Goal: Task Accomplishment & Management: Manage account settings

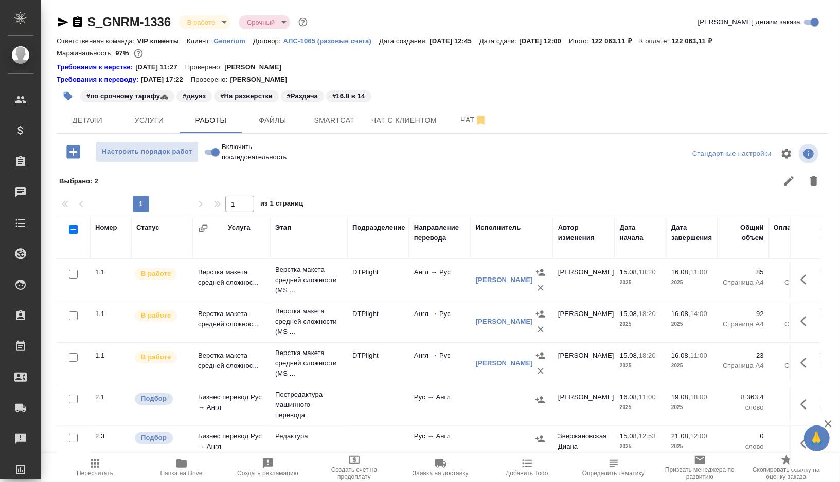
scroll to position [106, 0]
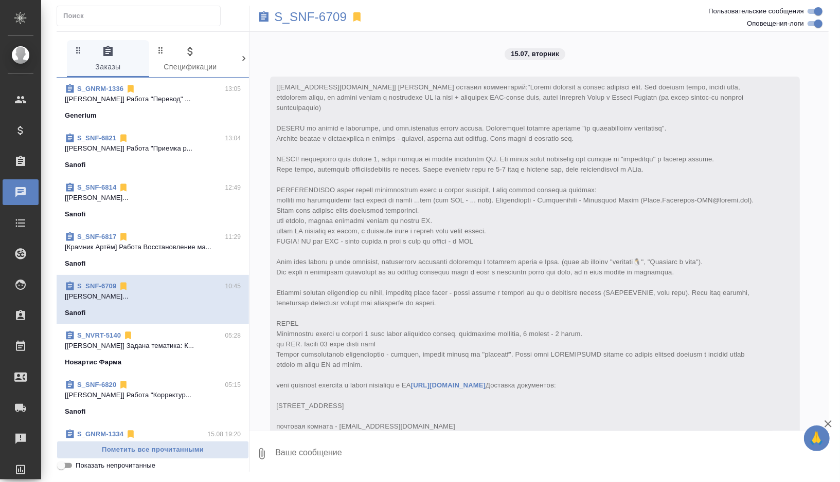
scroll to position [4028, 0]
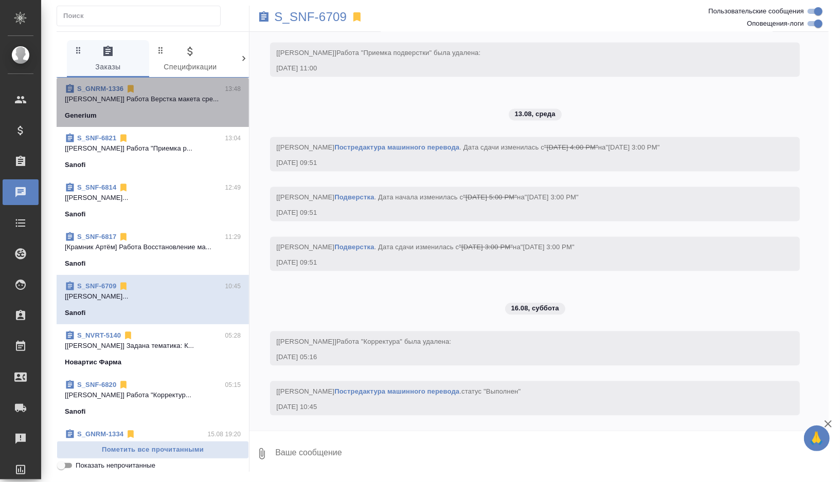
click at [163, 108] on span "S_GNRM-1336 13:48 [Дзюндзя Нина] Работа Верстка макета сре... Generium" at bounding box center [153, 102] width 176 height 37
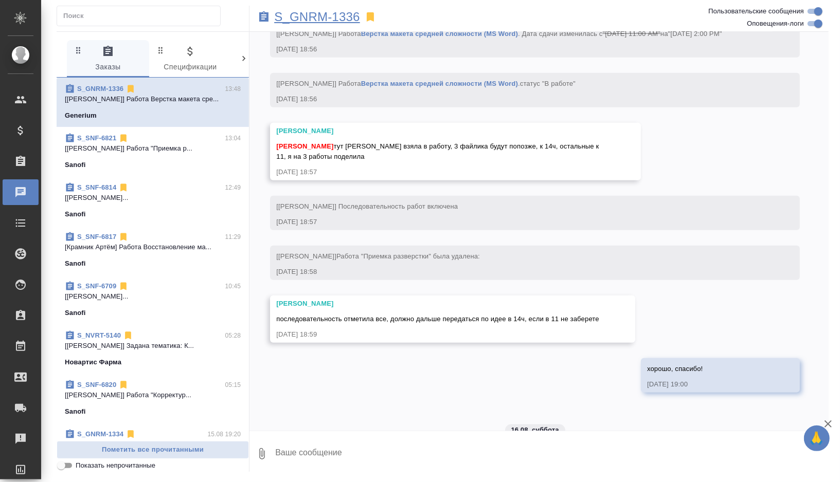
scroll to position [8502, 0]
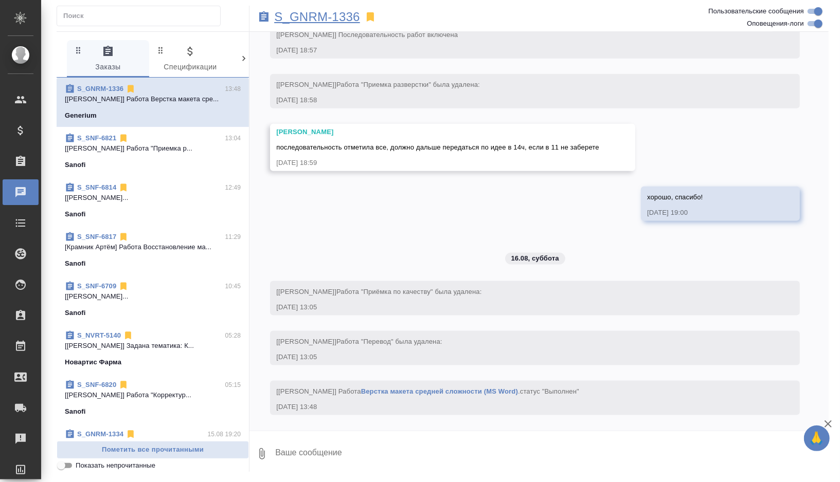
click at [355, 19] on p "S_GNRM-1336" at bounding box center [317, 17] width 86 height 10
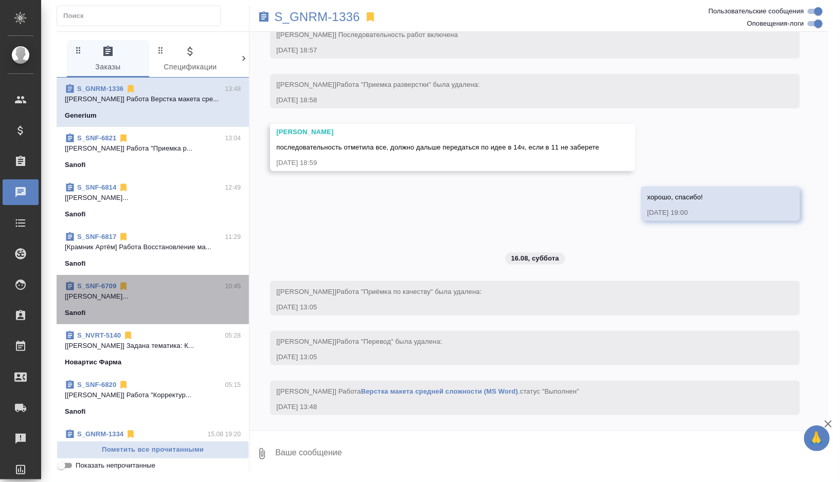
click at [152, 296] on p "[Мартынова Александра] Работа Постредак..." at bounding box center [153, 297] width 176 height 10
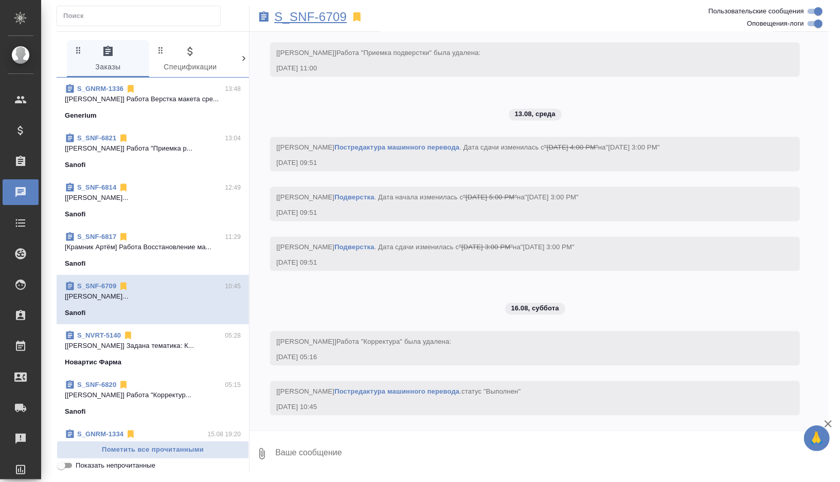
scroll to position [3977, 0]
click at [323, 12] on p "S_SNF-6709" at bounding box center [310, 17] width 72 height 10
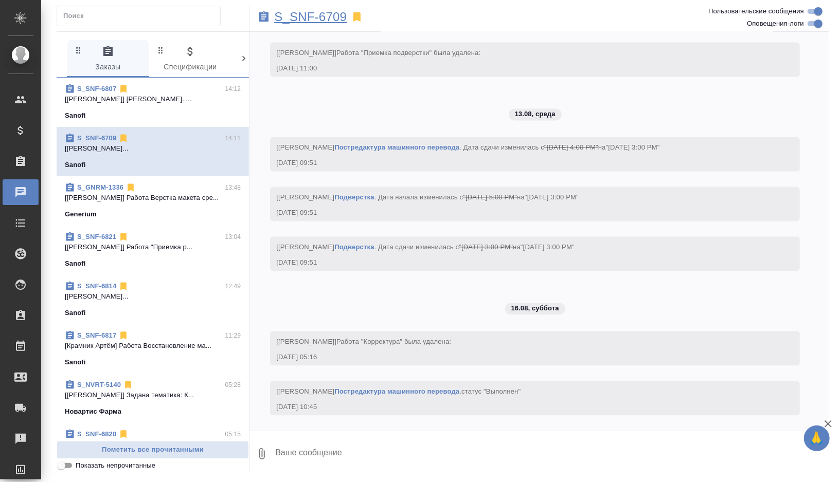
scroll to position [4028, 0]
click at [172, 97] on p "[Горшкова Валентина] Работа Корректура. ..." at bounding box center [153, 99] width 176 height 10
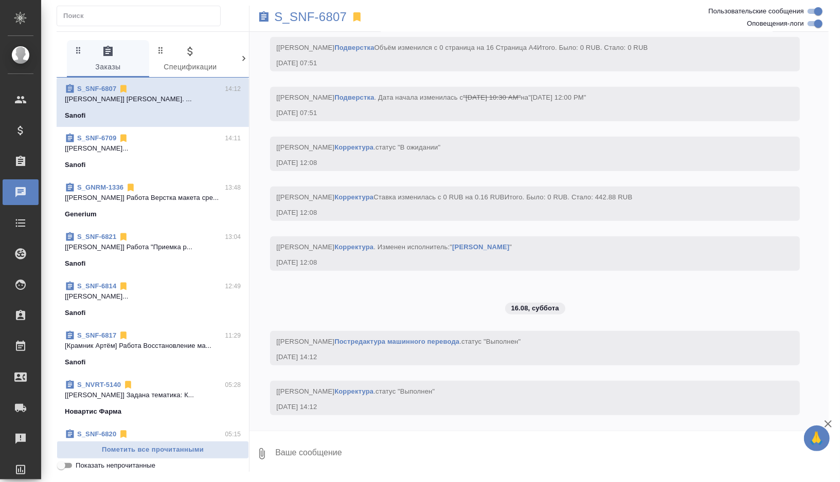
scroll to position [3104, 0]
click at [320, 20] on p "S_SNF-6807" at bounding box center [310, 17] width 72 height 10
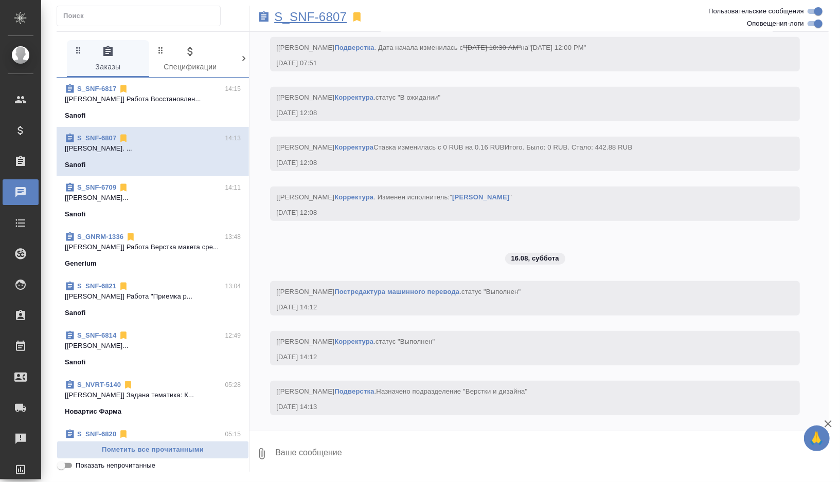
scroll to position [3212, 0]
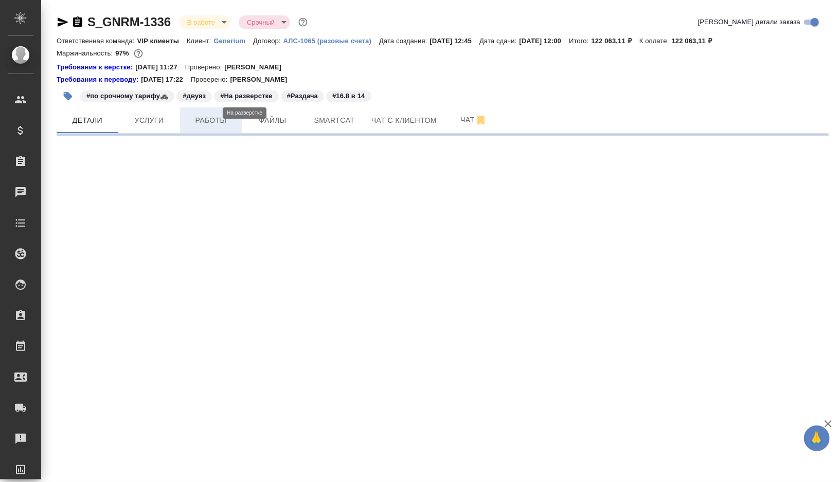
select select "RU"
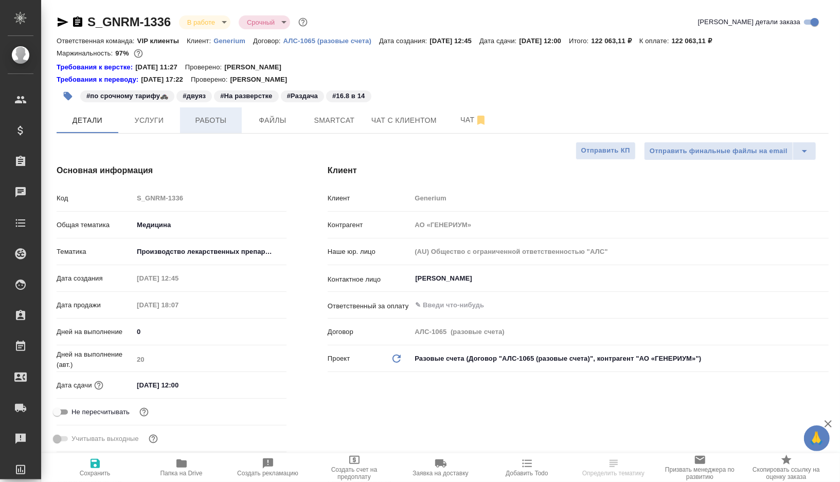
type input "Грабко Мария"
type input "[PERSON_NAME]"
click at [208, 119] on span "Работы" at bounding box center [210, 120] width 49 height 13
type textarea "x"
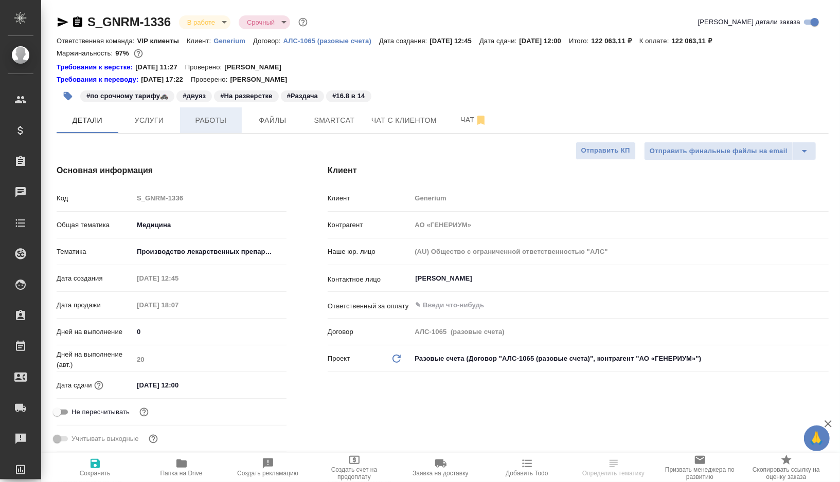
type textarea "x"
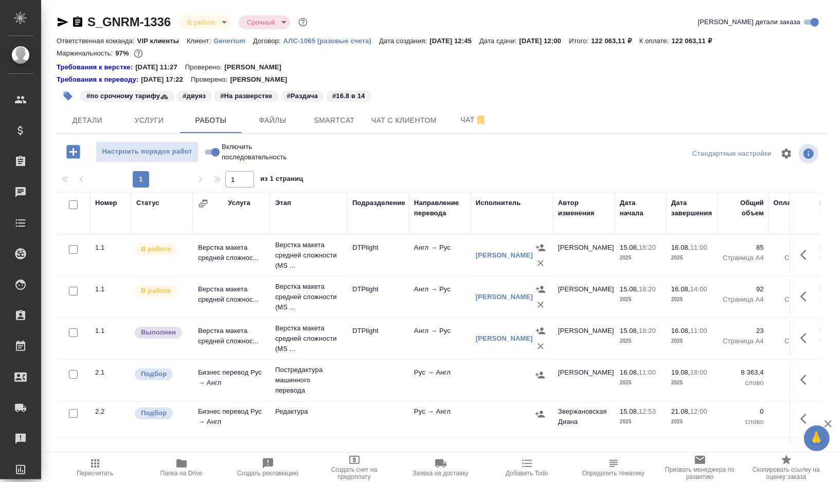
click at [404, 274] on td "DTPlight" at bounding box center [378, 256] width 62 height 36
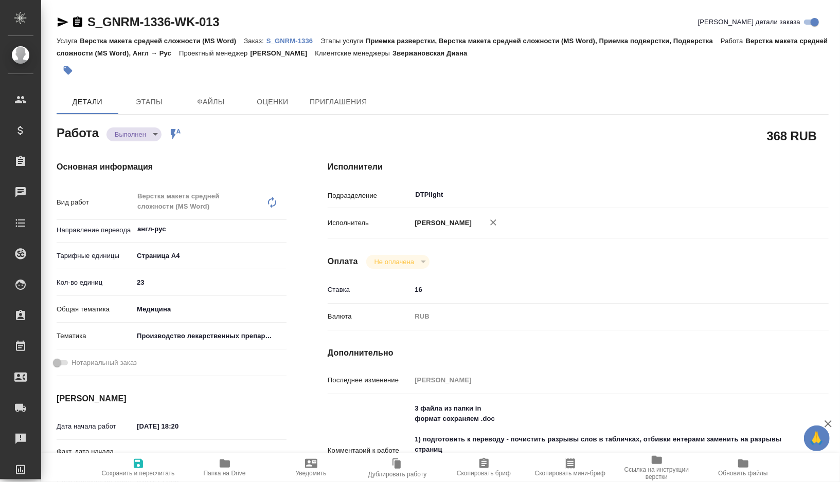
type textarea "x"
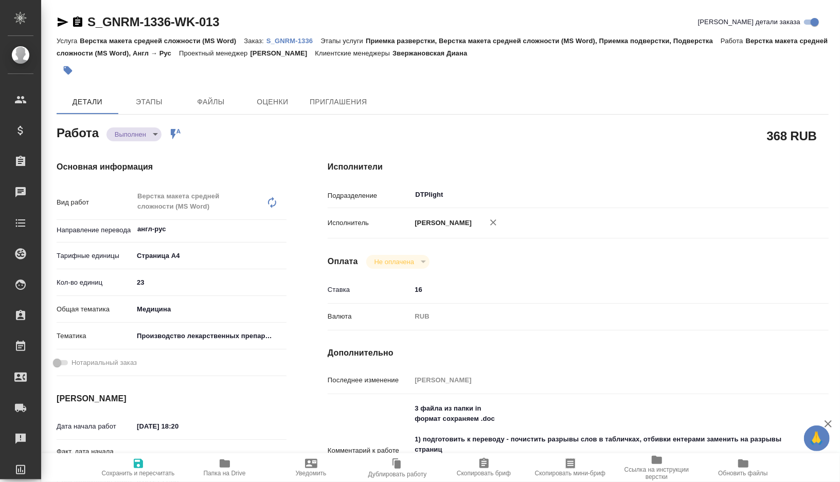
type textarea "x"
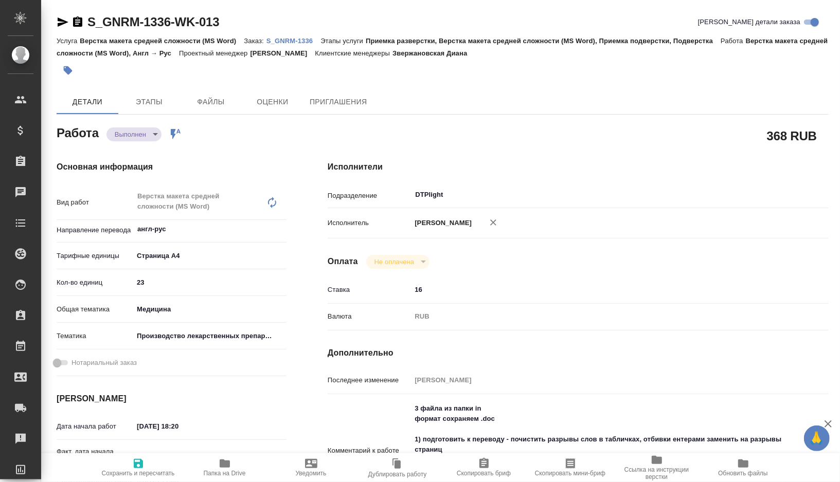
type textarea "x"
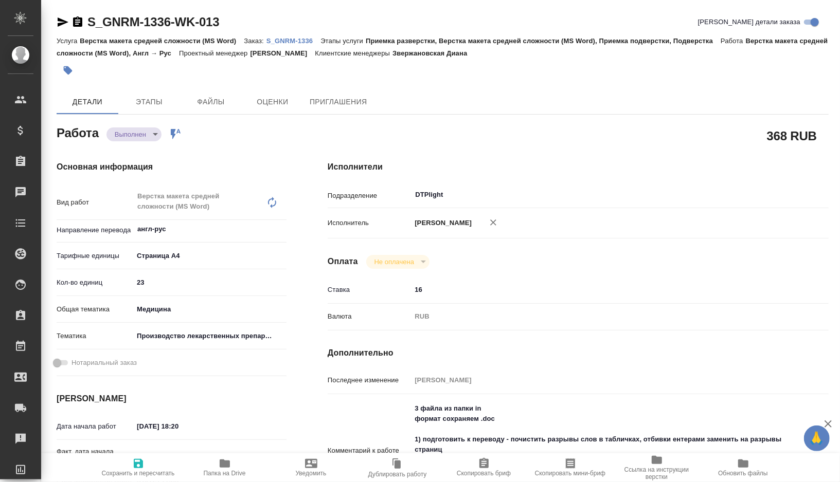
click at [232, 464] on span "Папка на Drive" at bounding box center [225, 468] width 74 height 20
type textarea "x"
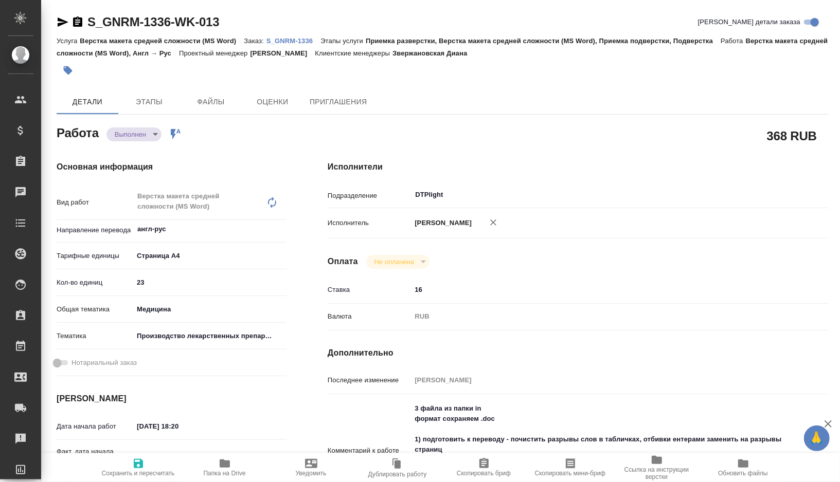
type textarea "x"
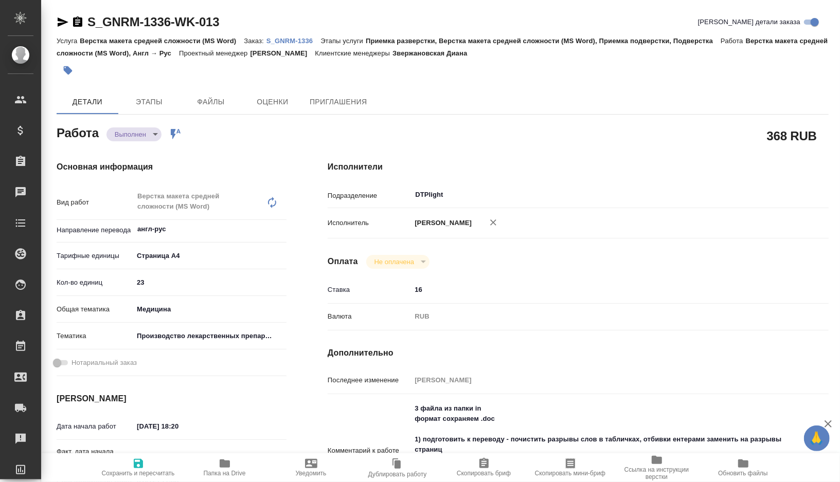
type textarea "x"
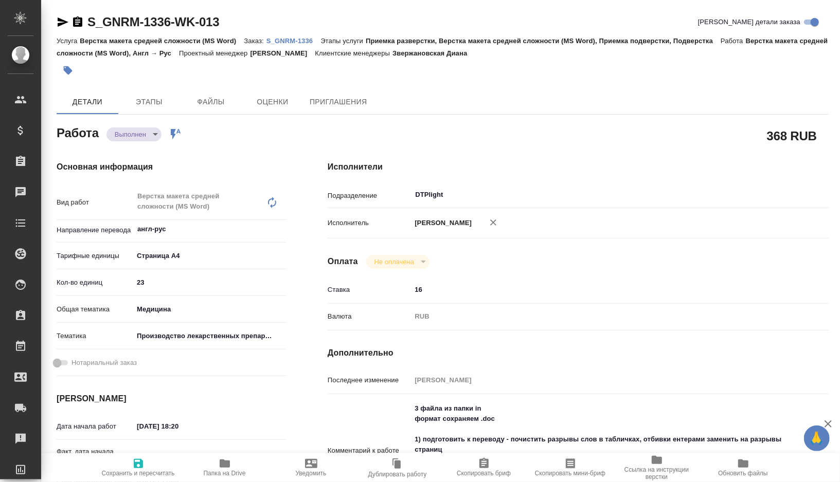
type textarea "x"
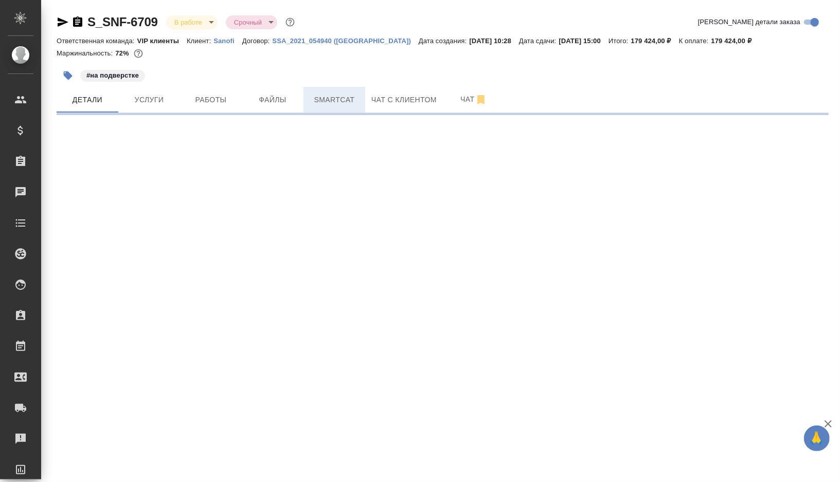
select select "RU"
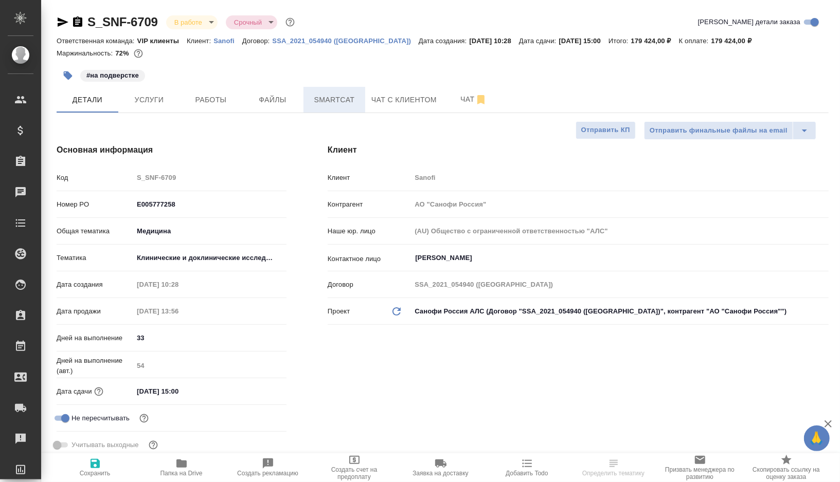
click at [344, 90] on button "Smartcat" at bounding box center [334, 100] width 62 height 26
type textarea "x"
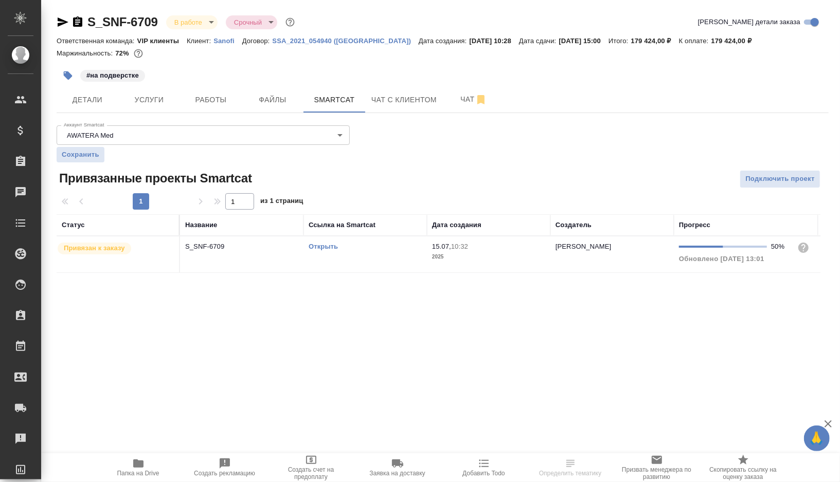
click at [383, 250] on div "Открыть" at bounding box center [364, 247] width 113 height 10
click at [207, 101] on span "Работы" at bounding box center [210, 100] width 49 height 13
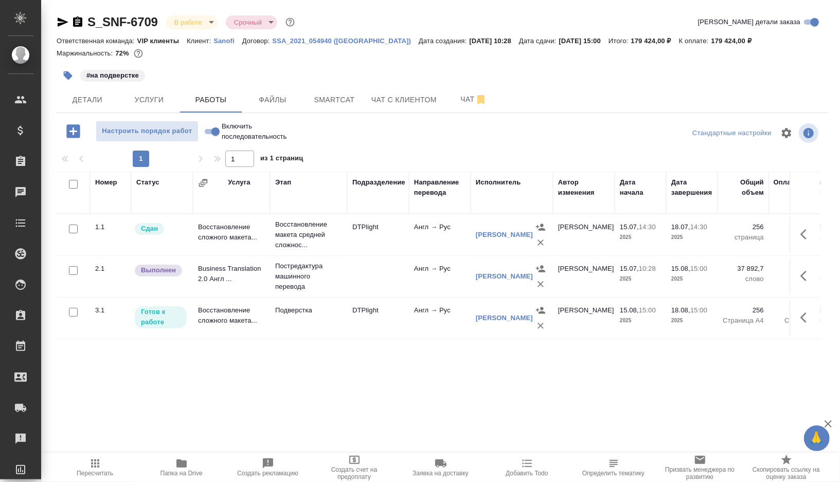
click at [105, 467] on span "Пересчитать" at bounding box center [95, 468] width 74 height 20
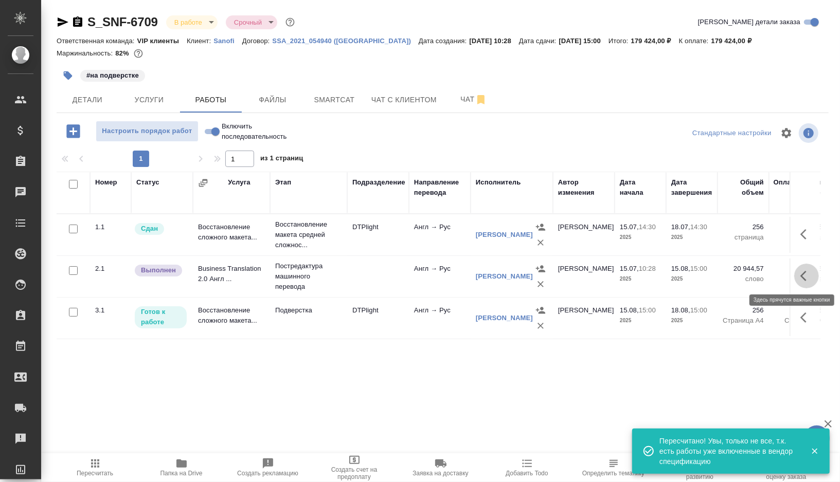
click at [809, 278] on icon "button" at bounding box center [806, 276] width 12 height 12
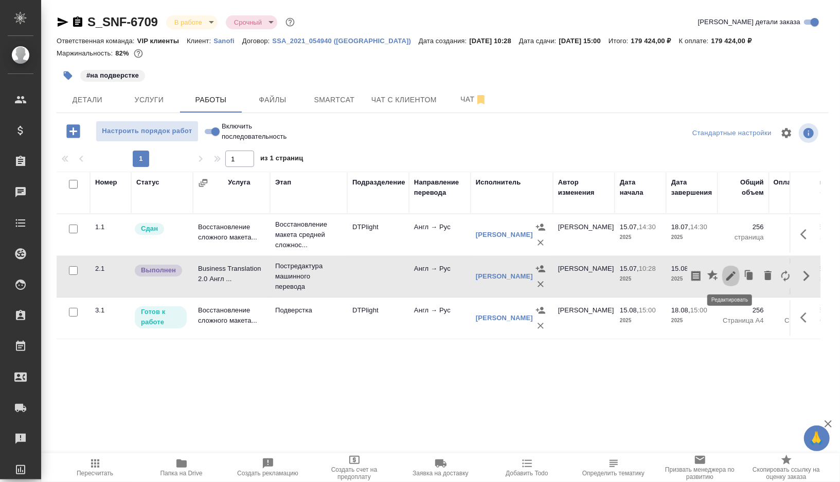
click at [728, 274] on icon "button" at bounding box center [730, 276] width 12 height 12
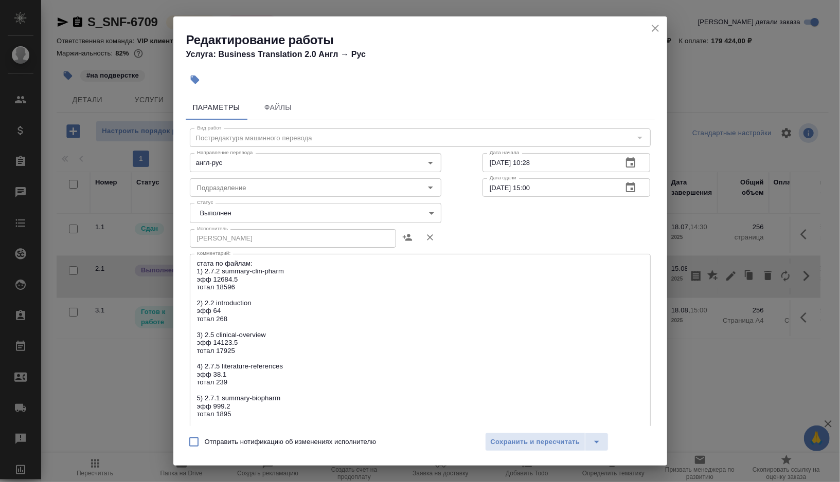
click at [429, 210] on body "🙏 .cls-1 fill:#fff; AWATERA Gorshkova Valentina Клиенты Спецификации Заказы 0 Ч…" at bounding box center [420, 241] width 840 height 482
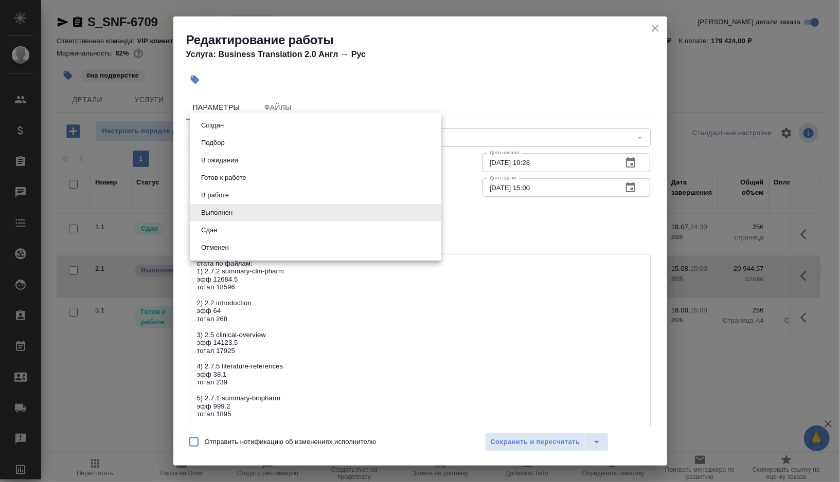
click at [233, 233] on li "Сдан" at bounding box center [315, 230] width 251 height 17
type input "closed"
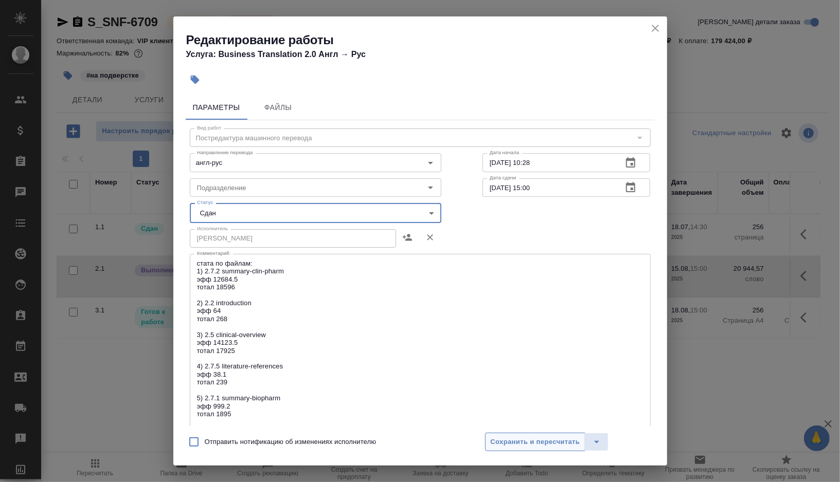
click at [501, 446] on span "Сохранить и пересчитать" at bounding box center [534, 443] width 89 height 12
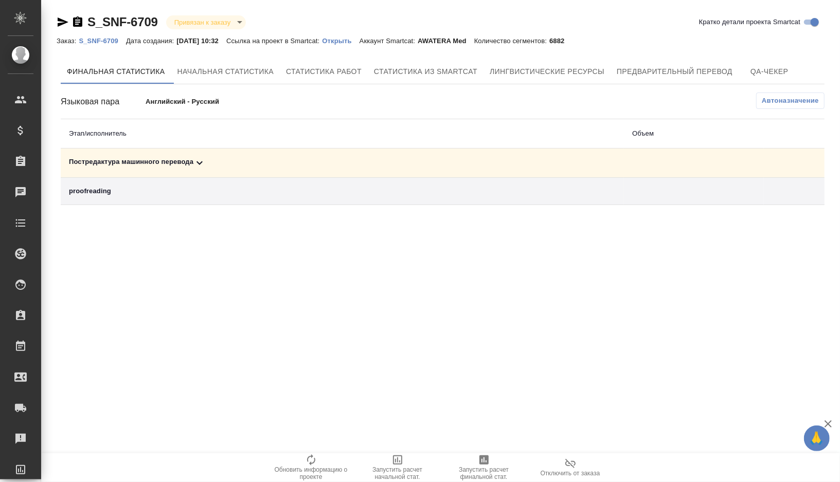
click at [220, 157] on div "Постредактура машинного перевода" at bounding box center [342, 163] width 547 height 12
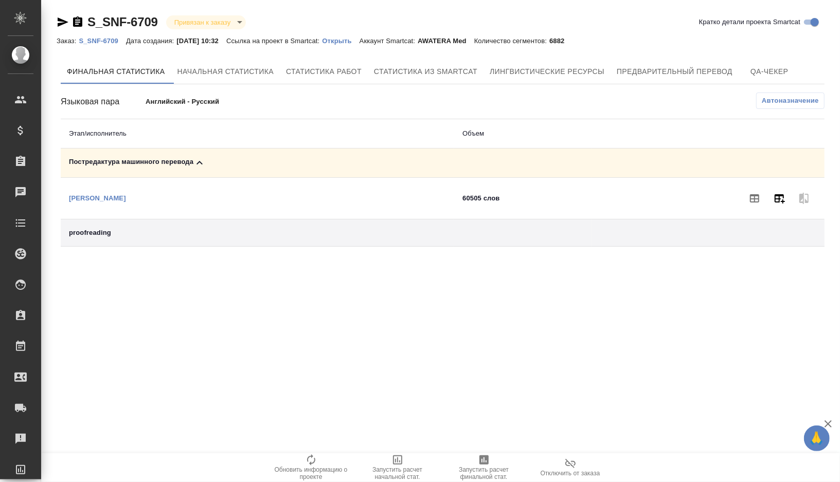
click at [777, 202] on icon "button" at bounding box center [779, 198] width 12 height 12
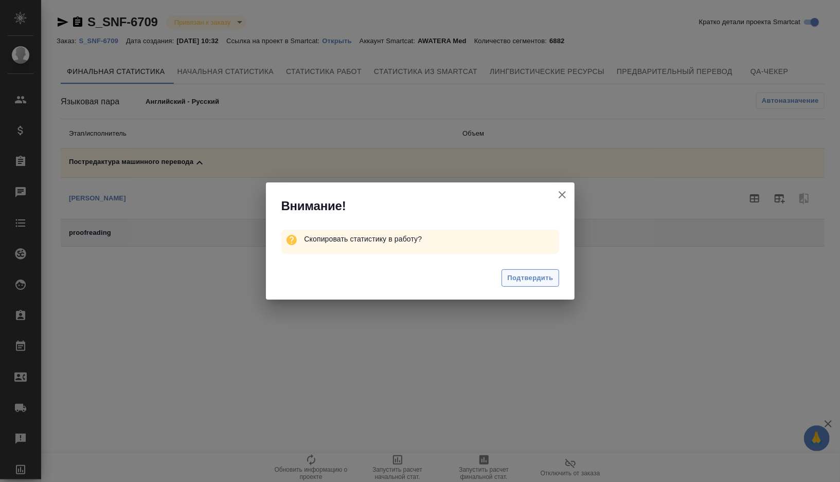
click at [518, 281] on span "Подтвердить" at bounding box center [530, 278] width 46 height 12
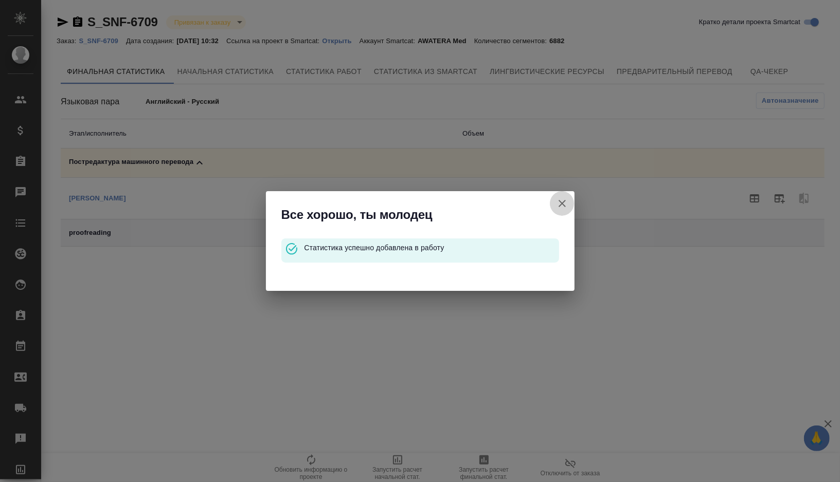
click at [562, 201] on icon "button" at bounding box center [562, 203] width 12 height 12
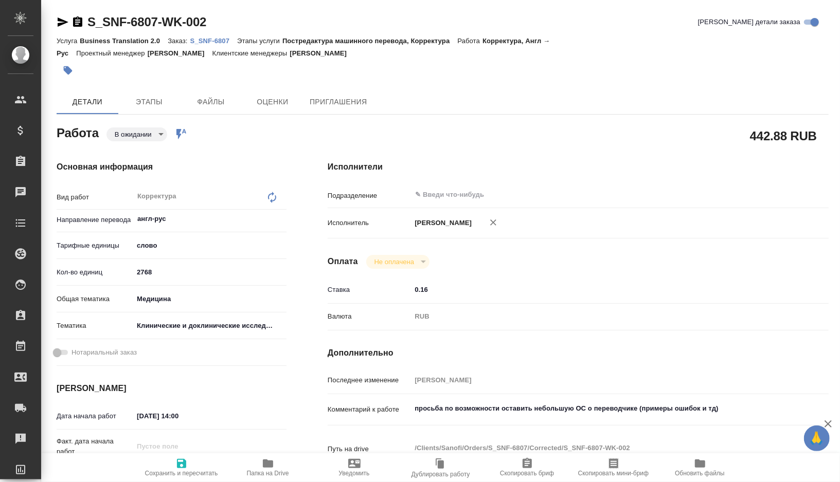
type textarea "x"
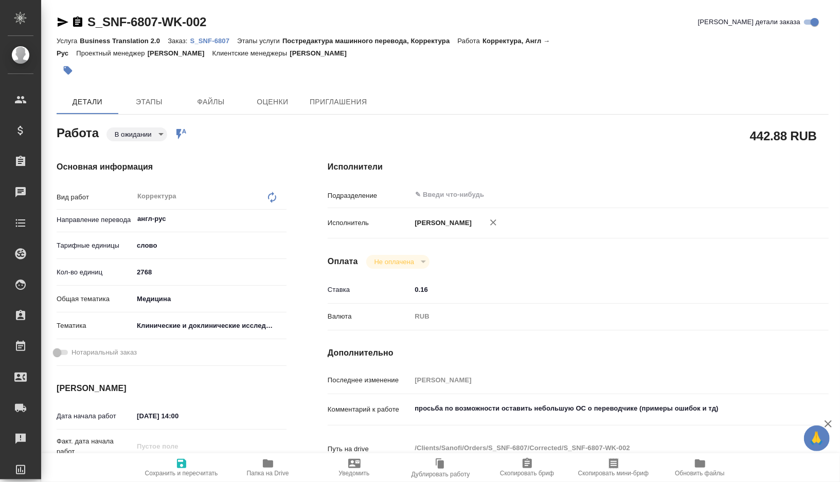
type textarea "x"
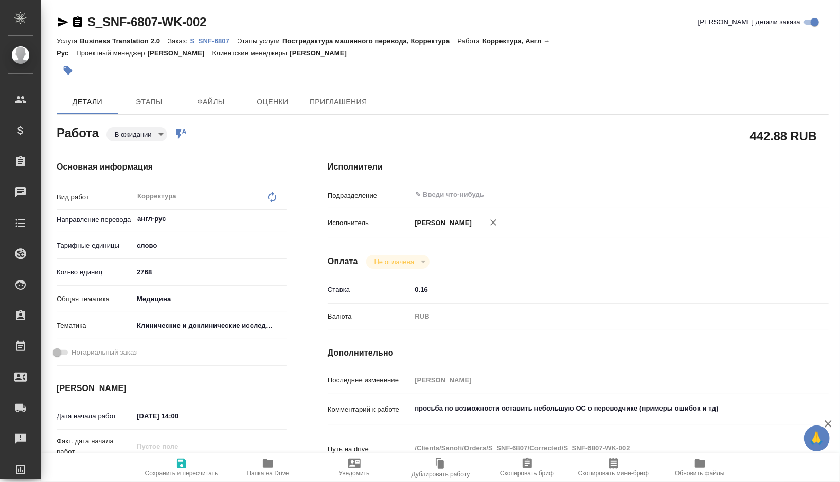
type textarea "x"
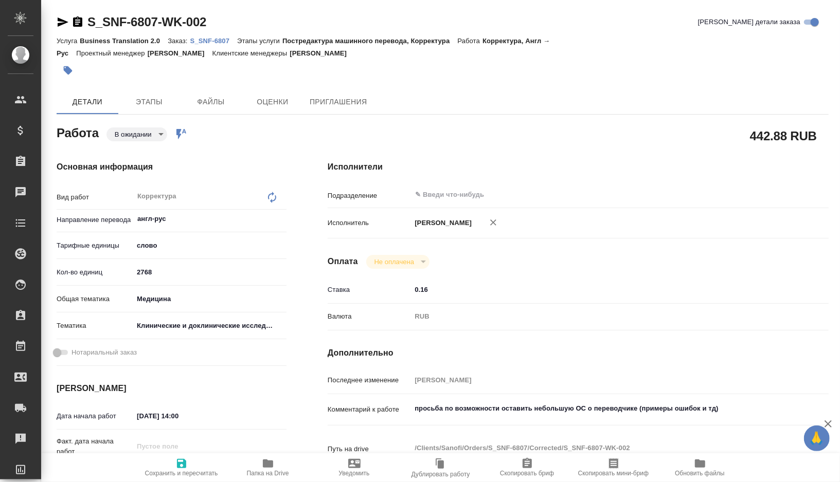
type textarea "x"
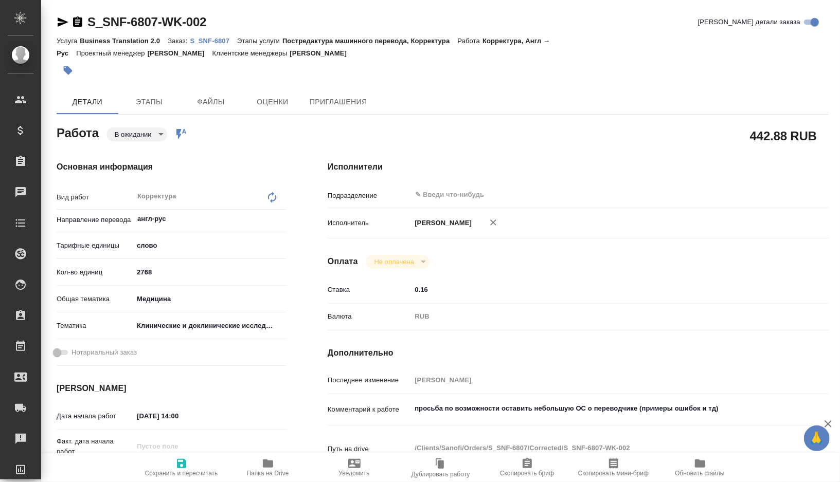
type textarea "x"
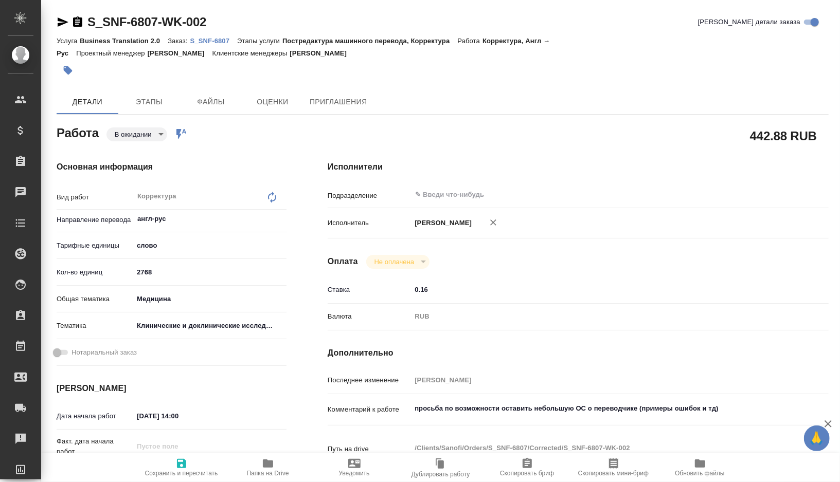
type textarea "x"
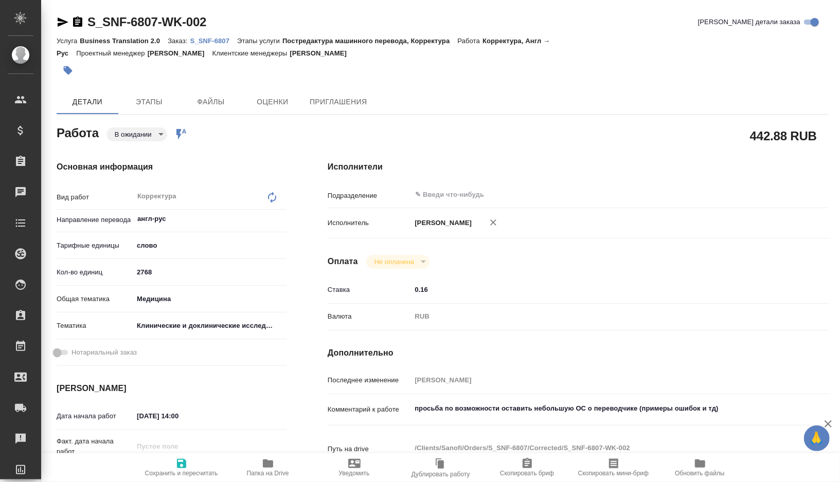
type textarea "x"
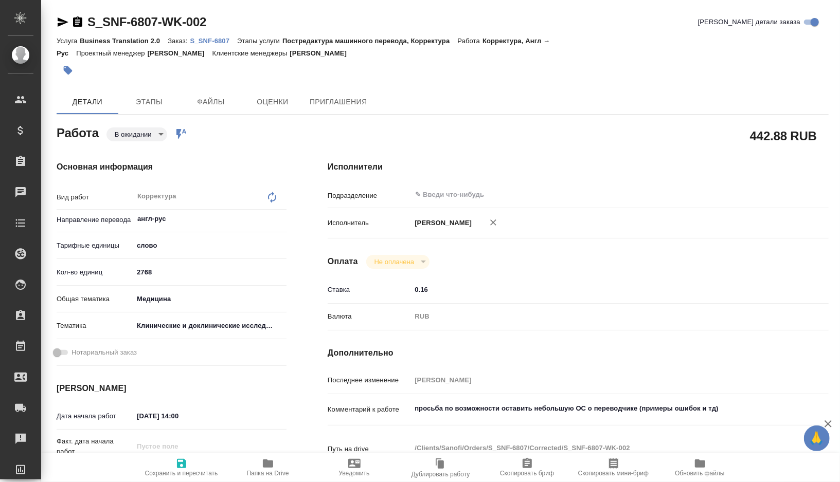
click at [220, 41] on p "S_SNF-6807" at bounding box center [213, 41] width 47 height 8
type textarea "x"
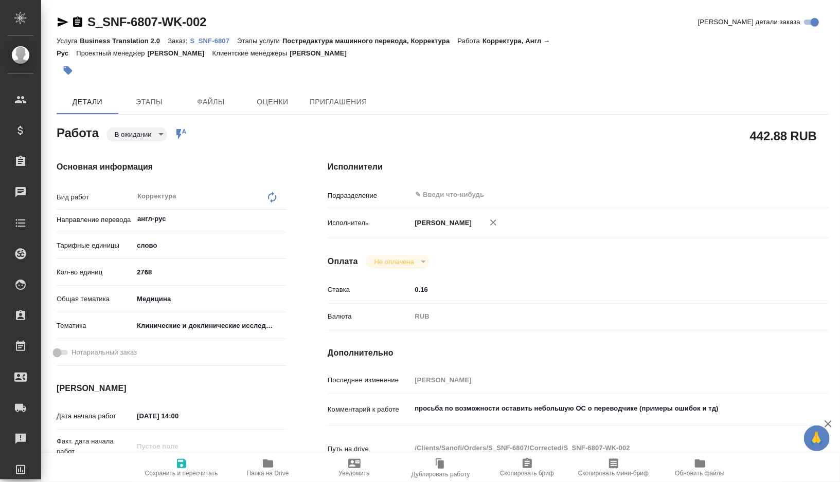
type textarea "x"
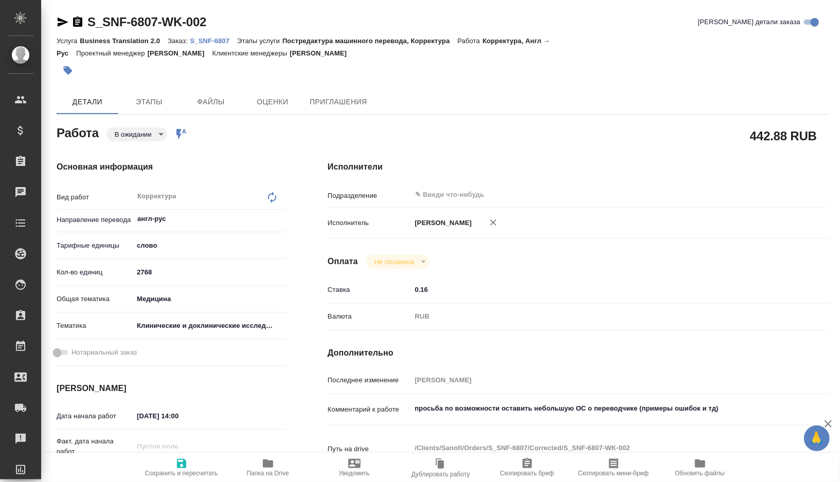
type textarea "x"
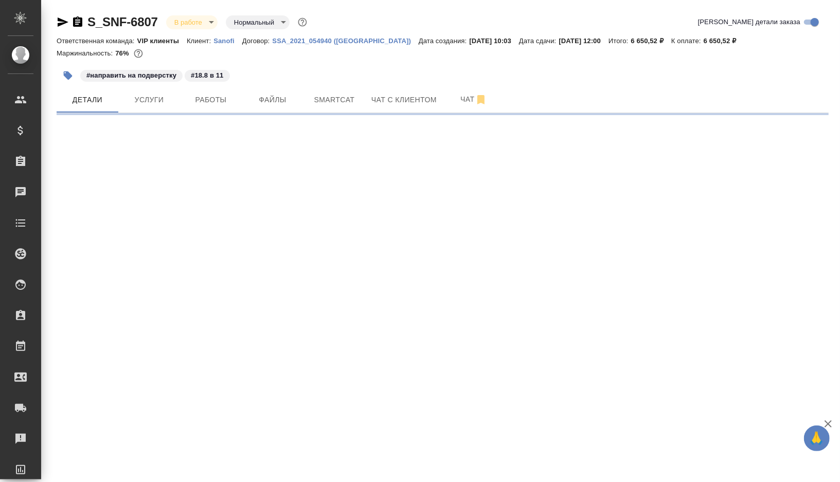
select select "RU"
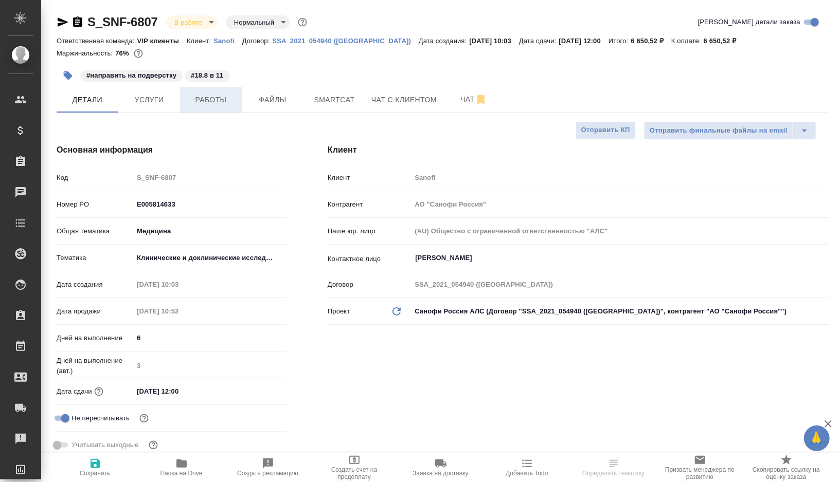
click at [210, 100] on span "Работы" at bounding box center [210, 100] width 49 height 13
type textarea "x"
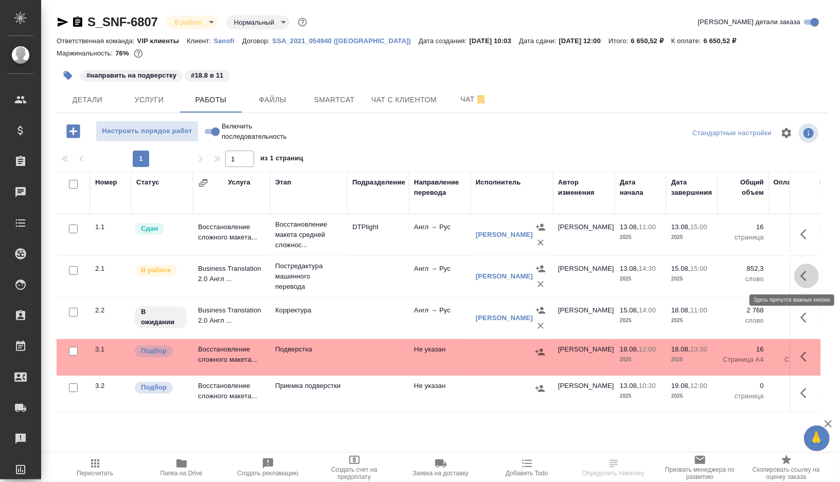
click at [799, 276] on button "button" at bounding box center [806, 276] width 25 height 25
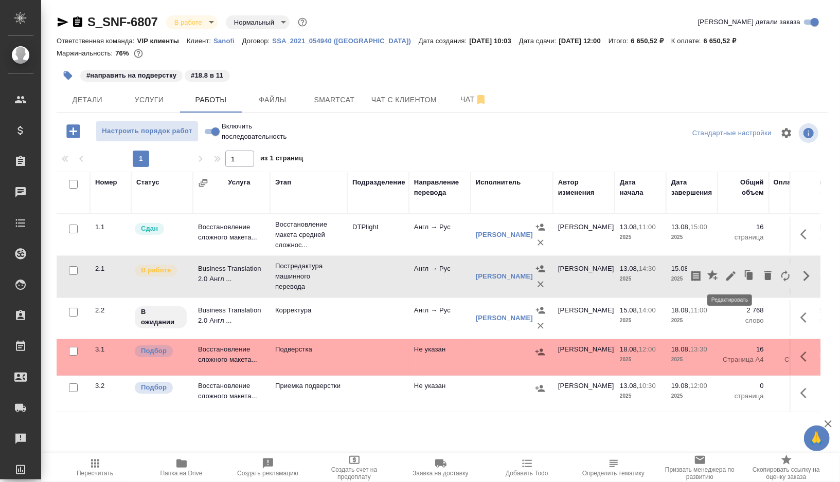
click at [730, 273] on icon "button" at bounding box center [730, 276] width 12 height 12
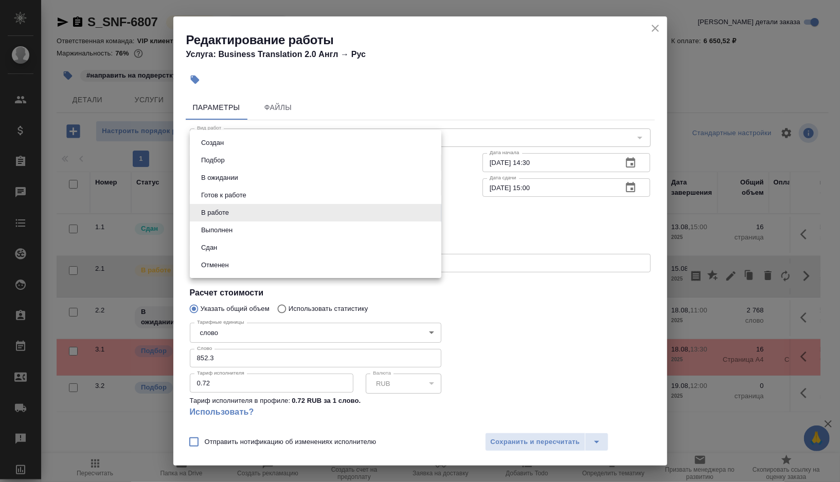
click at [422, 215] on body "🙏 .cls-1 fill:#fff; AWATERA Gorshkova Valentina Клиенты Спецификации Заказы 0 Ч…" at bounding box center [420, 241] width 840 height 482
click at [269, 233] on li "Выполнен" at bounding box center [315, 230] width 251 height 17
type input "completed"
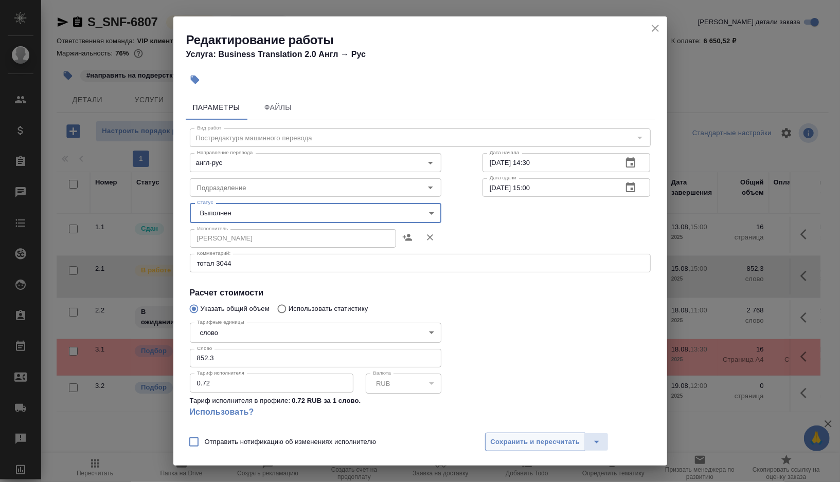
click at [540, 442] on span "Сохранить и пересчитать" at bounding box center [534, 443] width 89 height 12
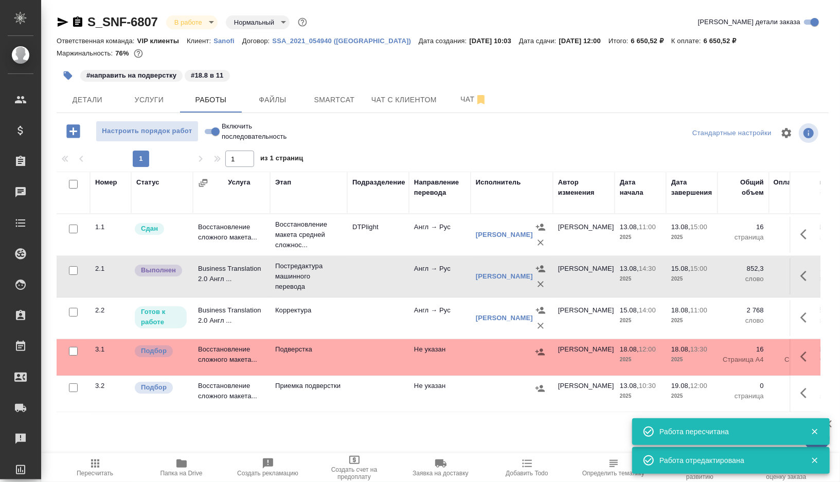
click at [804, 319] on icon "button" at bounding box center [803, 318] width 6 height 10
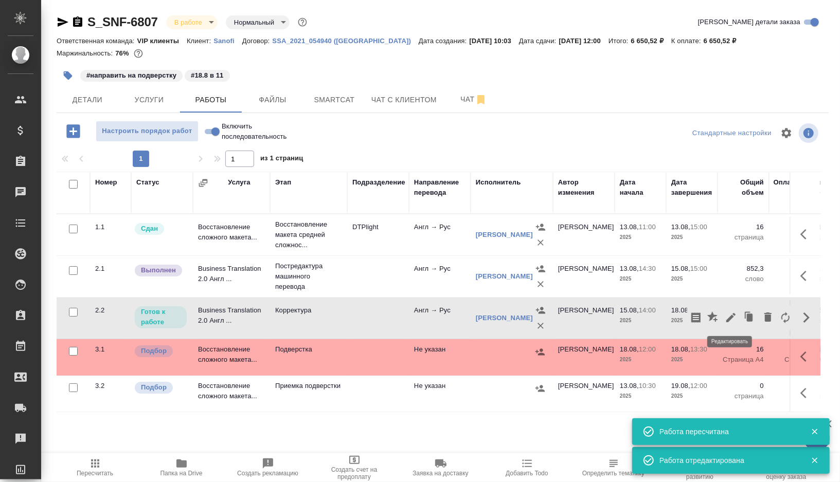
click at [732, 318] on icon "button" at bounding box center [730, 318] width 12 height 12
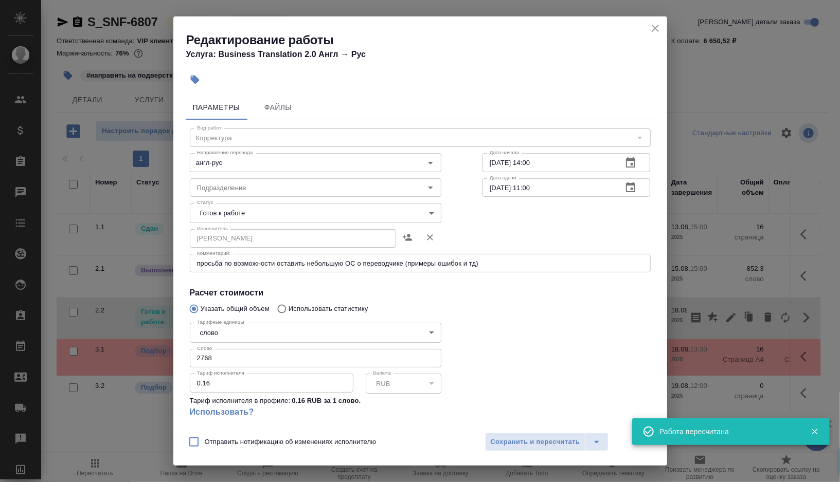
click at [431, 213] on body "🙏 .cls-1 fill:#fff; AWATERA Gorshkova Valentina Клиенты Спецификации Заказы 0 Ч…" at bounding box center [420, 241] width 840 height 482
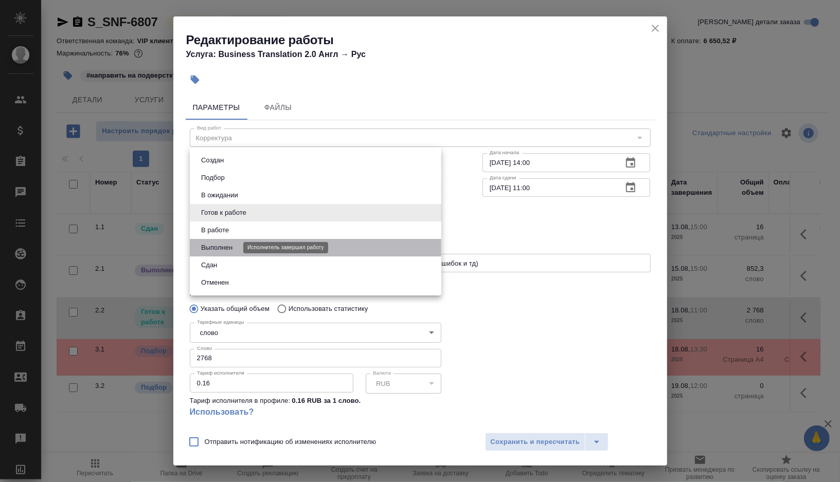
click at [235, 252] on button "Выполнен" at bounding box center [217, 247] width 38 height 11
type input "completed"
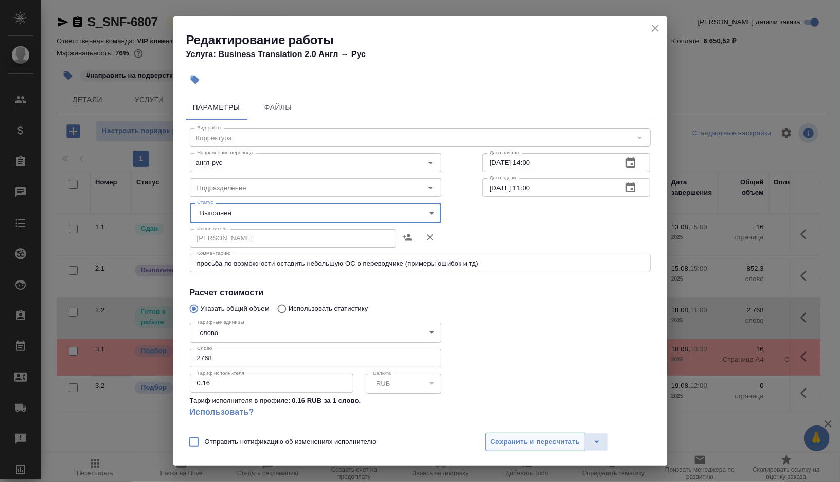
click at [514, 442] on span "Сохранить и пересчитать" at bounding box center [534, 443] width 89 height 12
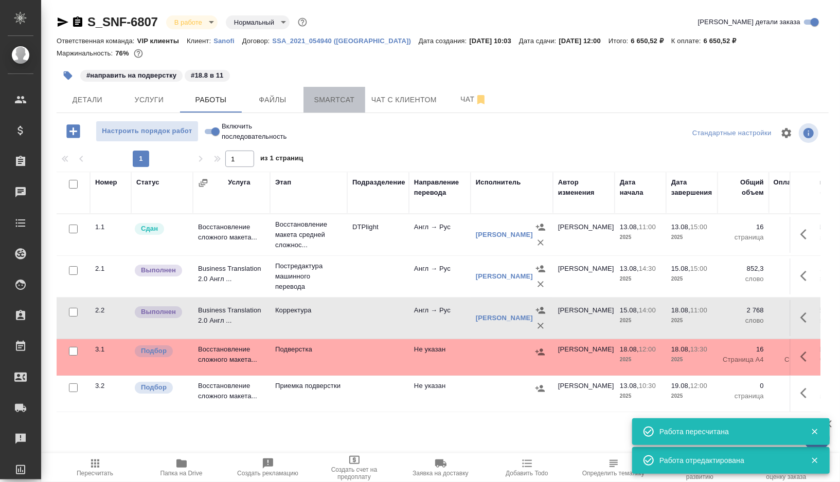
click at [357, 98] on span "Smartcat" at bounding box center [334, 100] width 49 height 13
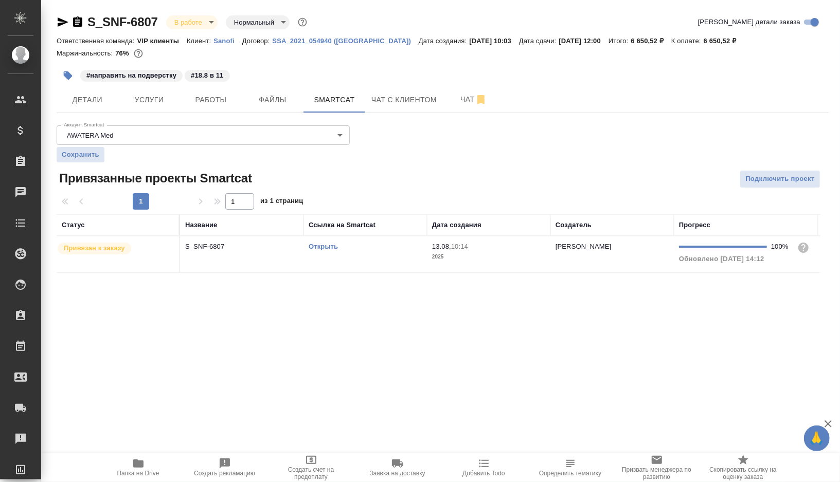
click at [371, 261] on td "Открыть" at bounding box center [364, 255] width 123 height 36
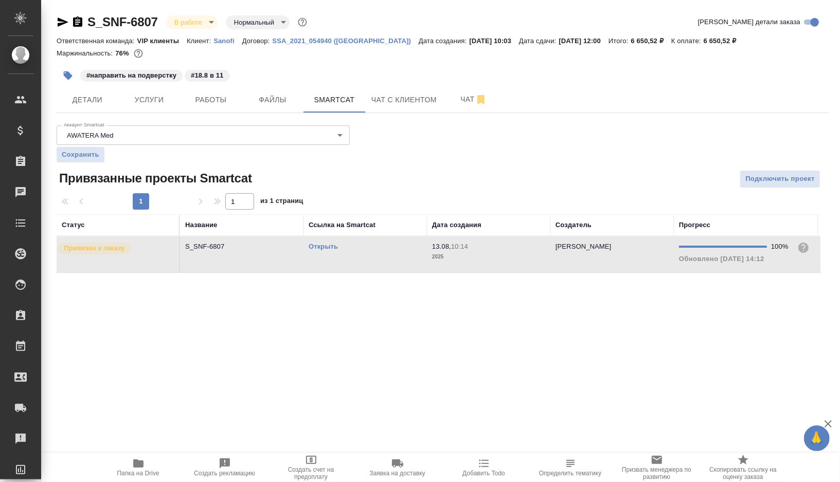
click at [371, 261] on td "Открыть" at bounding box center [364, 255] width 123 height 36
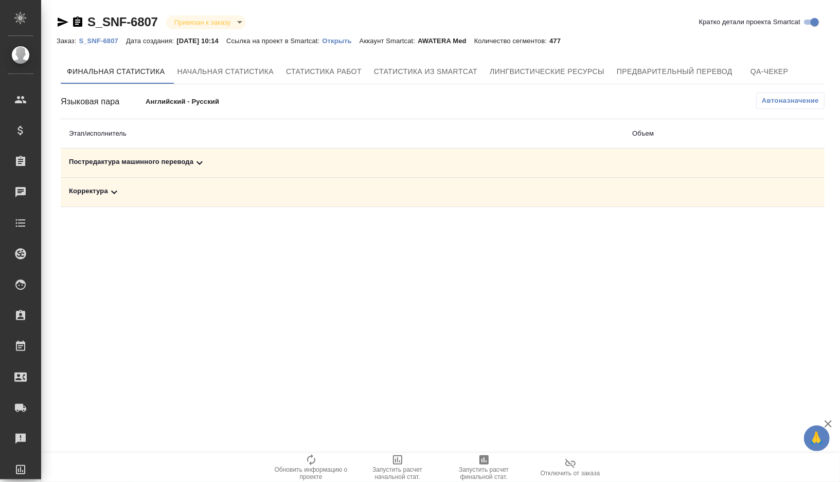
click at [234, 169] on td "Постредактура машинного перевода" at bounding box center [342, 163] width 563 height 29
click at [224, 164] on div "Постредактура машинного перевода" at bounding box center [342, 163] width 547 height 12
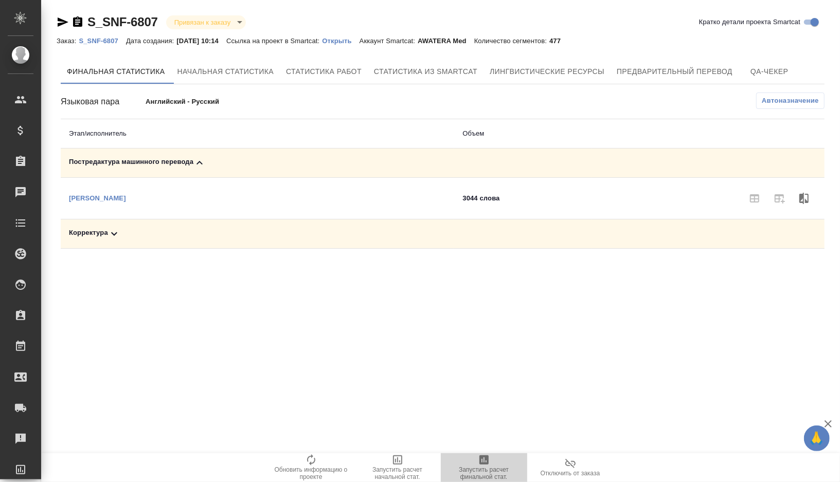
click at [486, 462] on icon "button" at bounding box center [483, 460] width 9 height 9
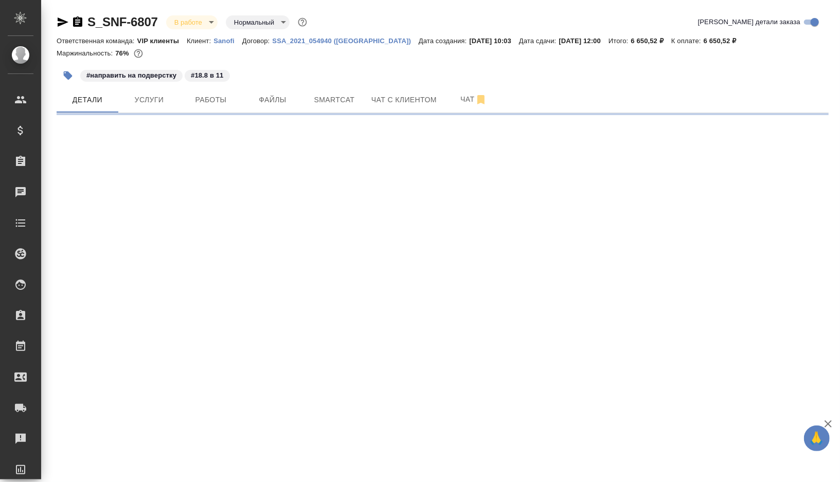
select select "RU"
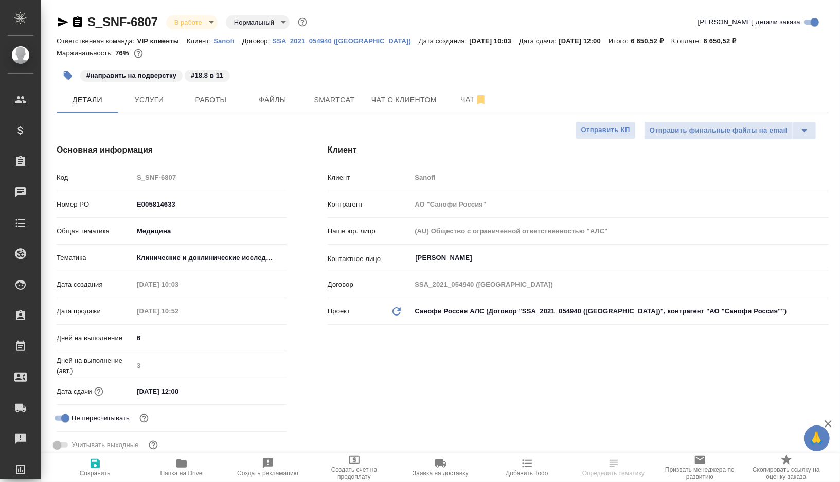
type textarea "x"
click at [223, 105] on span "Работы" at bounding box center [210, 100] width 49 height 13
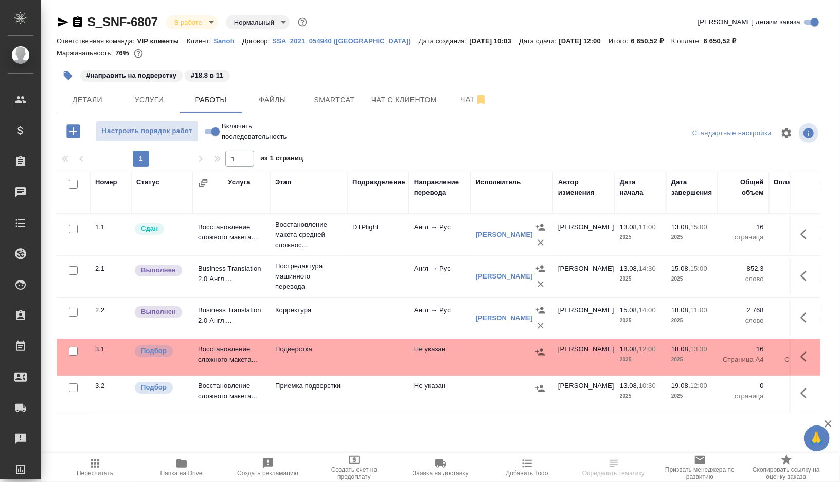
click at [369, 253] on td at bounding box center [378, 235] width 62 height 36
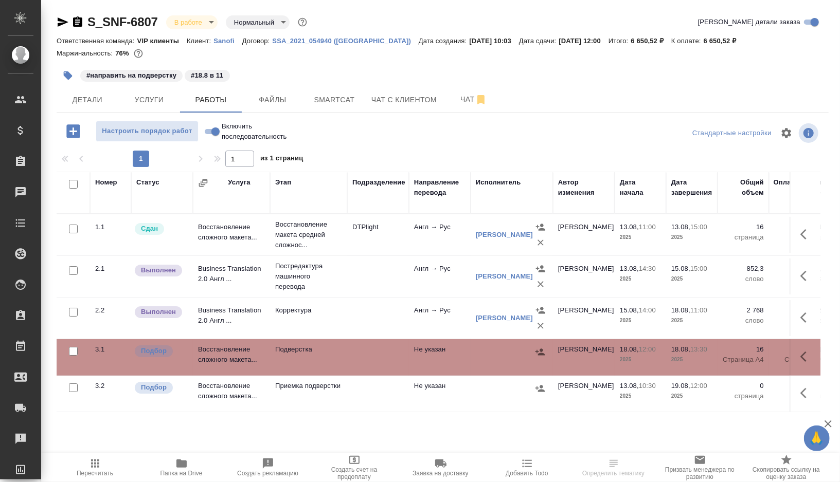
click at [369, 253] on td at bounding box center [378, 235] width 62 height 36
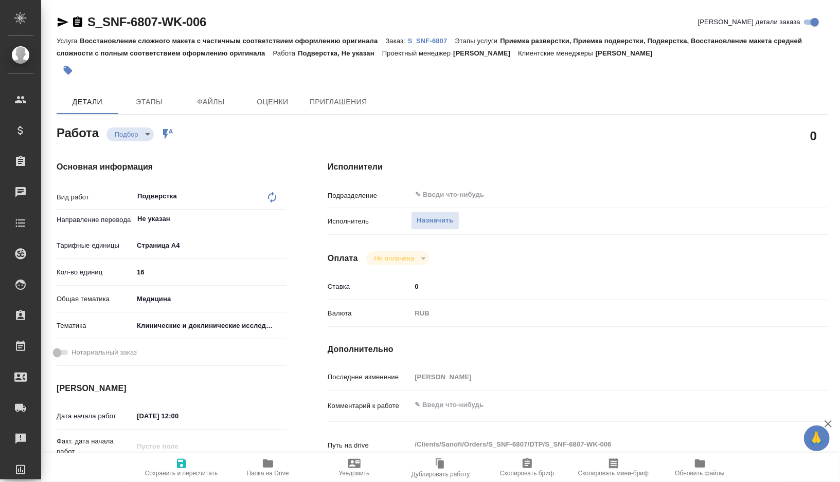
type textarea "x"
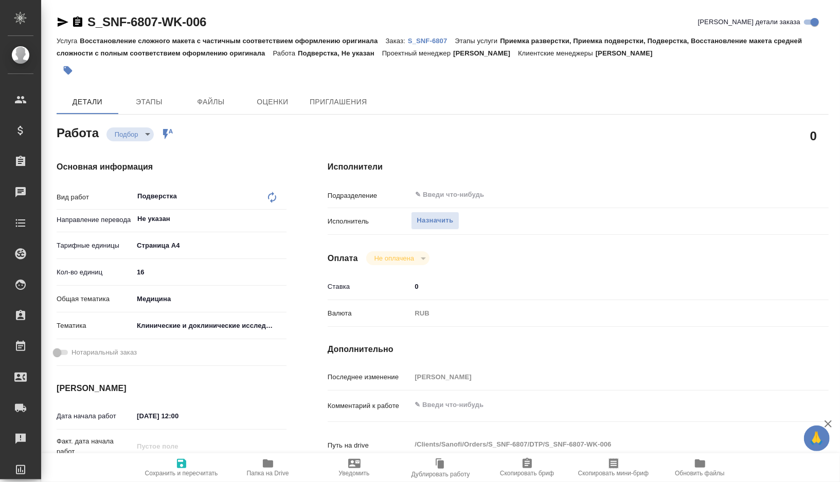
type textarea "x"
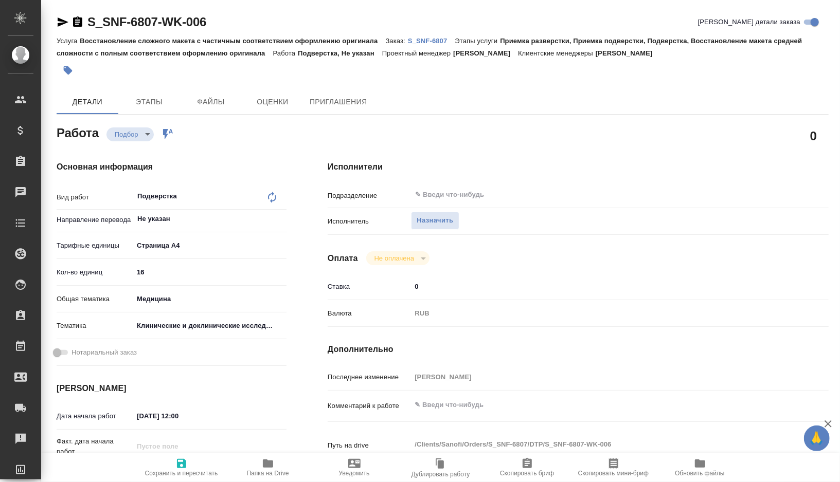
type textarea "x"
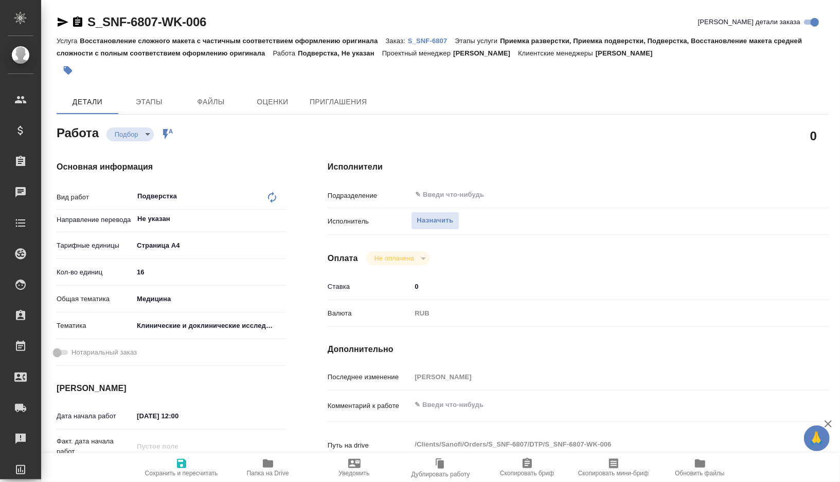
type textarea "x"
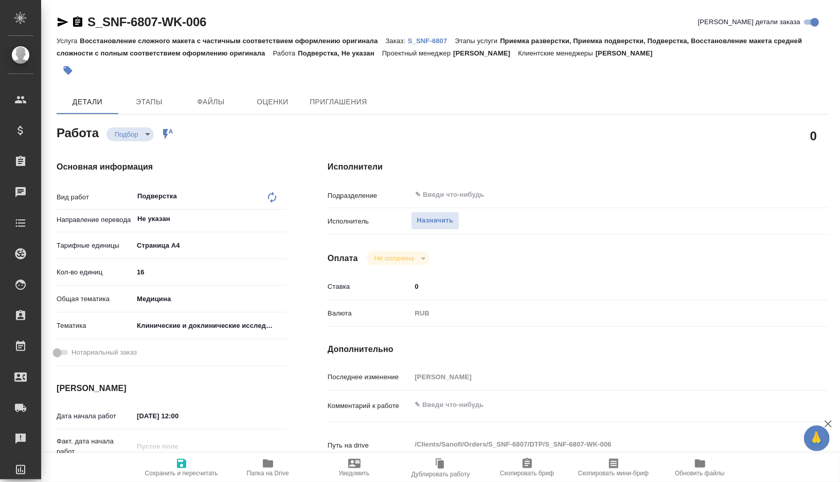
type textarea "x"
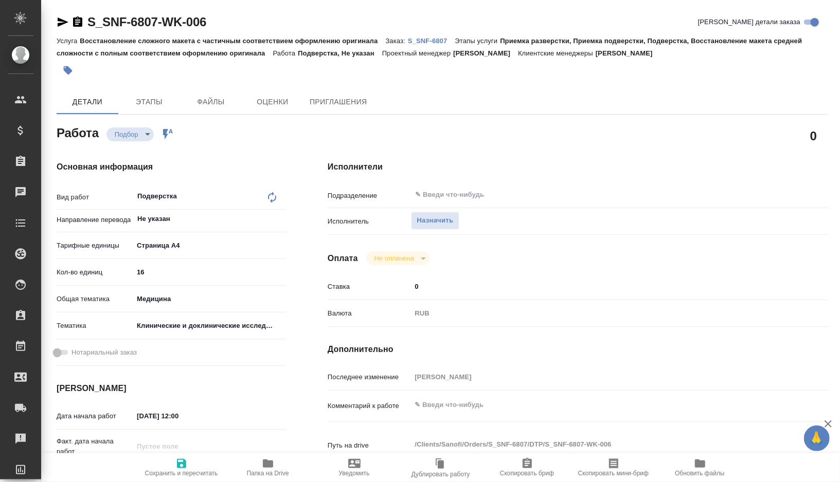
type textarea "x"
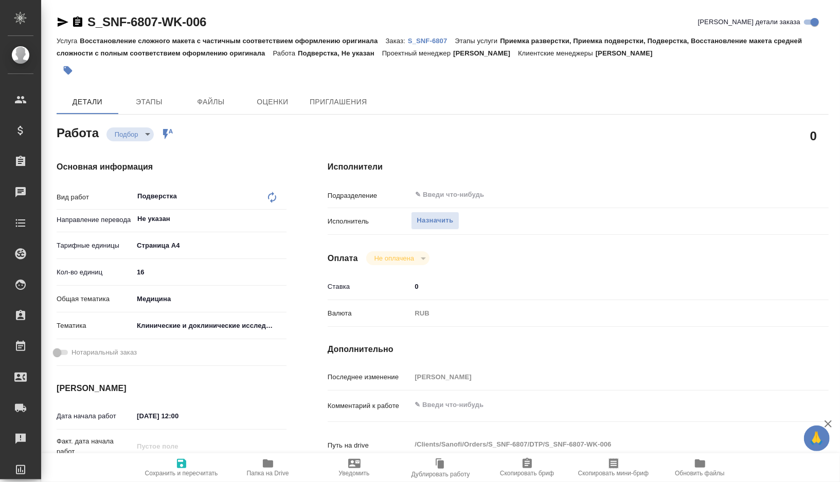
type textarea "x"
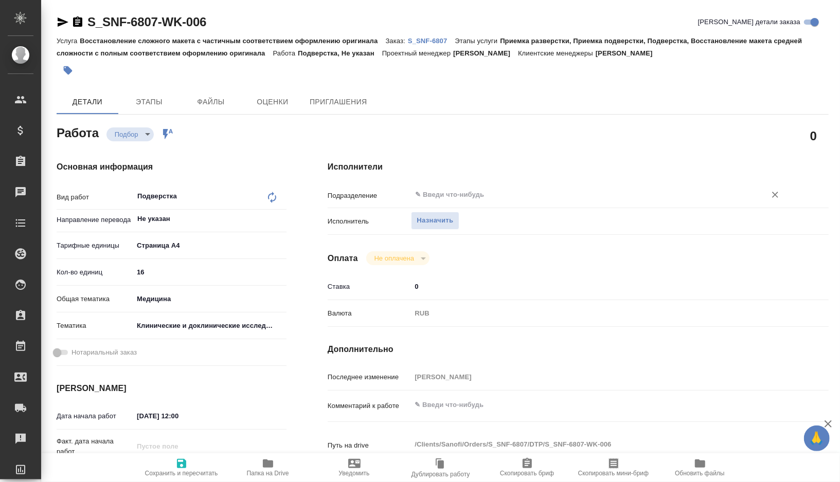
click at [466, 192] on input "text" at bounding box center [581, 195] width 335 height 12
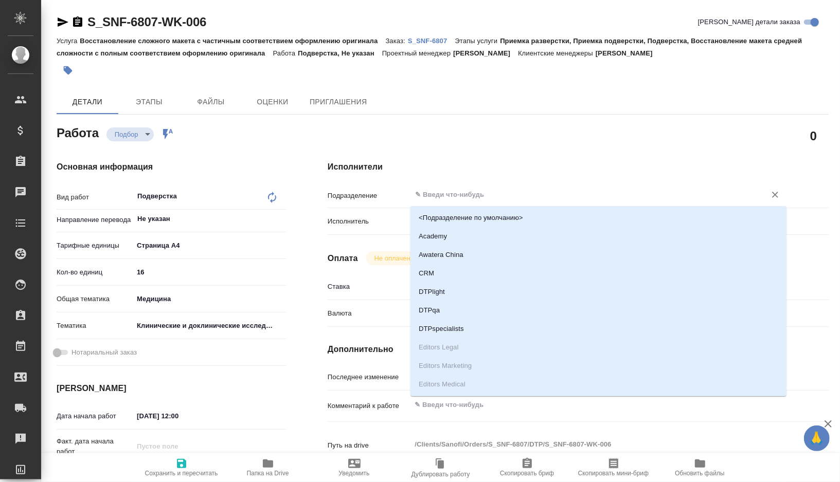
type textarea "x"
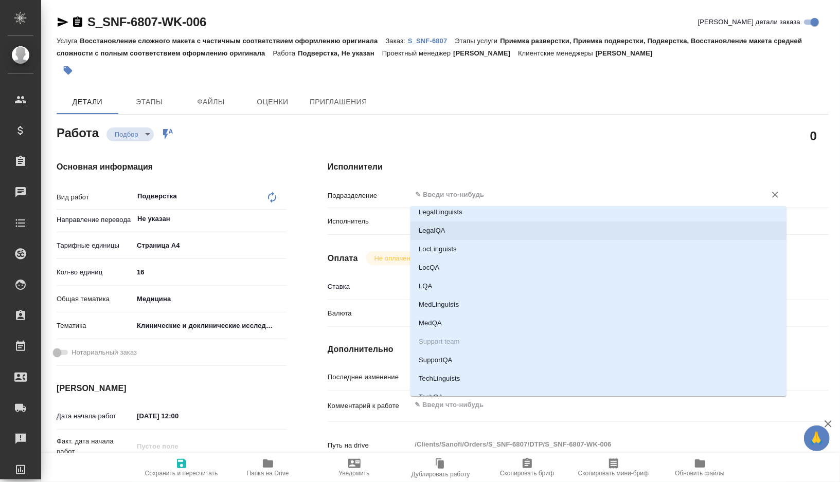
type textarea "x"
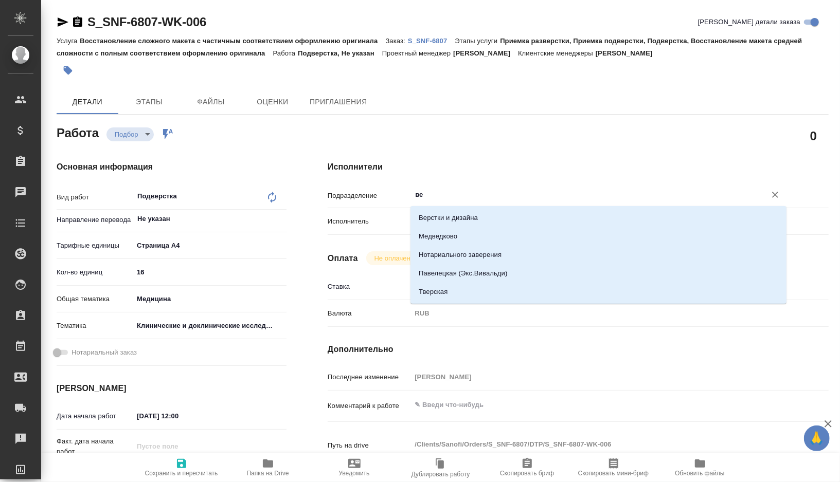
type input "вер"
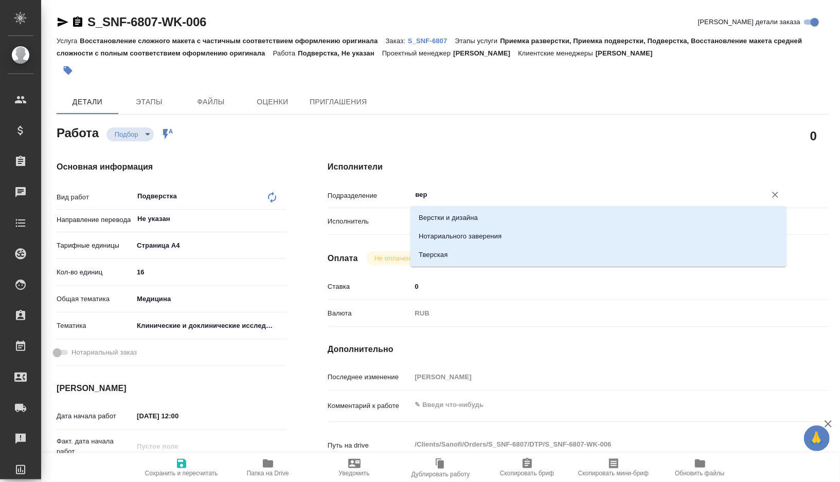
click at [446, 222] on li "Верстки и дизайна" at bounding box center [598, 218] width 376 height 19
type textarea "x"
type input "Верстки и дизайна"
type textarea "x"
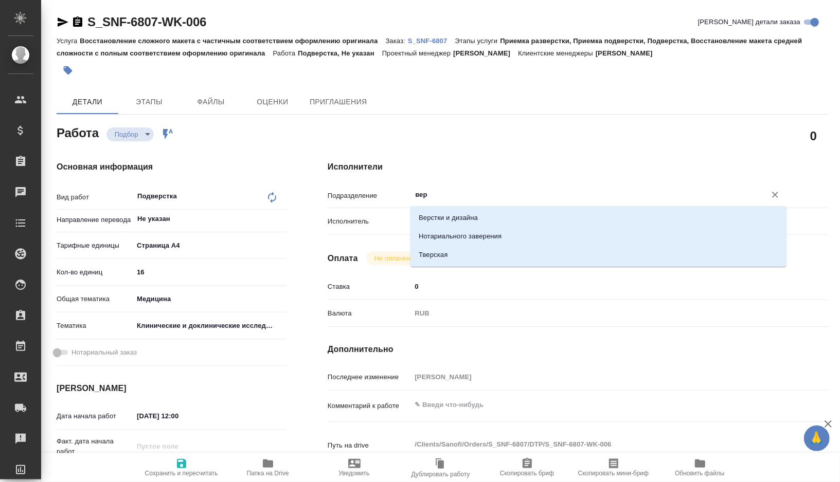
type textarea "x"
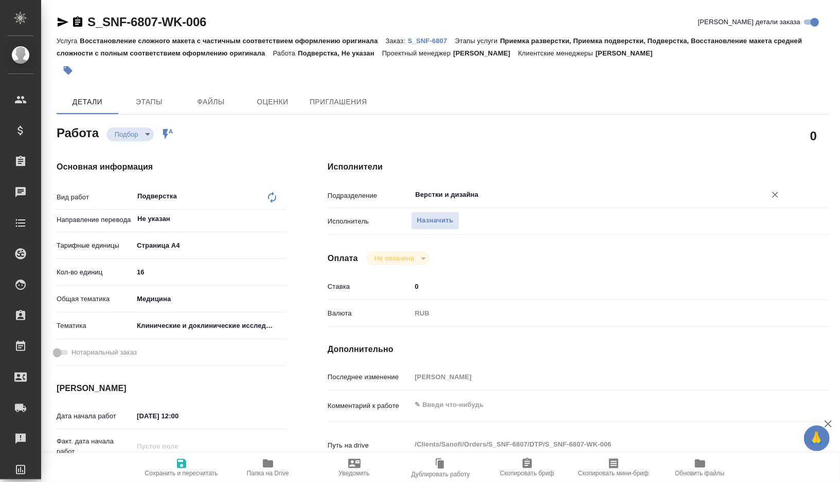
type input "Верстки и дизайна"
click at [178, 470] on span "Сохранить и пересчитать" at bounding box center [181, 473] width 73 height 7
type textarea "x"
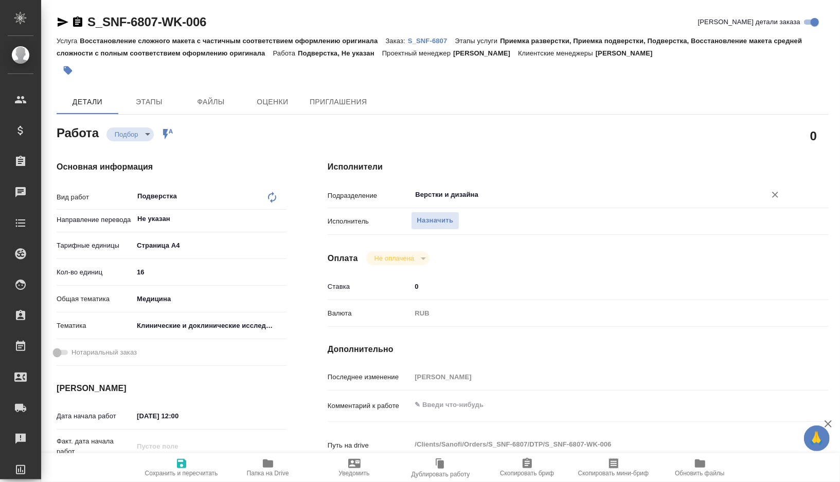
type textarea "x"
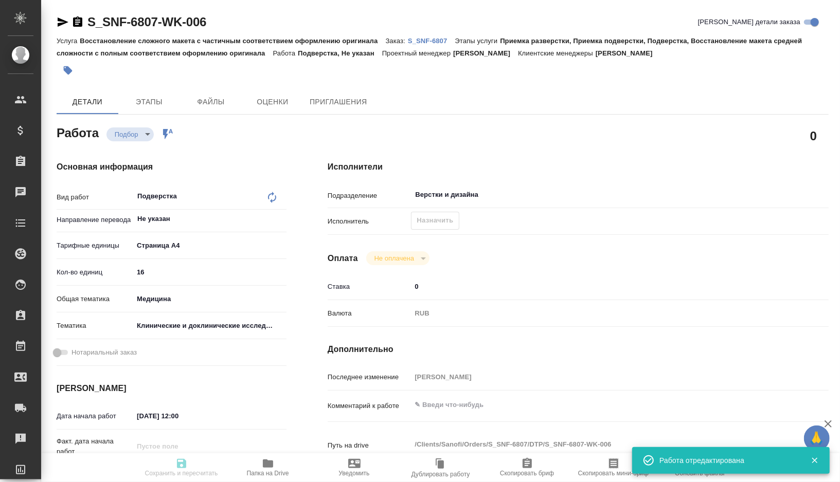
type textarea "x"
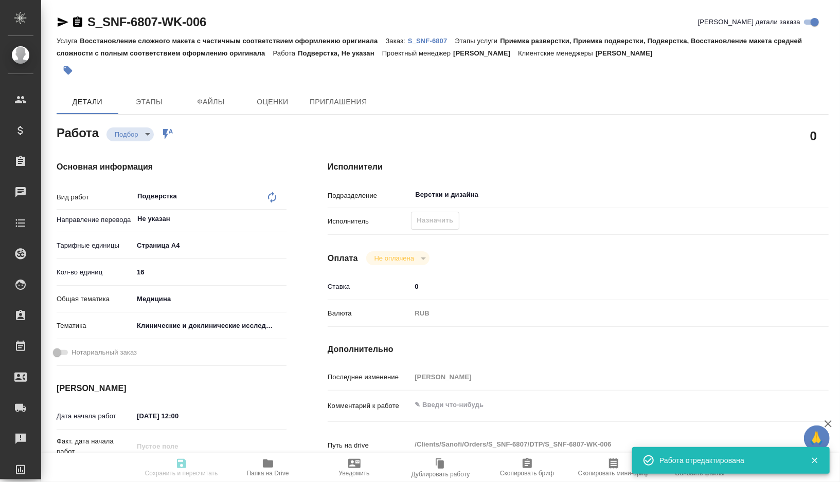
type textarea "x"
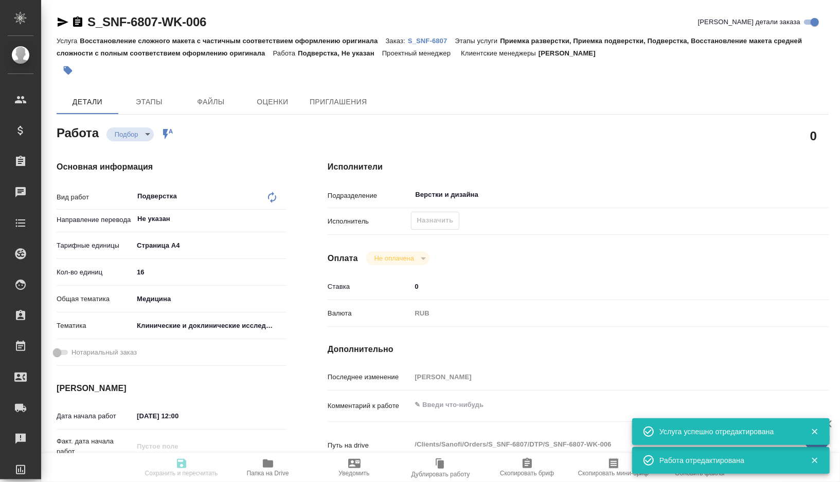
type input "recruiting"
type textarea "Подверстка"
type textarea "x"
type input "Не указан"
type input "5f036ec4e16dec2d6b59c8ff"
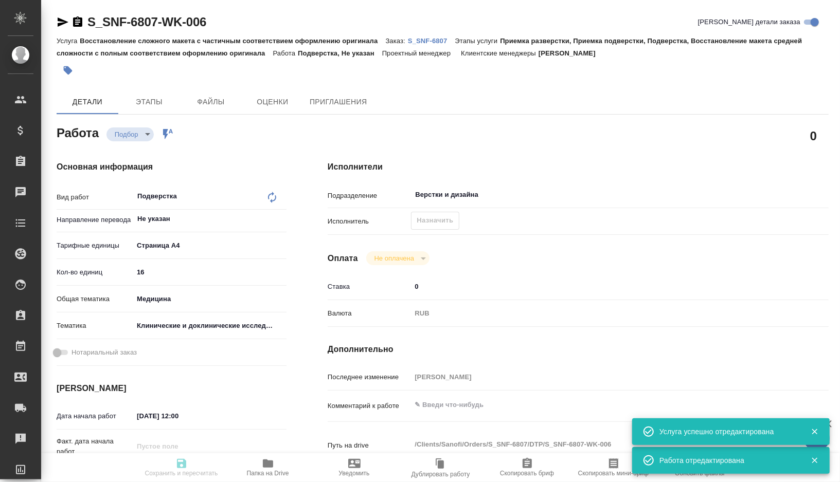
type input "16"
type input "med"
type input "5a8b8b956a9677013d343d9e"
type input "18.08.2025 12:00"
type input "18.08.2025 13:30"
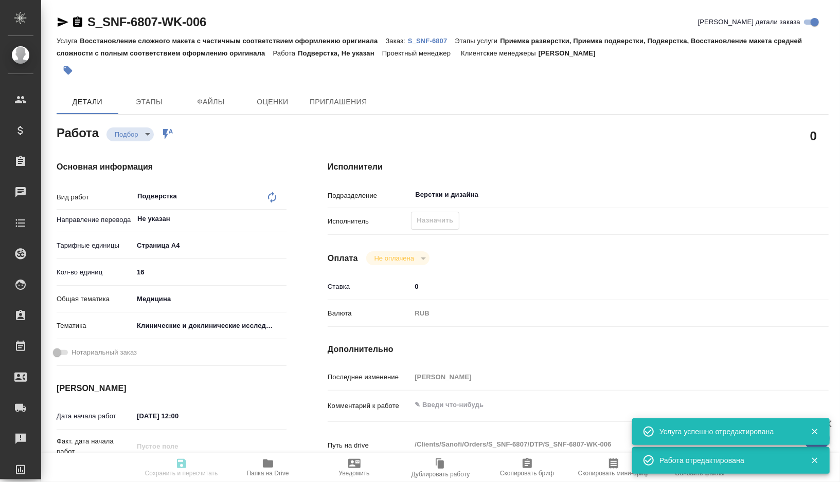
type input "19.08.2025 12:00"
type input "Верстки и дизайна"
type input "notPayed"
type input "0"
type input "RUB"
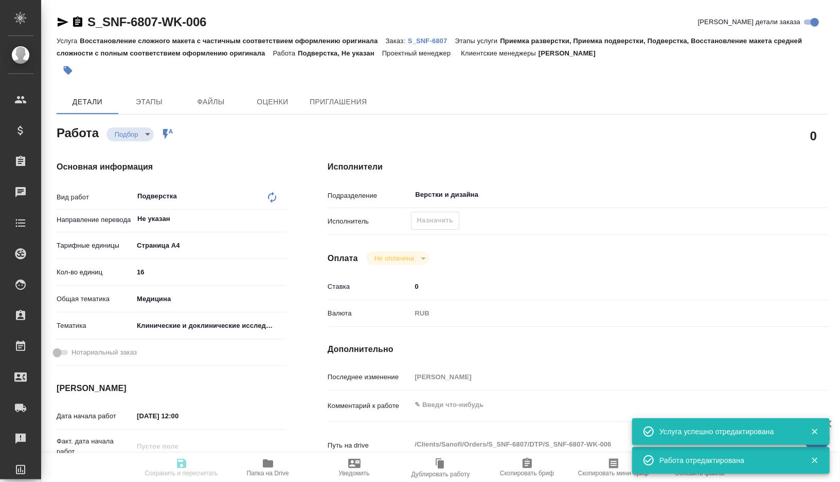
type input "[PERSON_NAME]"
type textarea "x"
type textarea "/Clients/Sanofi/Orders/S_SNF-6807/DTP/S_SNF-6807-WK-006"
type textarea "x"
type input "S_SNF-6807"
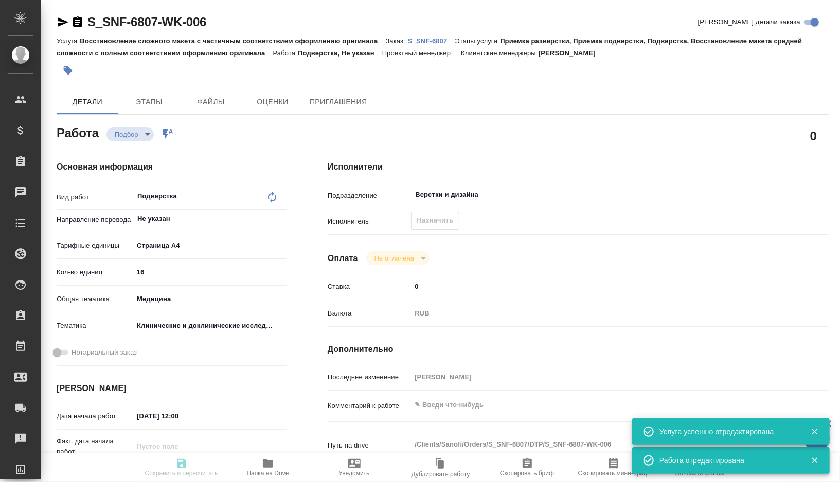
type input "E005814633"
type input "Восстановление сложного макета с частичным соответствием оформлению оригинала"
type input "Приемка разверстки, Приемка подверстки, Подверстка, Восстановление макета средн…"
type input "[PERSON_NAME]"
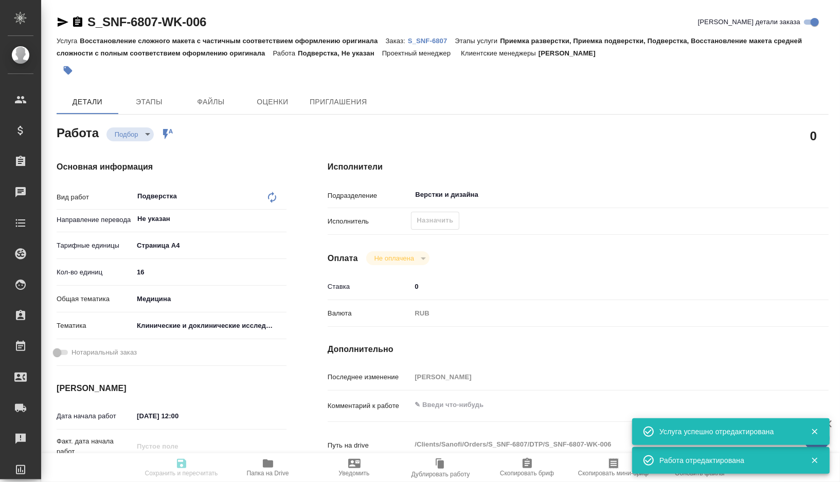
type input "/Clients/Sanofi/Orders/S_SNF-6807"
type textarea "x"
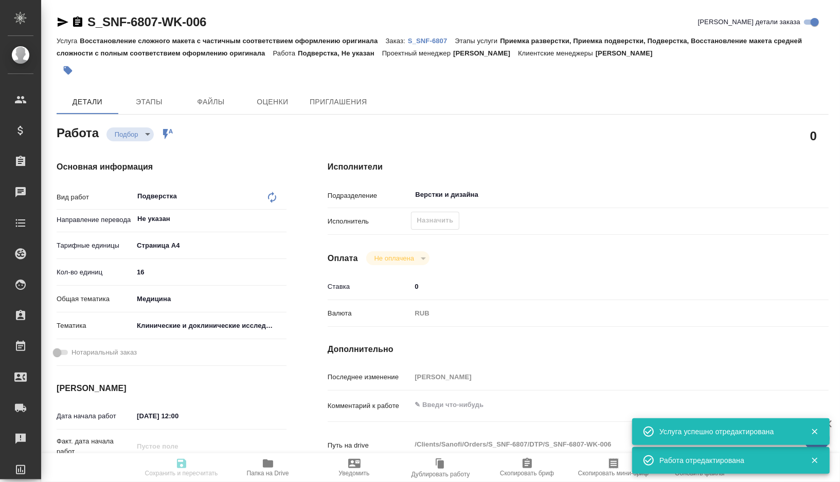
type textarea "x"
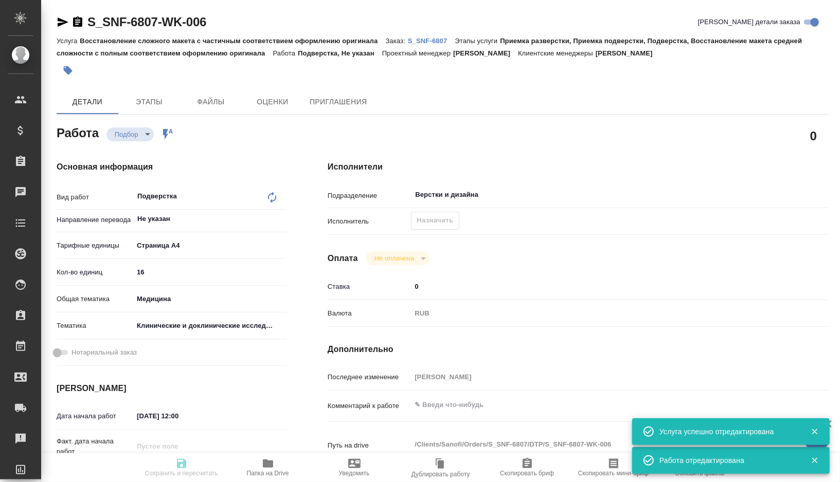
type textarea "x"
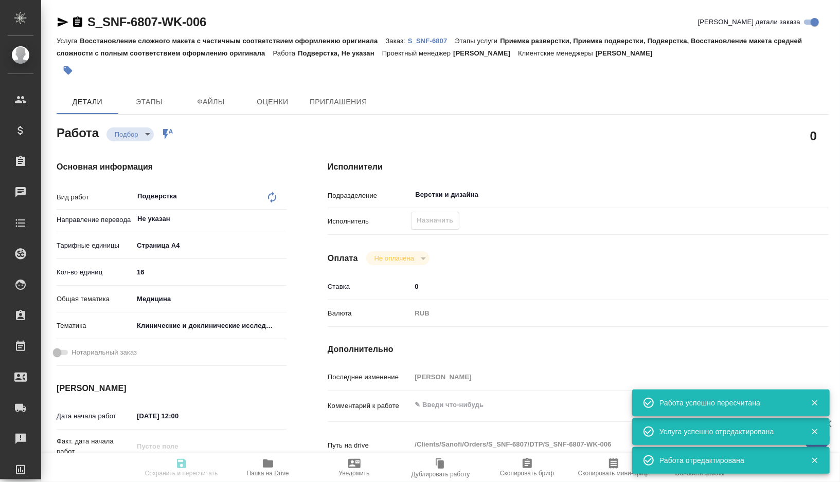
type textarea "x"
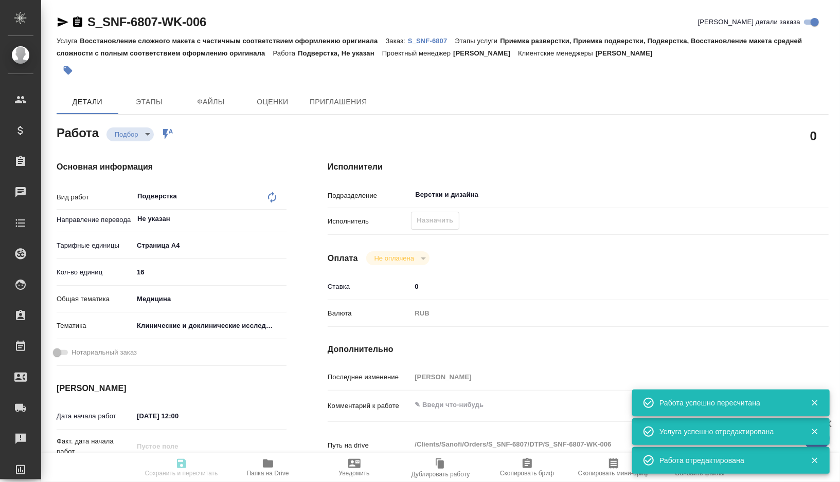
type textarea "x"
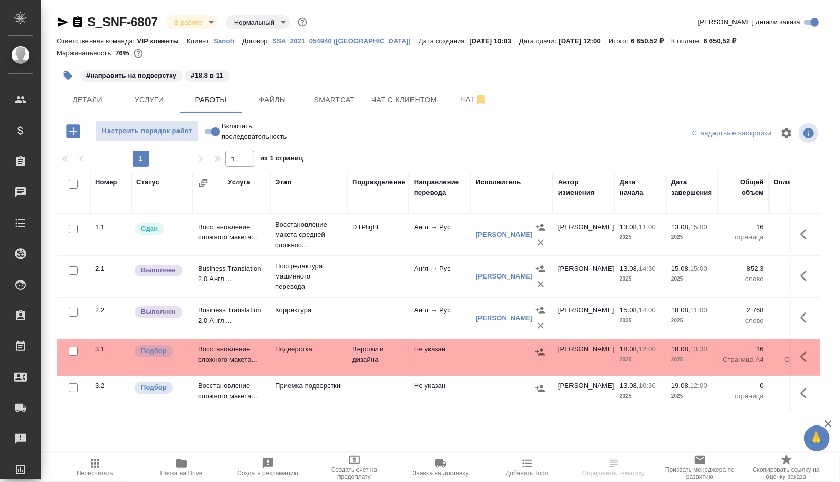
click at [51, 79] on div "S_SNF-6807 В работе inProgress Нормальный normal Кратко детали заказа Ответстве…" at bounding box center [442, 225] width 783 height 450
click at [69, 75] on icon "button" at bounding box center [68, 75] width 9 height 9
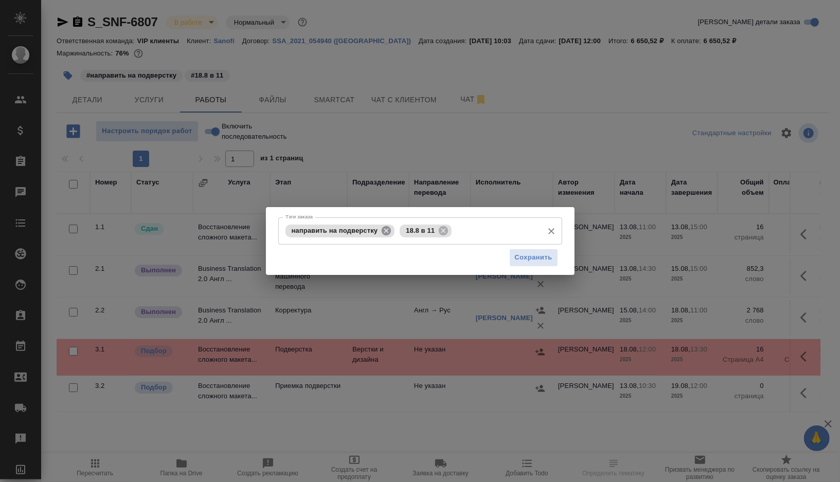
click at [386, 229] on icon at bounding box center [385, 230] width 9 height 9
click at [326, 234] on icon at bounding box center [328, 230] width 9 height 9
click at [340, 234] on input "Тэги заказа" at bounding box center [439, 230] width 198 height 17
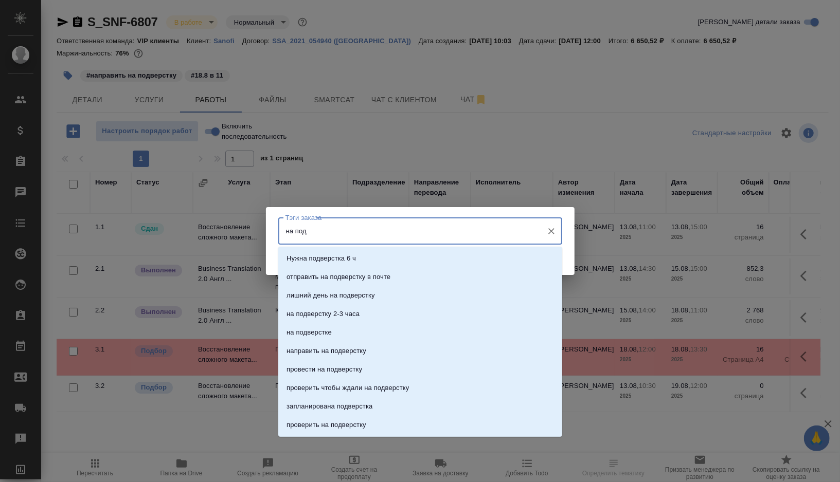
type input "на подв"
click at [311, 332] on p "на подверстке" at bounding box center [308, 333] width 45 height 10
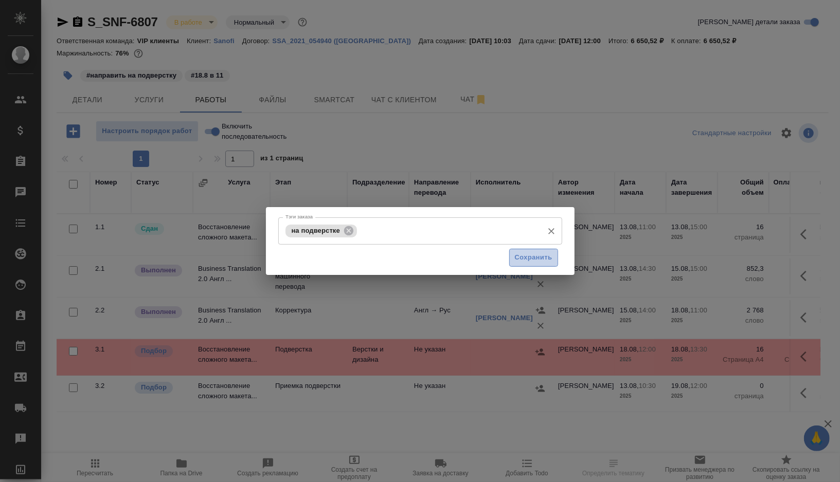
click at [526, 262] on span "Сохранить" at bounding box center [534, 258] width 38 height 12
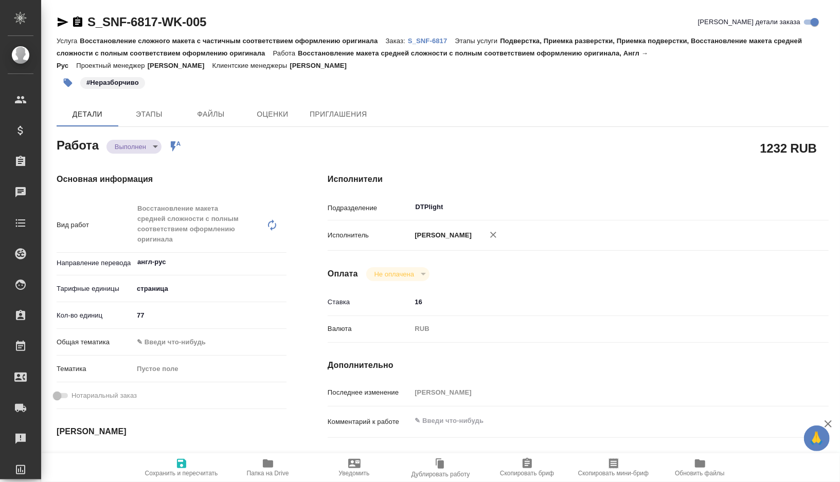
type textarea "x"
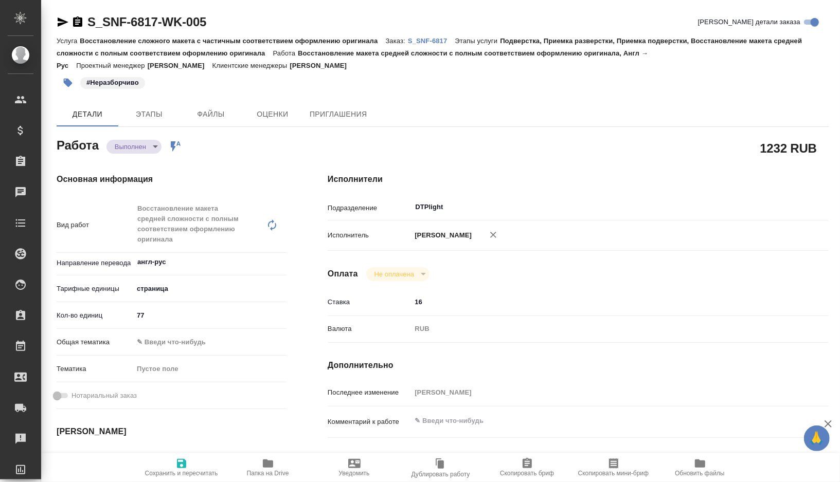
type textarea "x"
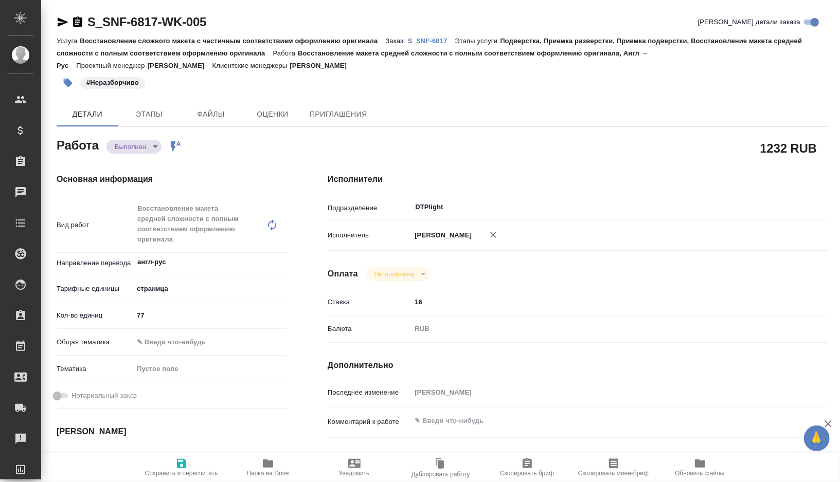
type textarea "x"
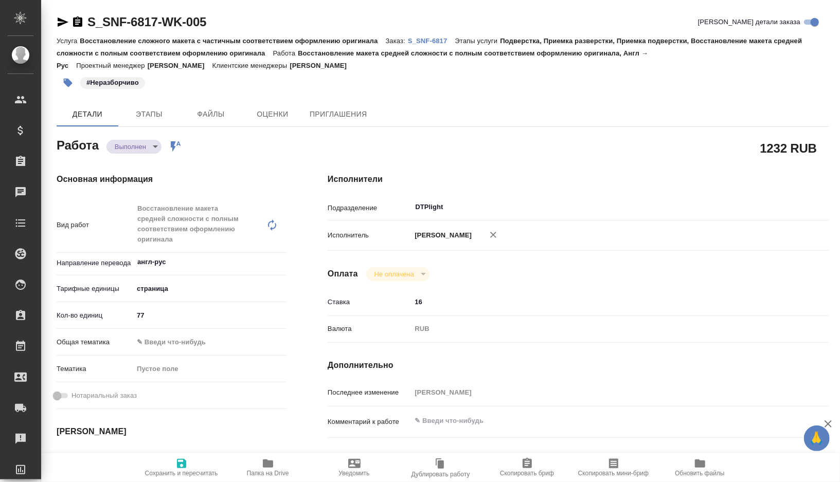
type textarea "x"
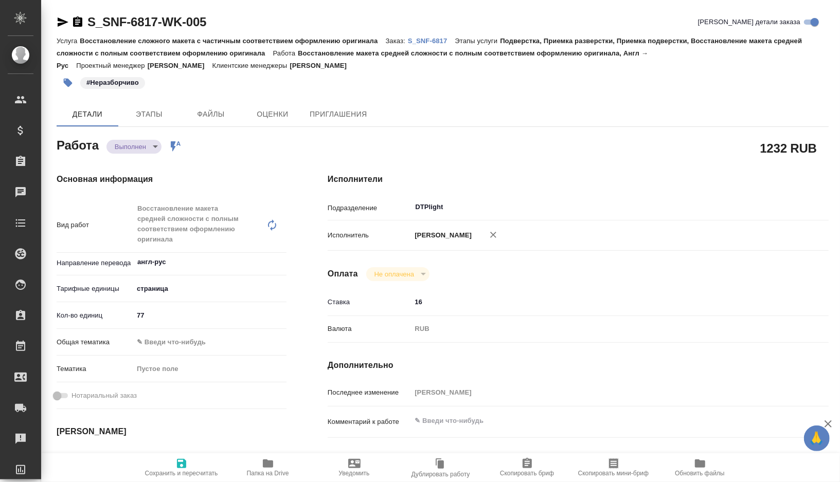
click at [425, 42] on p "S_SNF-6817" at bounding box center [431, 41] width 47 height 8
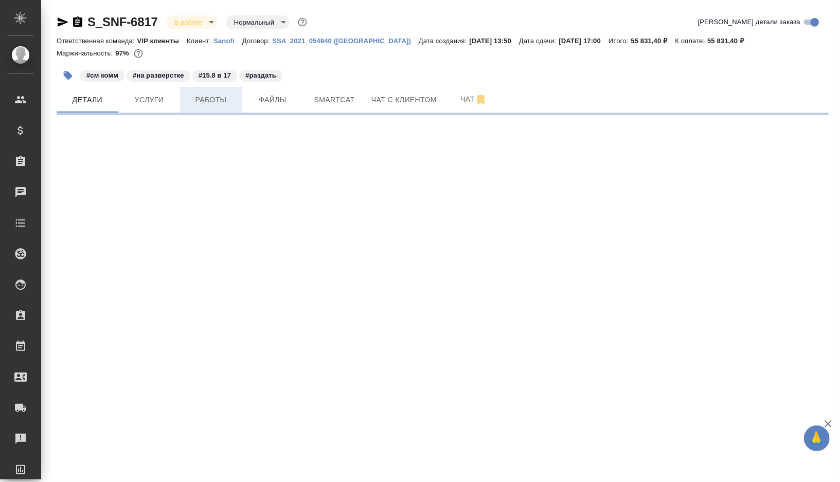
click at [220, 101] on span "Работы" at bounding box center [210, 100] width 49 height 13
select select "RU"
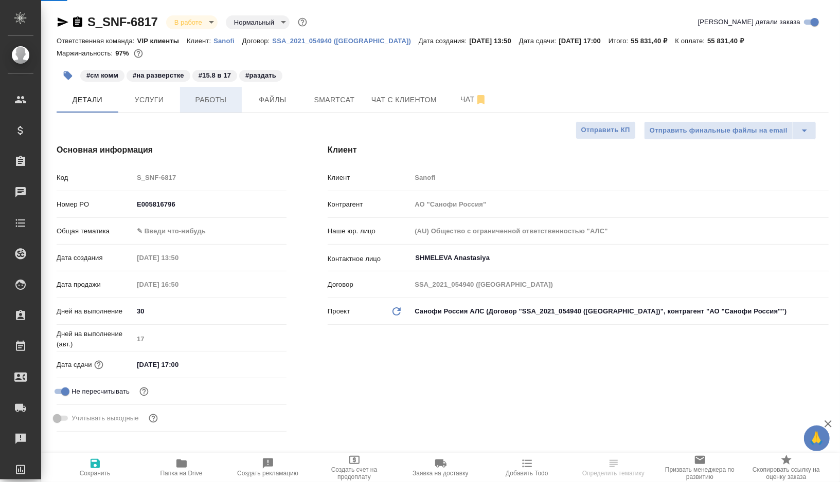
type textarea "x"
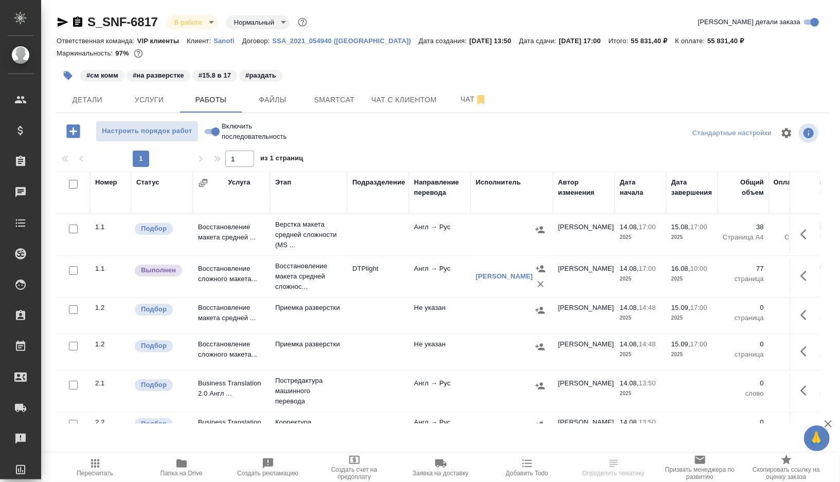
click at [799, 276] on button "button" at bounding box center [806, 276] width 25 height 25
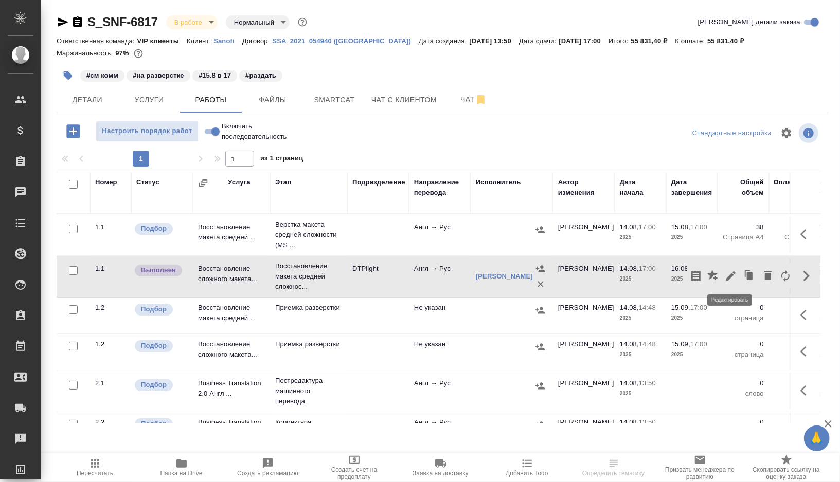
click at [731, 273] on icon "button" at bounding box center [730, 275] width 9 height 9
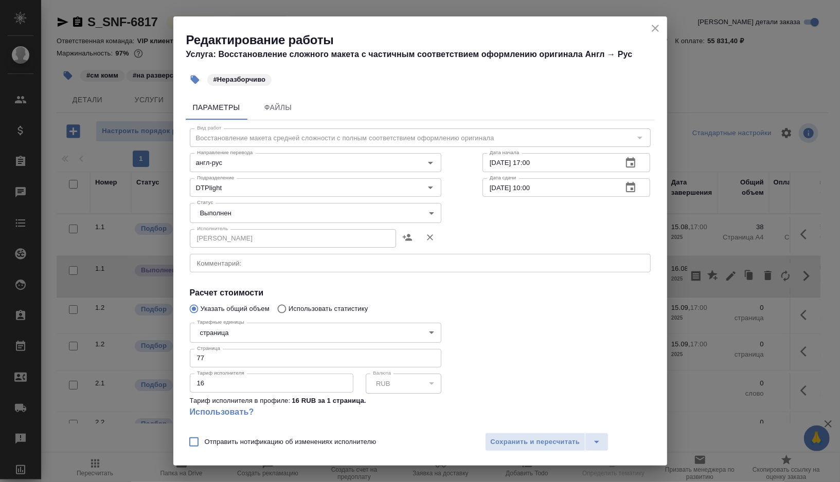
click at [430, 214] on body "🙏 .cls-1 fill:#fff; AWATERA [PERSON_NAME] Спецификации Заказы 0 Чаты Todo Проек…" at bounding box center [420, 241] width 840 height 482
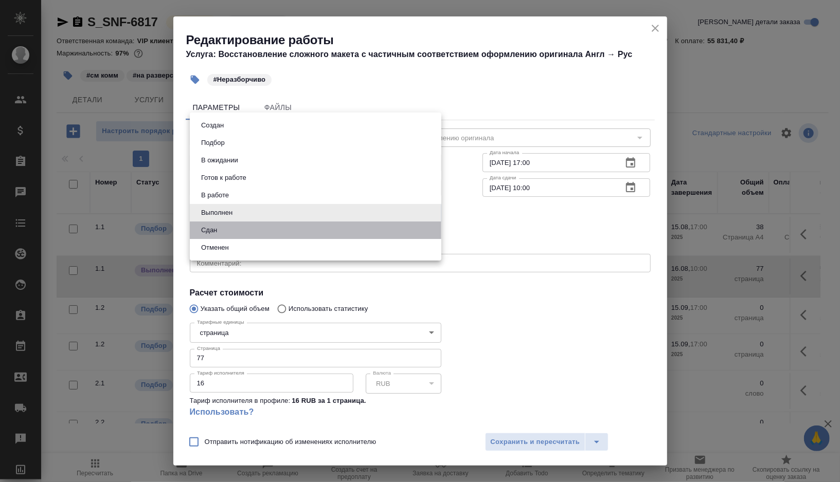
click at [222, 232] on li "Сдан" at bounding box center [315, 230] width 251 height 17
type input "closed"
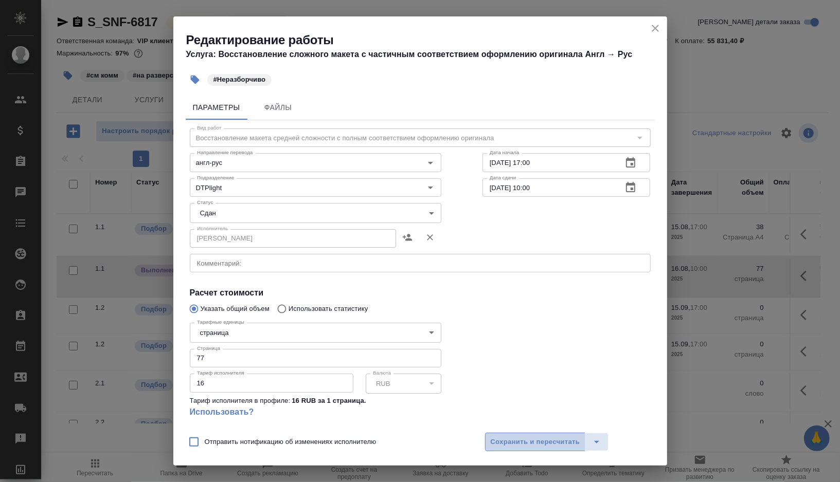
click at [523, 448] on button "Сохранить и пересчитать" at bounding box center [535, 442] width 101 height 19
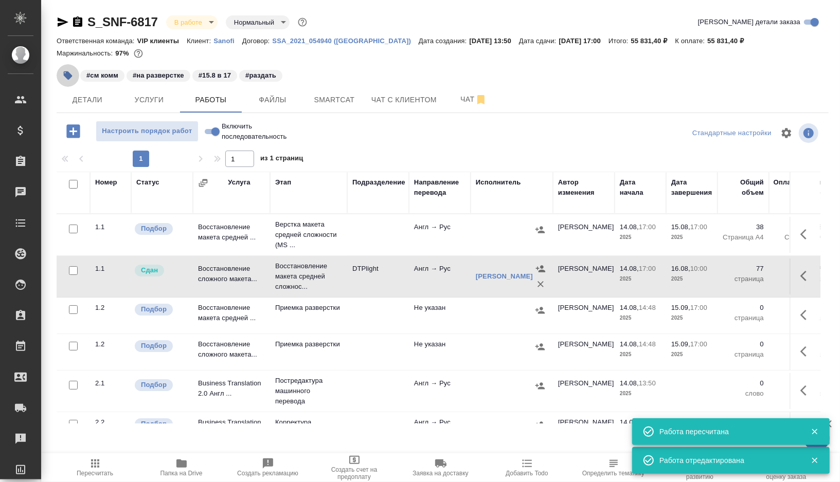
click at [77, 76] on button "button" at bounding box center [68, 75] width 23 height 23
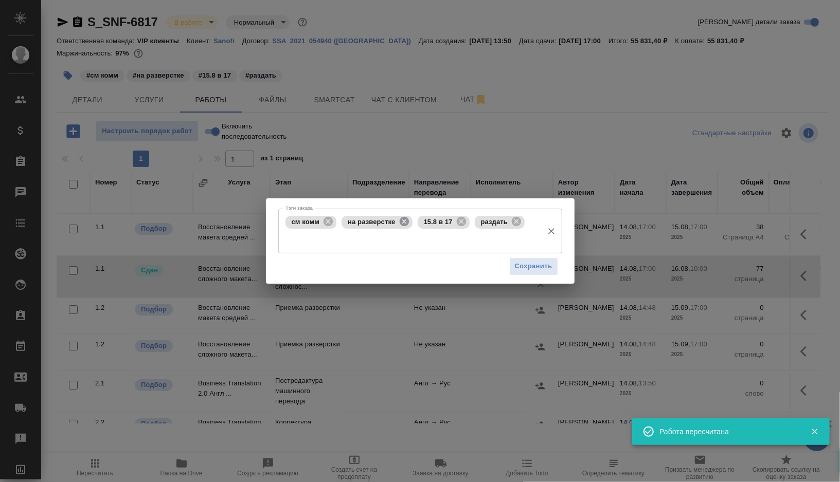
click at [402, 219] on icon at bounding box center [403, 221] width 9 height 9
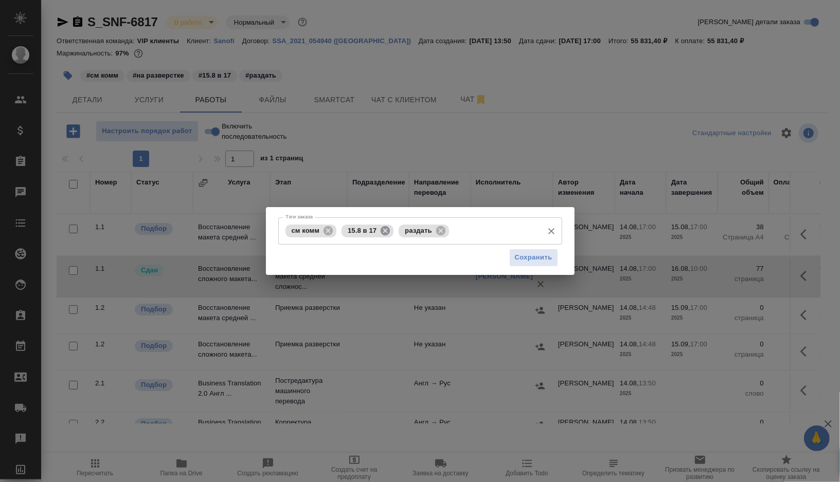
click at [386, 233] on icon at bounding box center [384, 230] width 9 height 9
click at [445, 229] on input "Тэги заказа" at bounding box center [465, 230] width 143 height 17
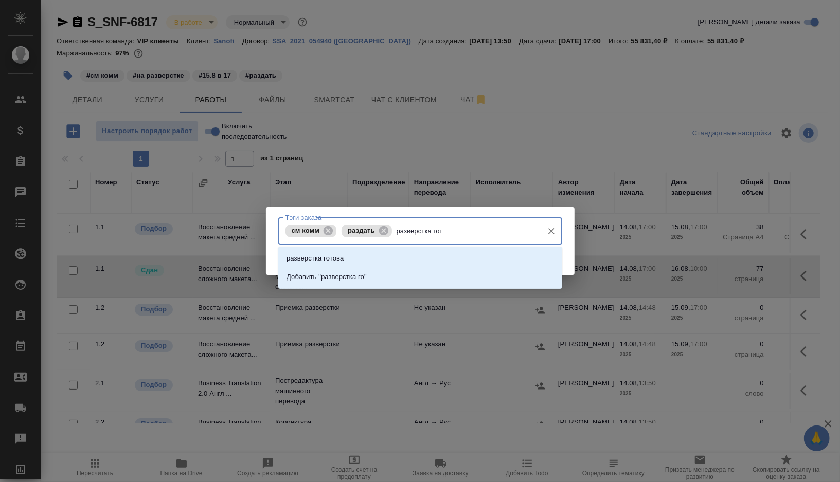
type input "разверстка гото"
click at [314, 257] on p "разверстка готова" at bounding box center [314, 258] width 57 height 10
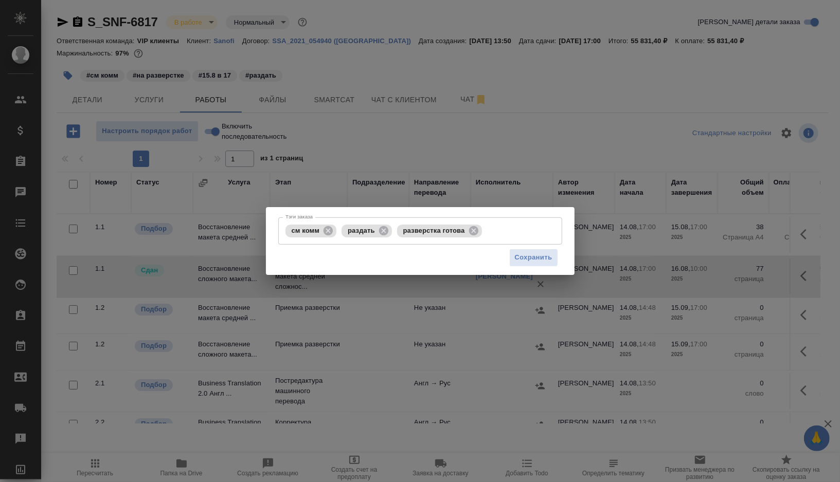
click at [523, 268] on div "Сохранить" at bounding box center [420, 258] width 284 height 26
click at [523, 265] on button "Сохранить" at bounding box center [533, 258] width 49 height 18
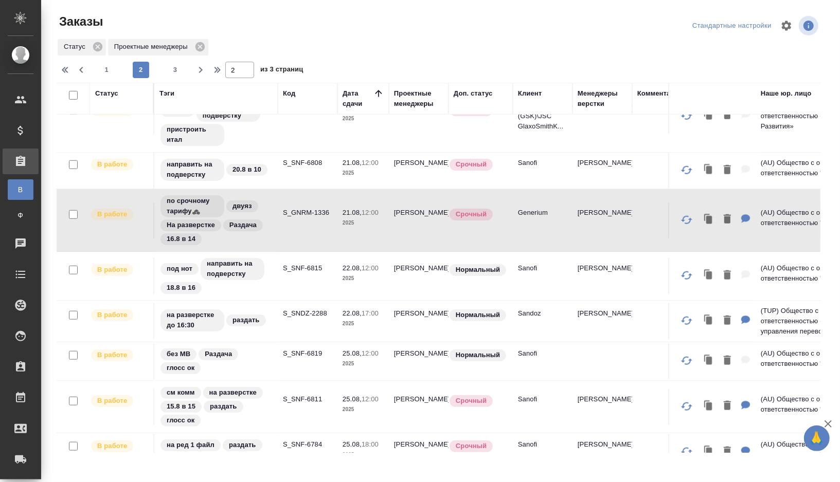
scroll to position [525, 0]
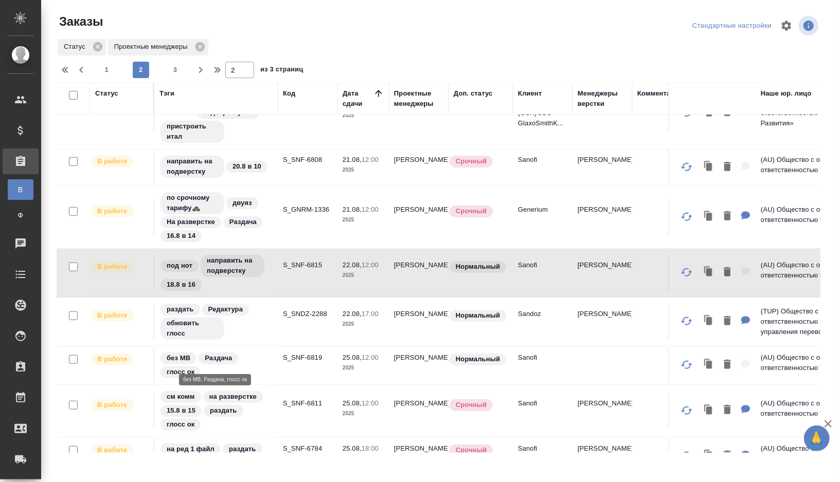
scroll to position [590, 0]
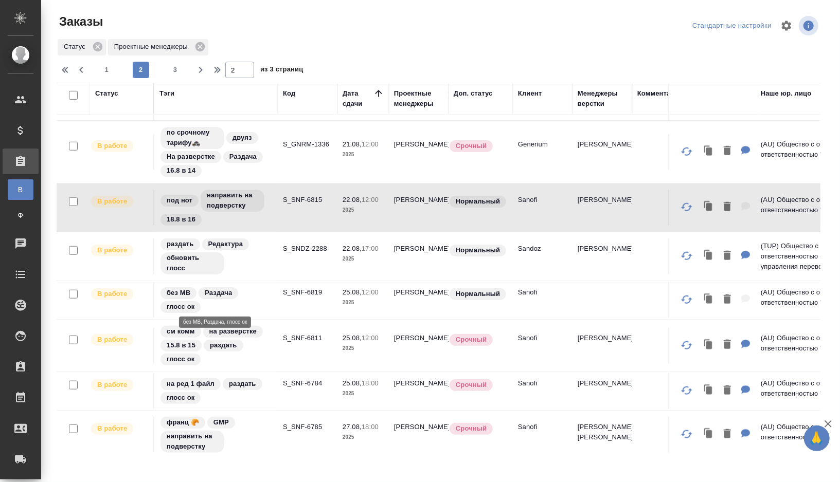
click at [258, 289] on div "без МВ Раздача глосс ок" at bounding box center [215, 300] width 113 height 28
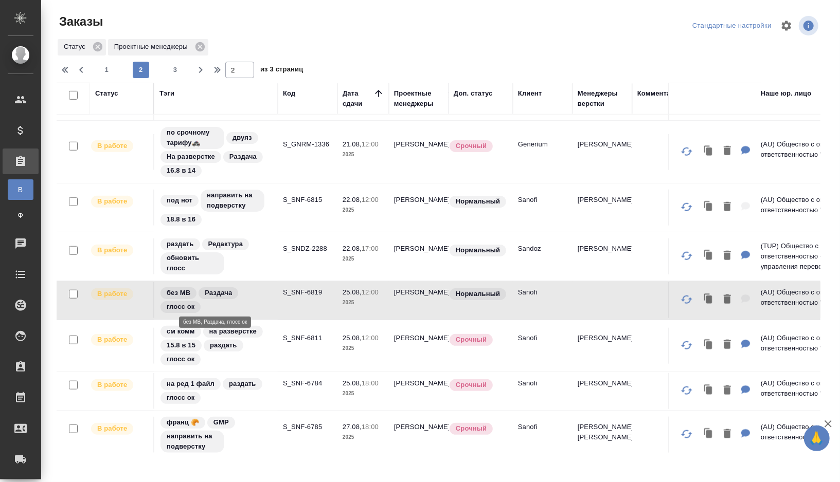
click at [265, 292] on div "без МВ Раздача глосс ок" at bounding box center [215, 300] width 113 height 28
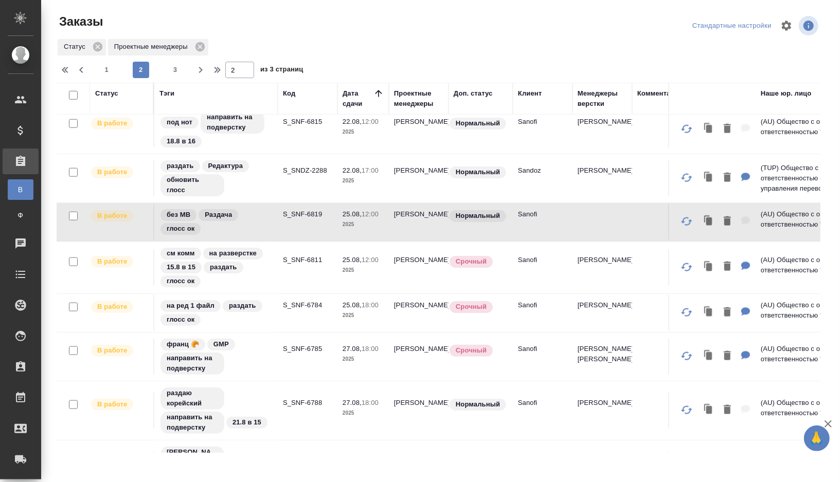
scroll to position [669, 0]
click at [263, 270] on div "см комм на разверстке 15.8 в 15 раздать глосс ок" at bounding box center [215, 267] width 113 height 42
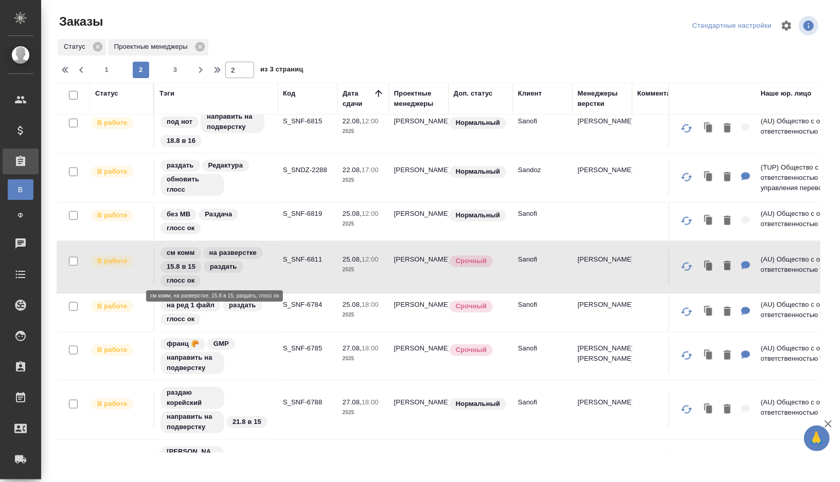
click at [263, 270] on div "см комм на разверстке 15.8 в 15 раздать глосс ок" at bounding box center [215, 267] width 113 height 42
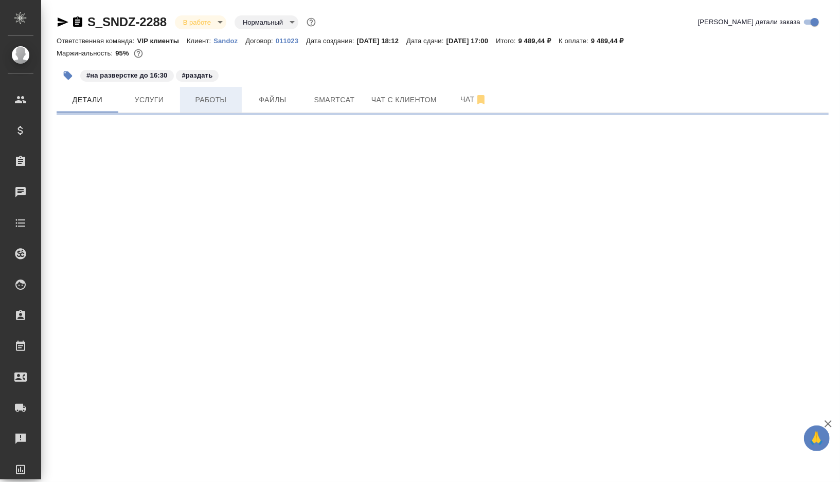
select select "RU"
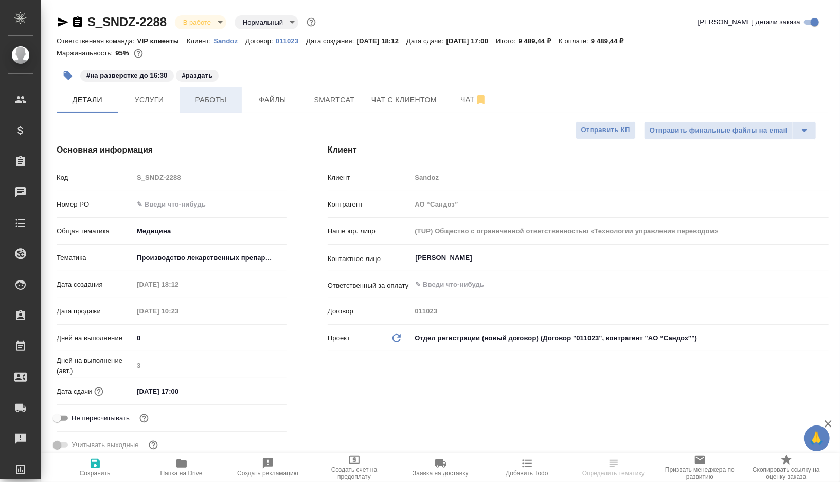
click at [227, 100] on span "Работы" at bounding box center [210, 100] width 49 height 13
type textarea "x"
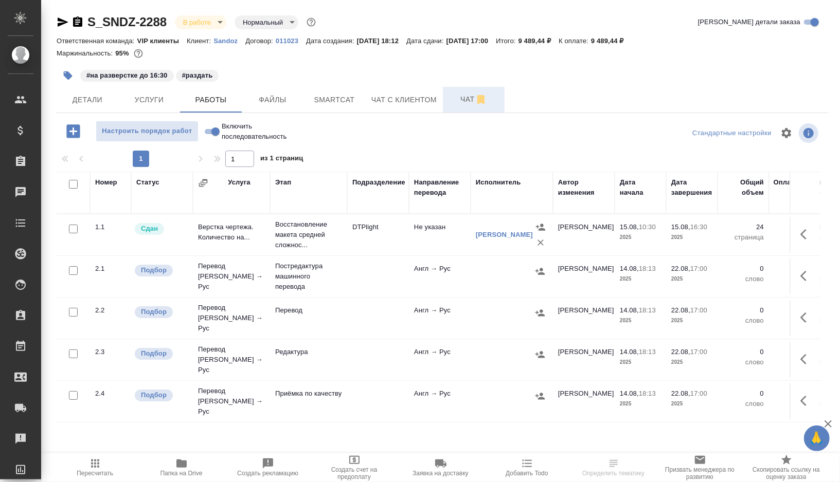
click at [473, 108] on button "Чат" at bounding box center [474, 100] width 62 height 26
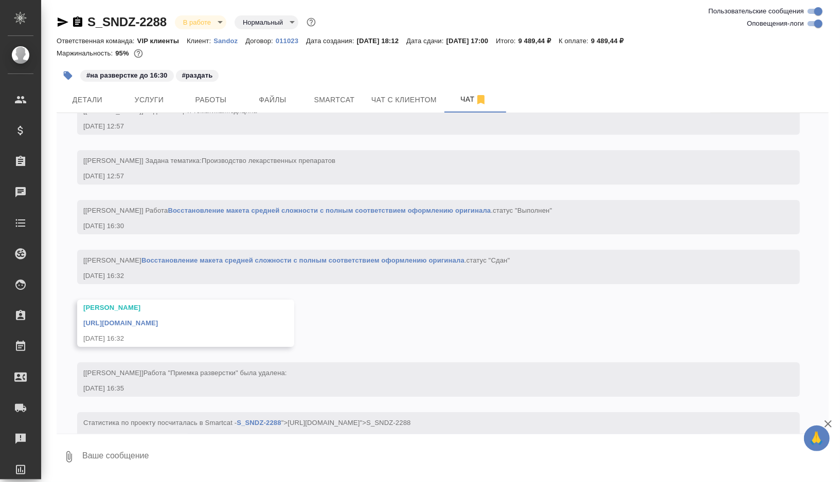
scroll to position [2147, 0]
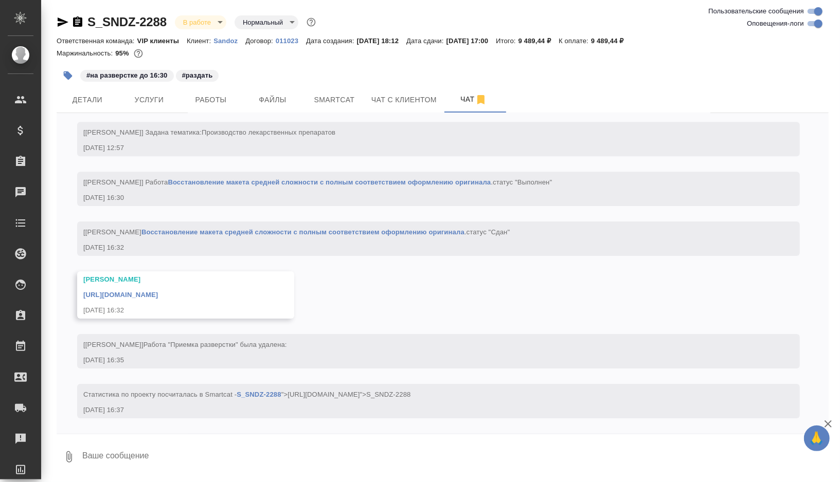
click at [158, 295] on link "[URL][DOMAIN_NAME]" at bounding box center [120, 295] width 75 height 8
click at [354, 101] on span "Smartcat" at bounding box center [334, 100] width 49 height 13
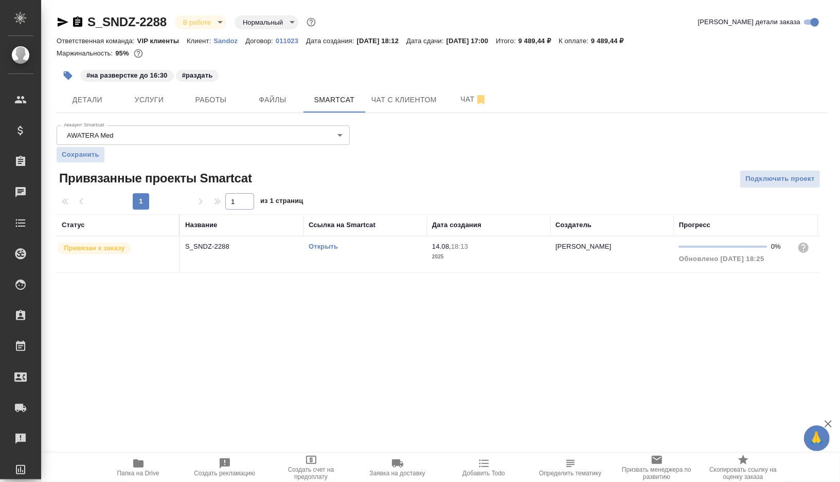
click at [323, 246] on link "Открыть" at bounding box center [322, 247] width 29 height 8
click at [230, 102] on span "Работы" at bounding box center [210, 100] width 49 height 13
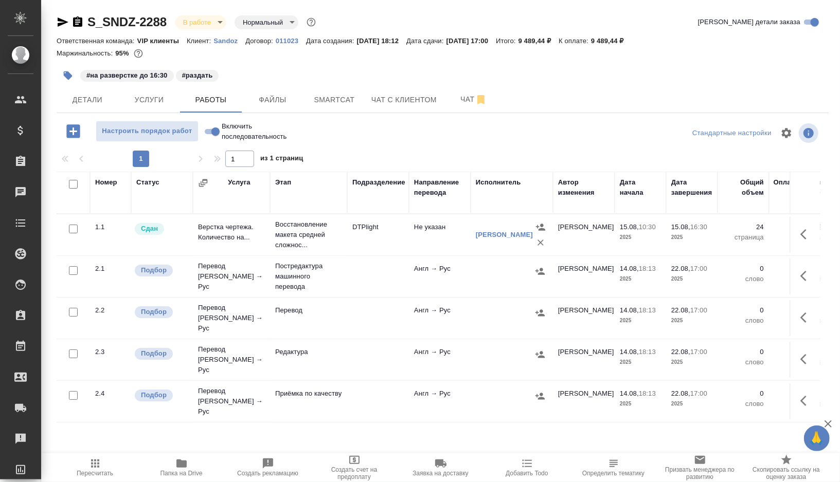
click at [346, 256] on td "Редактура" at bounding box center [308, 234] width 77 height 41
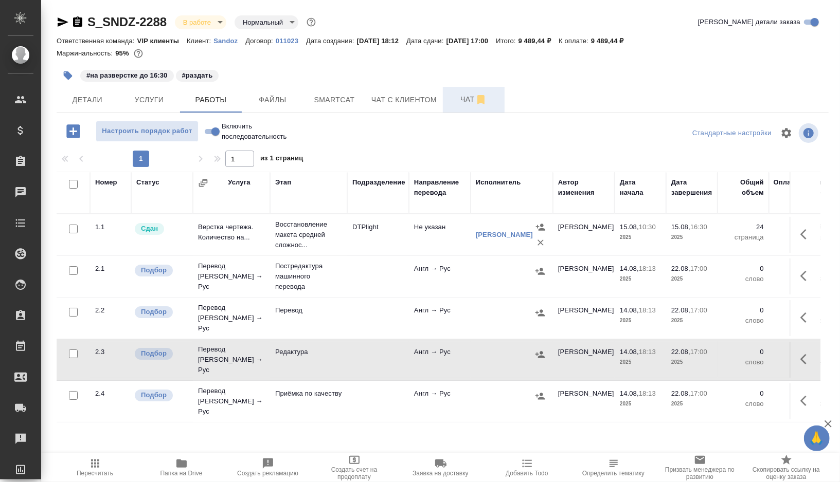
click at [462, 105] on span "Чат" at bounding box center [473, 99] width 49 height 13
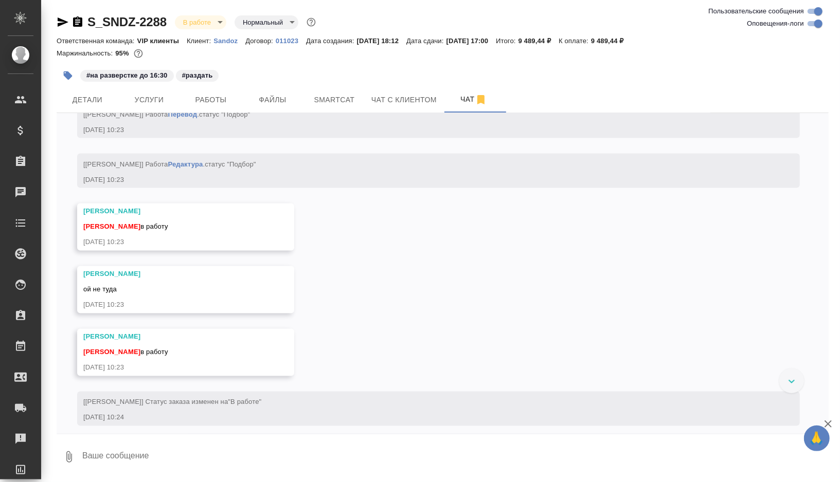
scroll to position [1164, 0]
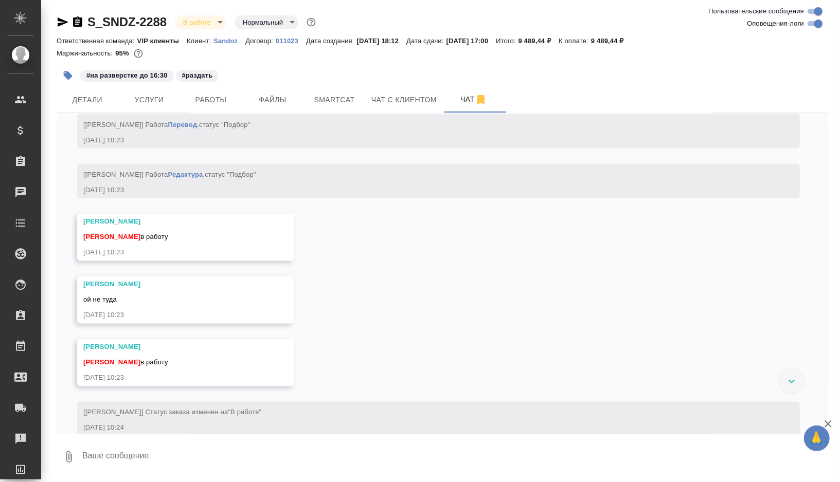
click at [812, 21] on input "Оповещения-логи" at bounding box center [817, 23] width 37 height 12
checkbox input "false"
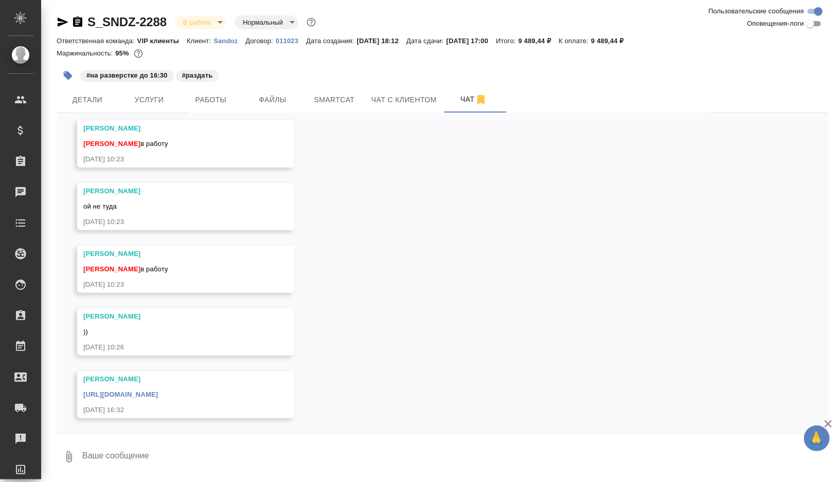
scroll to position [0, 0]
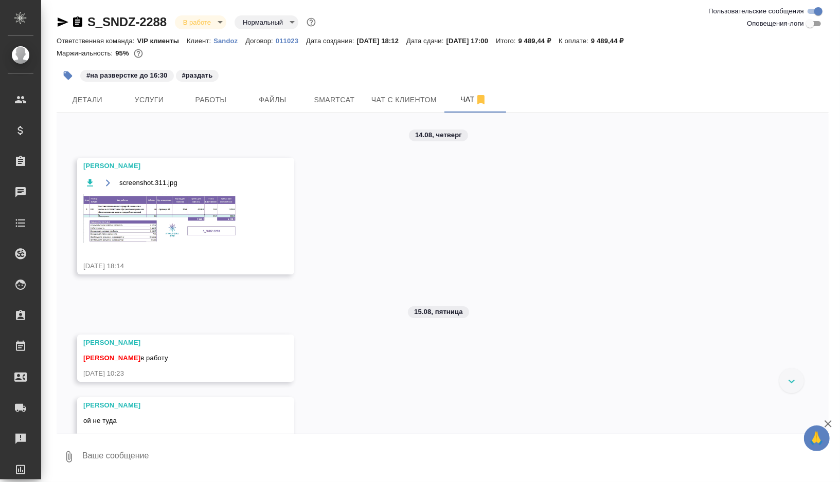
click at [177, 220] on img at bounding box center [160, 218] width 154 height 49
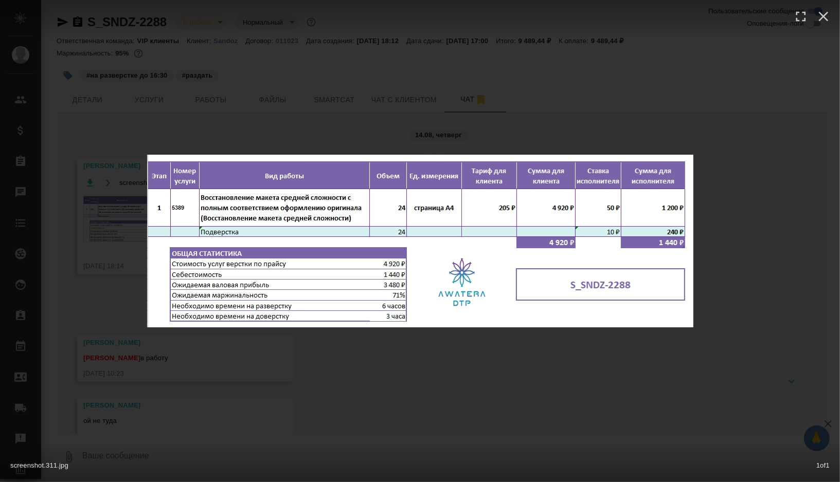
click at [441, 375] on div "screenshot.311.jpg 1 of 1" at bounding box center [420, 241] width 840 height 482
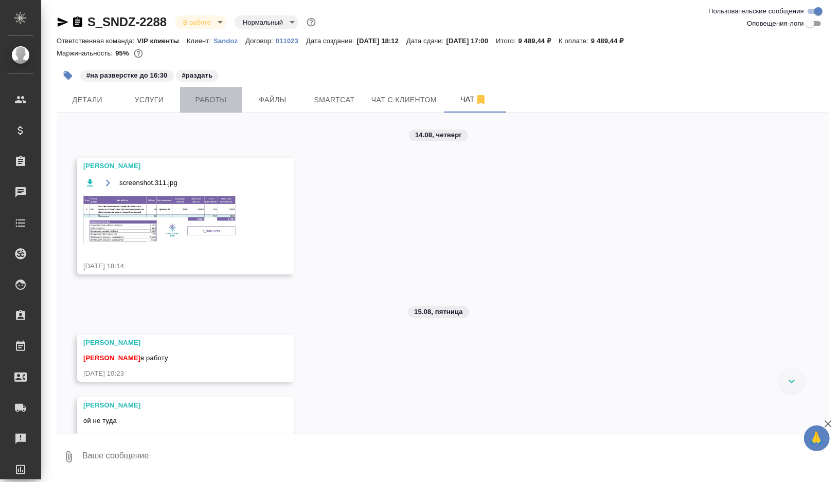
click at [215, 105] on span "Работы" at bounding box center [210, 100] width 49 height 13
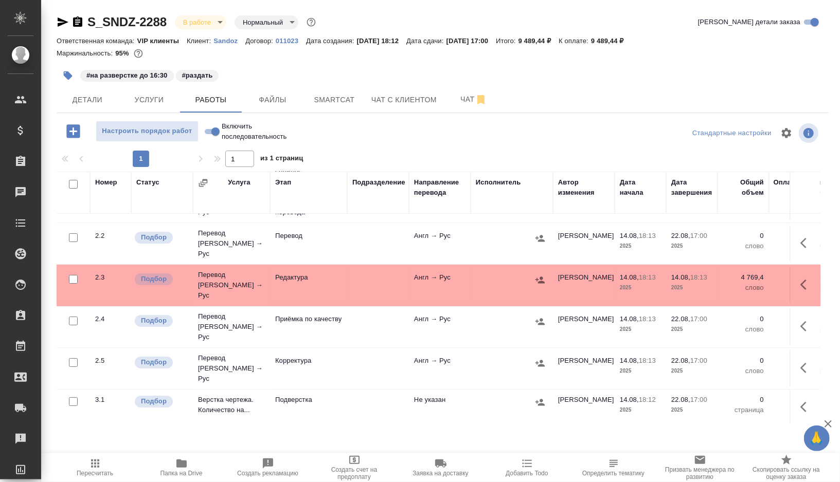
scroll to position [90, 0]
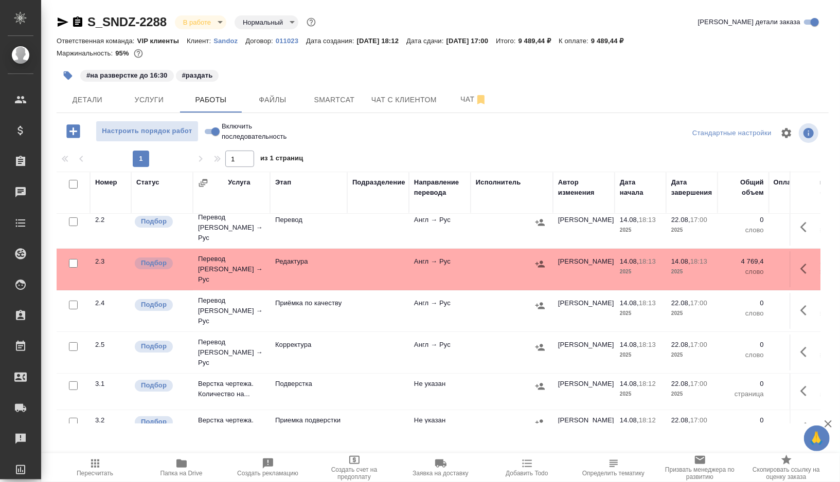
click at [349, 162] on td at bounding box center [378, 144] width 62 height 36
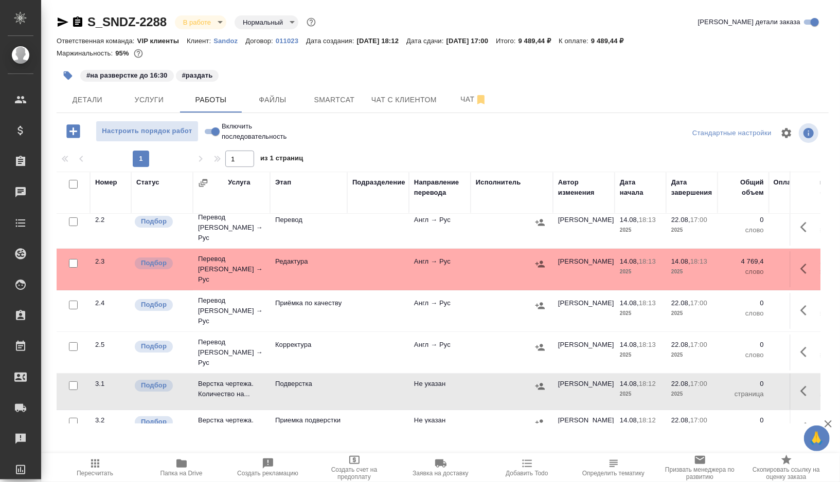
click at [349, 162] on td at bounding box center [378, 144] width 62 height 36
click at [66, 76] on icon "button" at bounding box center [68, 75] width 9 height 9
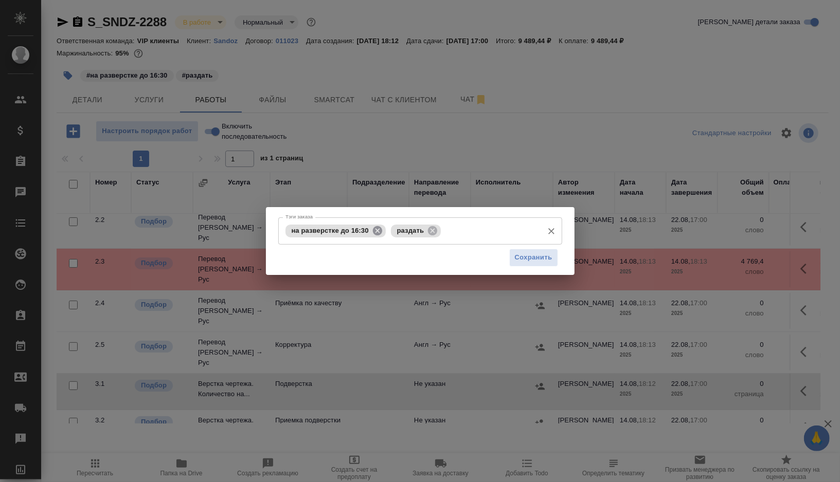
click at [375, 234] on icon at bounding box center [377, 230] width 11 height 11
click at [351, 228] on input "Тэги заказа" at bounding box center [438, 230] width 200 height 17
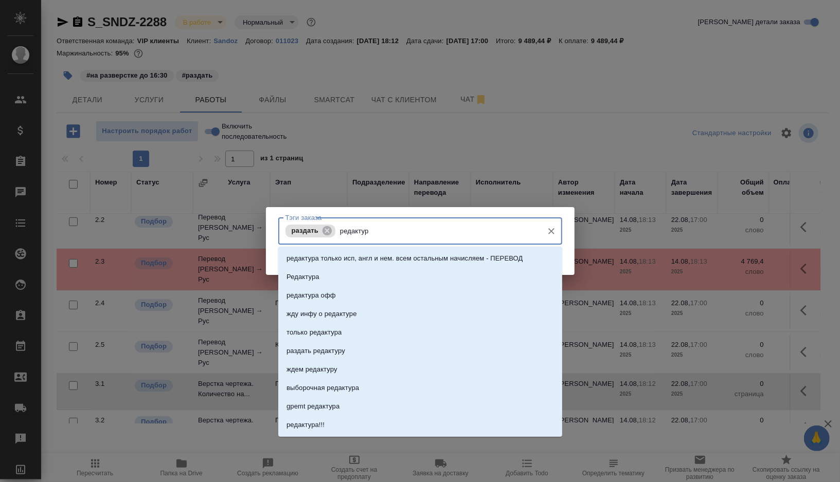
type input "редактура"
click at [314, 277] on p "Редактура" at bounding box center [302, 277] width 33 height 10
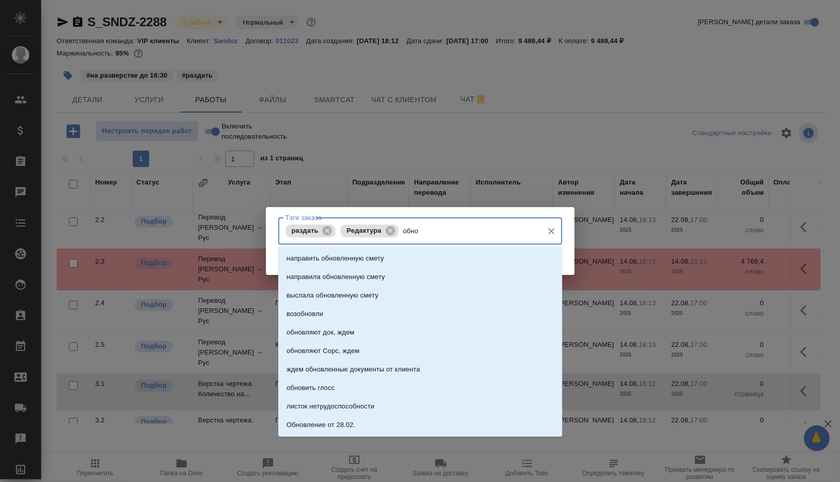
type input "обнов"
click at [330, 385] on p "обновить глосс" at bounding box center [310, 388] width 48 height 10
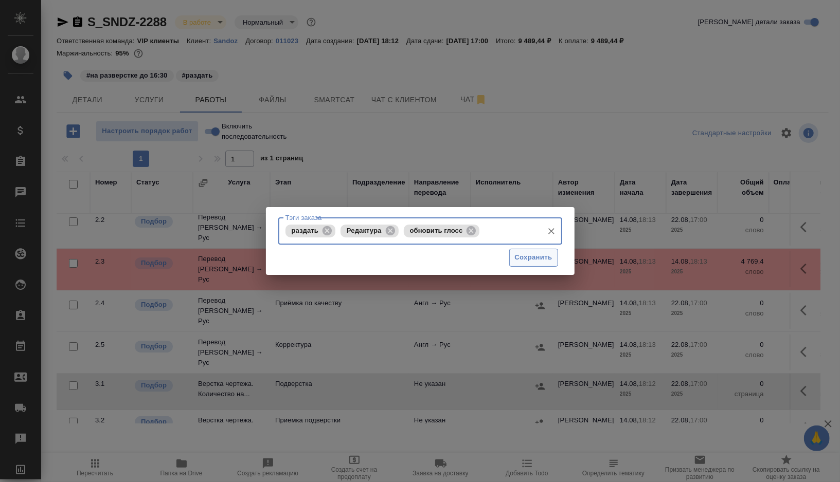
click at [525, 263] on span "Сохранить" at bounding box center [534, 258] width 38 height 12
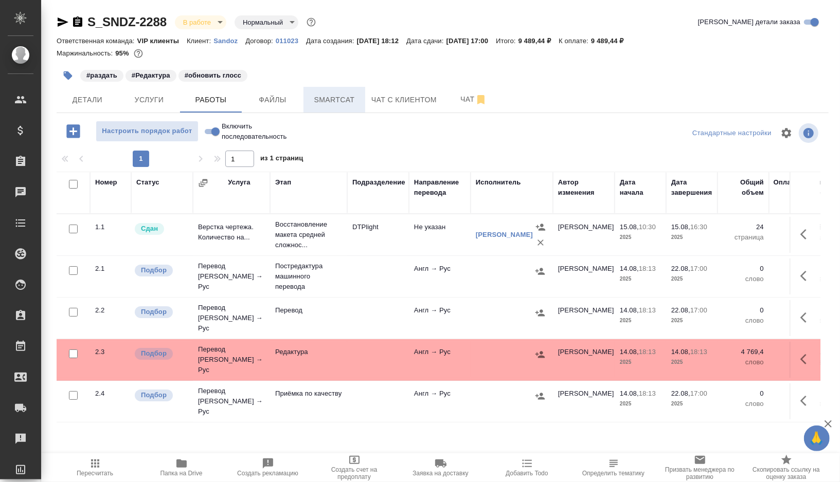
click at [347, 98] on span "Smartcat" at bounding box center [334, 100] width 49 height 13
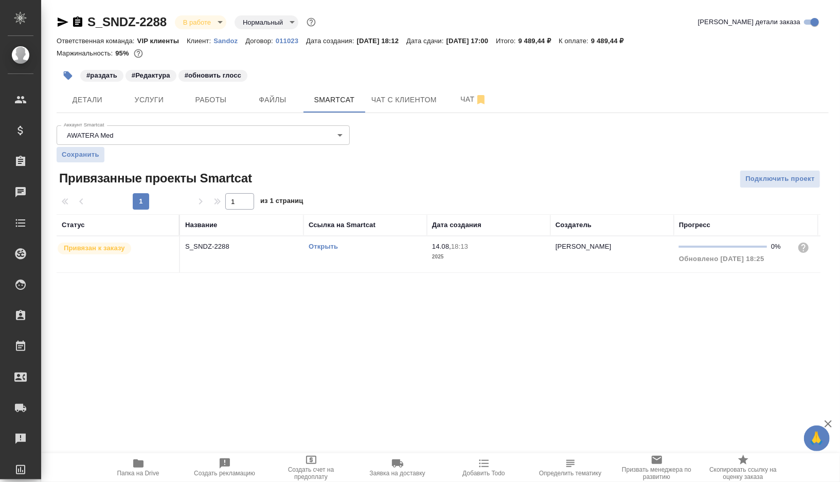
click at [365, 257] on td "Открыть" at bounding box center [364, 255] width 123 height 36
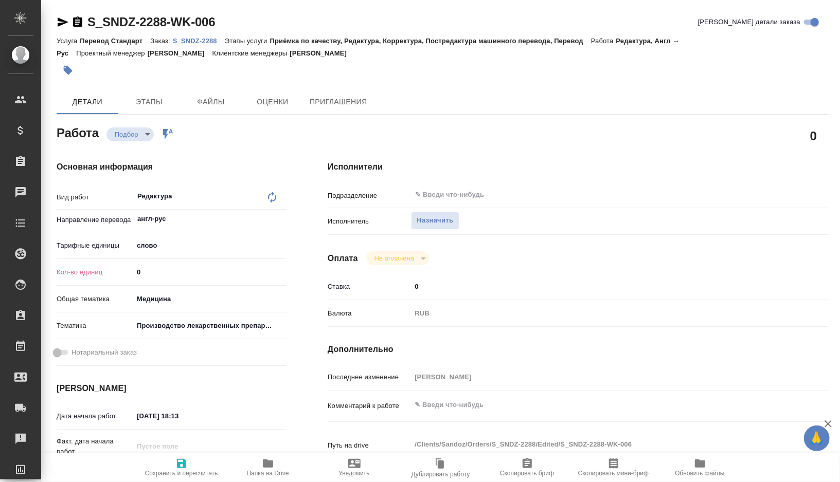
type textarea "x"
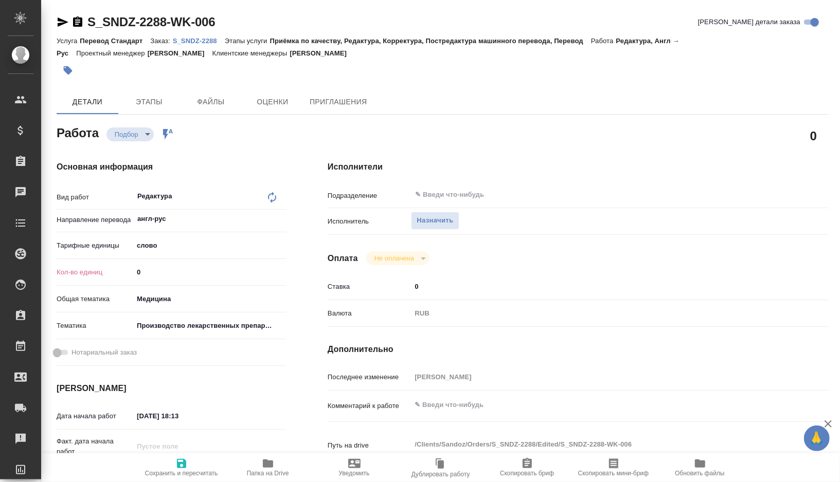
type textarea "x"
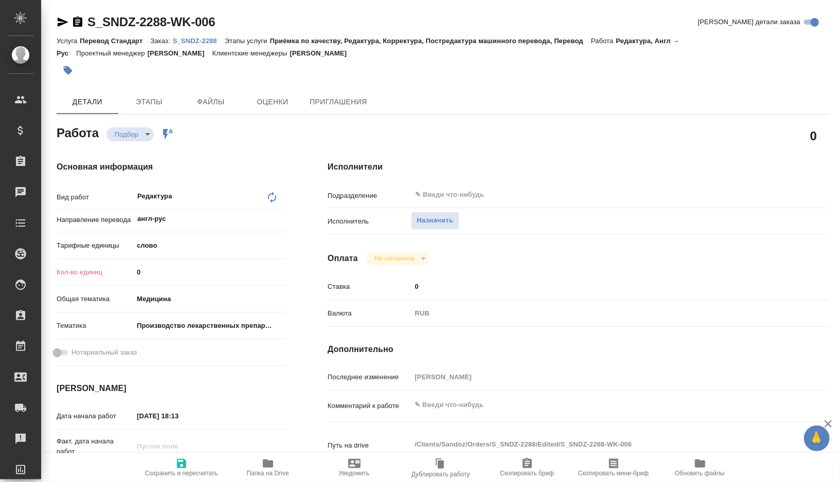
type textarea "x"
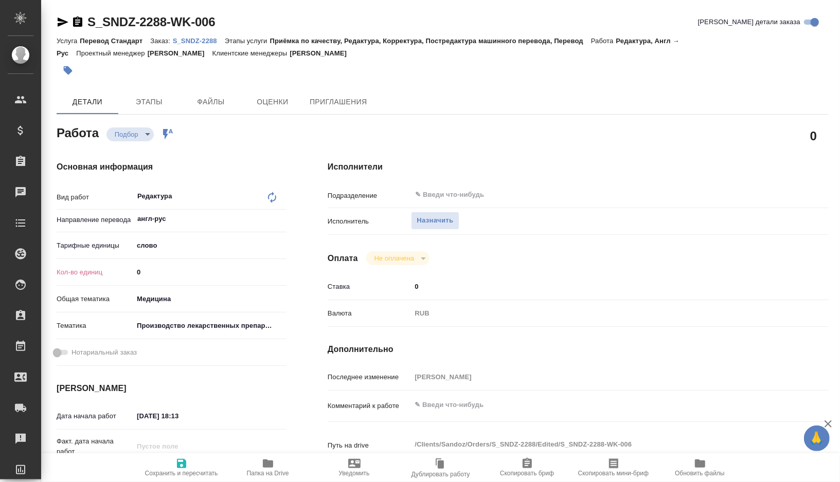
type textarea "x"
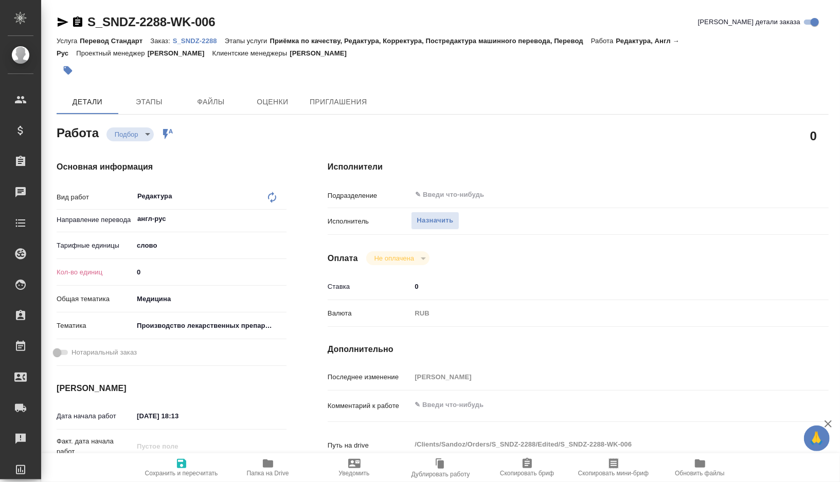
type textarea "x"
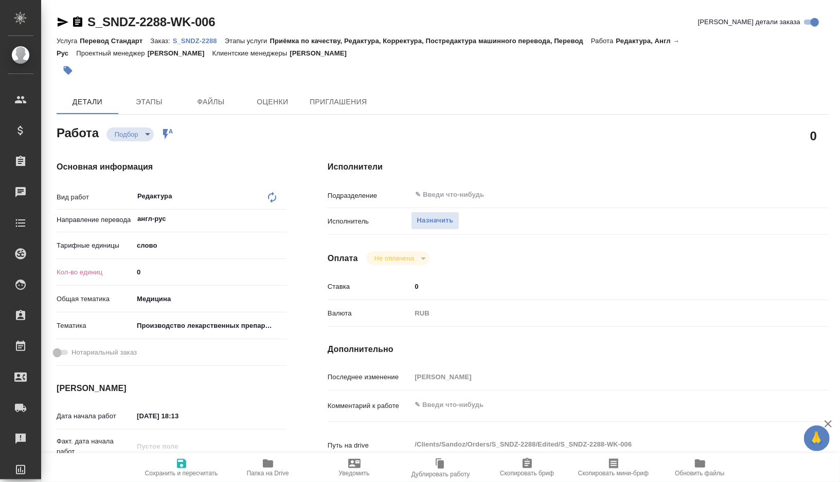
type textarea "x"
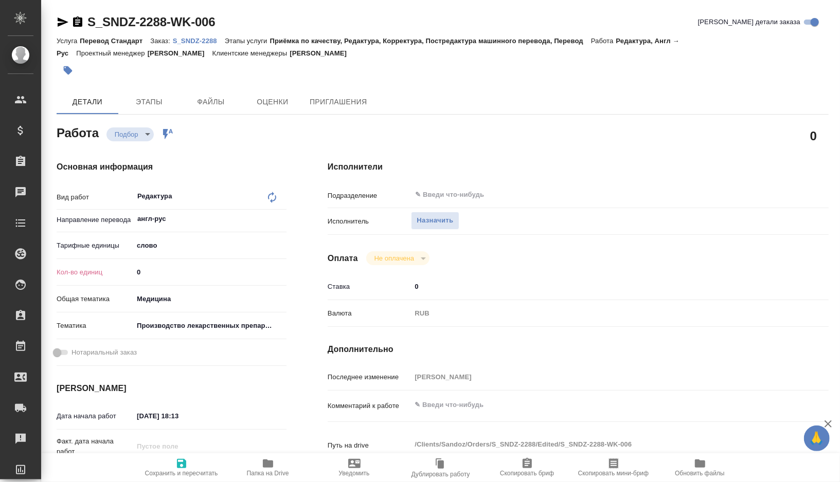
type textarea "x"
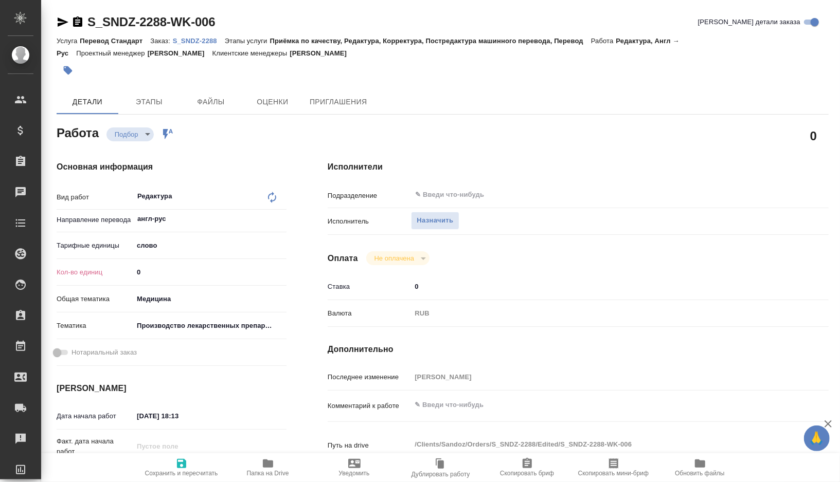
type textarea "x"
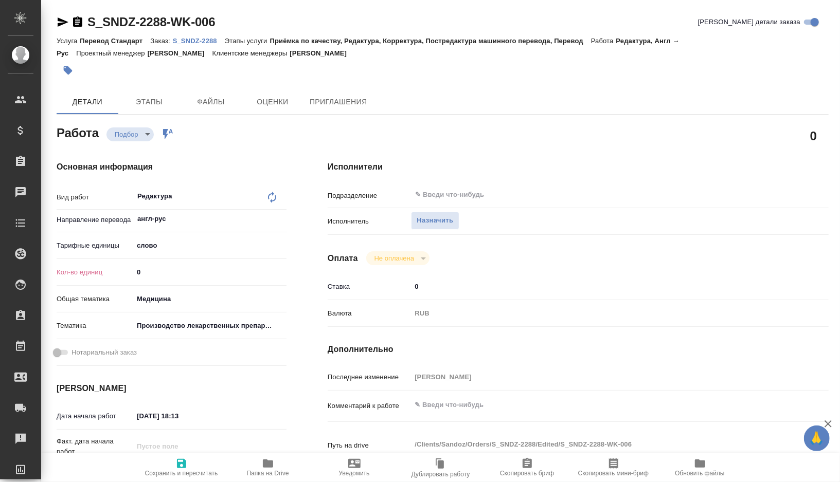
type textarea "x"
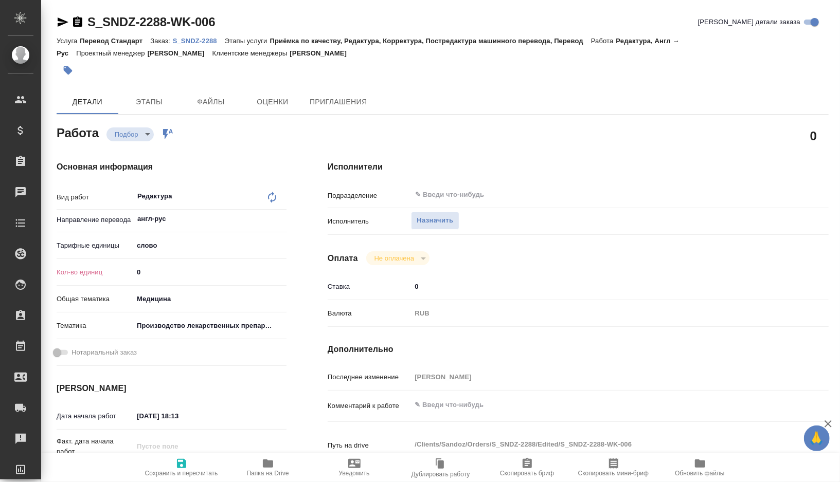
click at [179, 276] on input "0" at bounding box center [209, 272] width 153 height 15
type textarea "x"
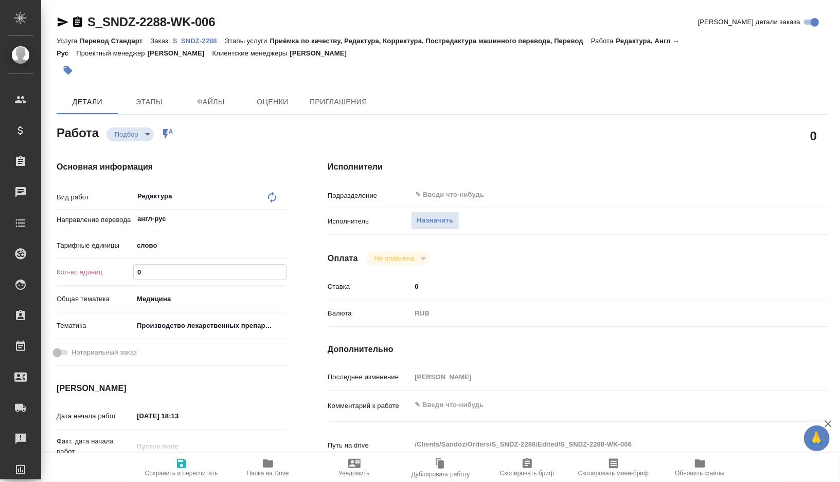
type textarea "x"
paste input "4769.4"
type textarea "x"
type input "4769.4"
type textarea "x"
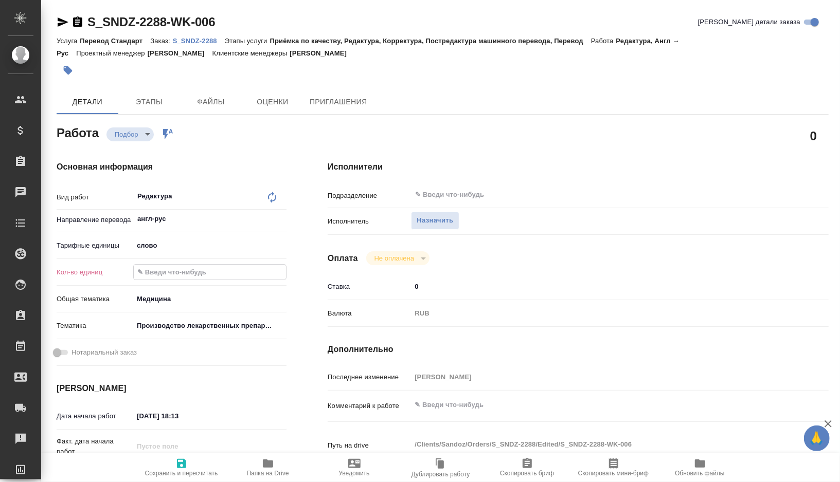
type textarea "x"
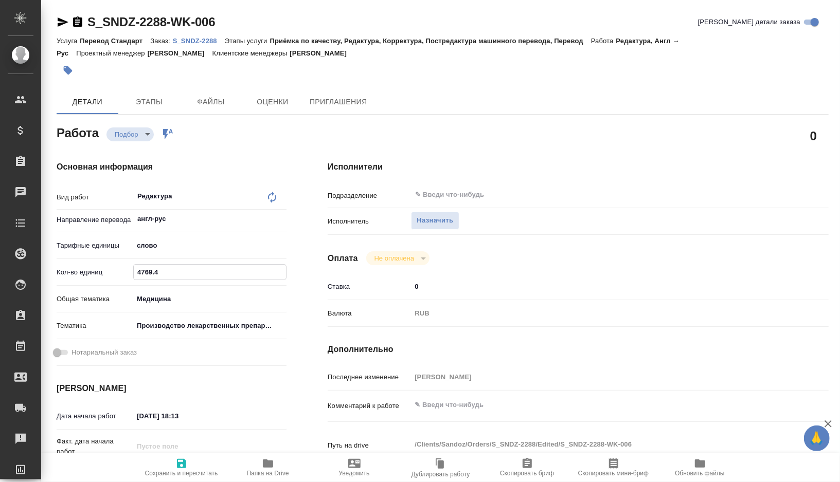
type textarea "x"
type input "4769.4"
type textarea "x"
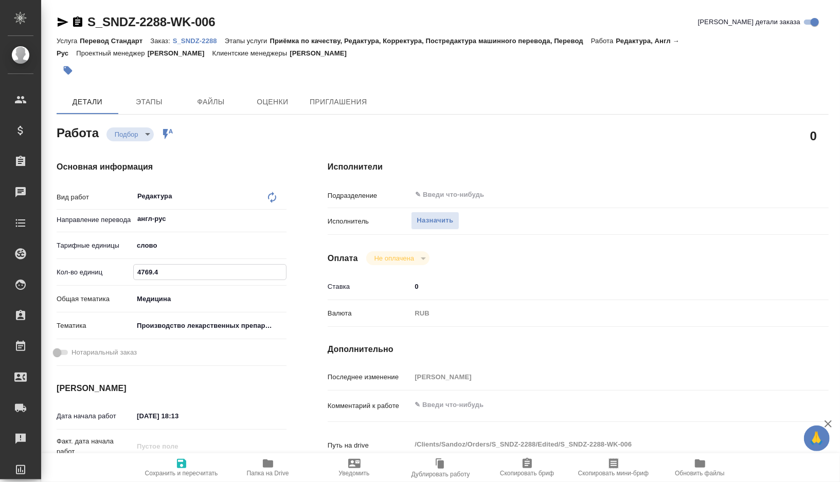
click at [448, 405] on textarea at bounding box center [599, 404] width 376 height 17
type textarea "x"
type textarea "н"
type textarea "x"
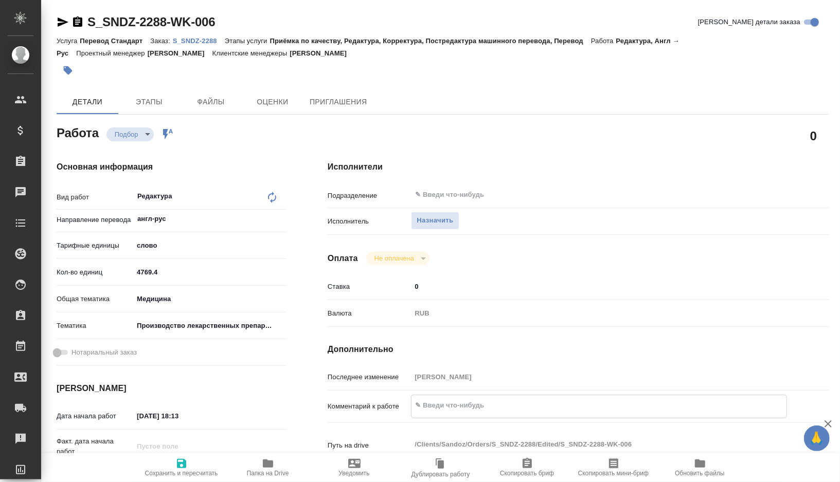
type textarea "x"
type textarea "но"
type textarea "x"
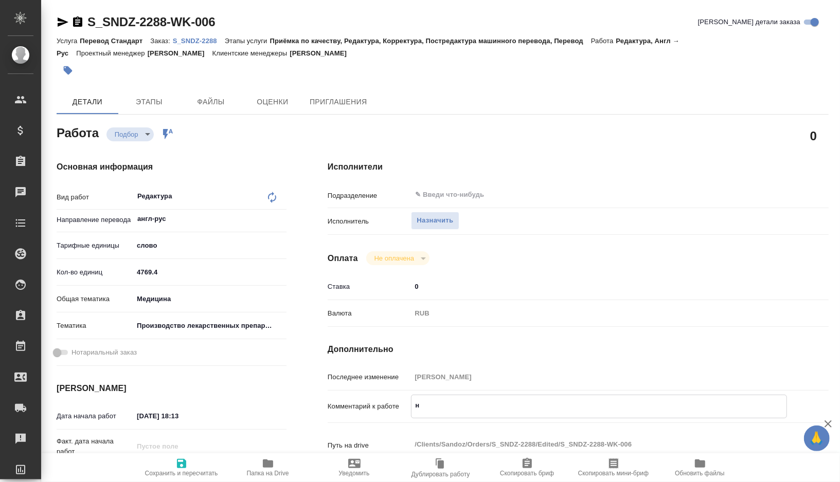
type textarea "x"
type textarea "нов"
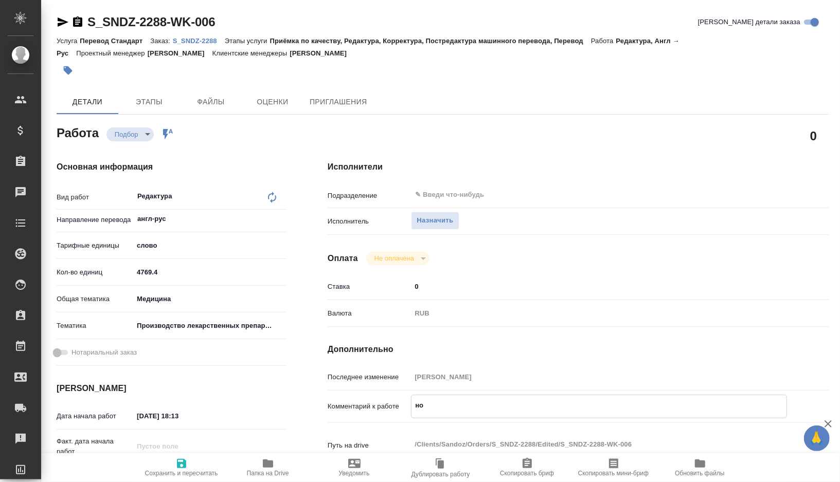
type textarea "x"
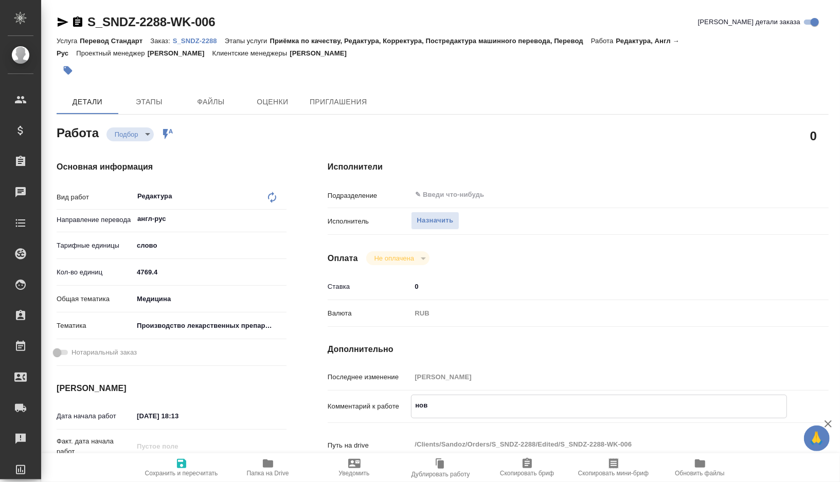
type textarea "новы"
type textarea "x"
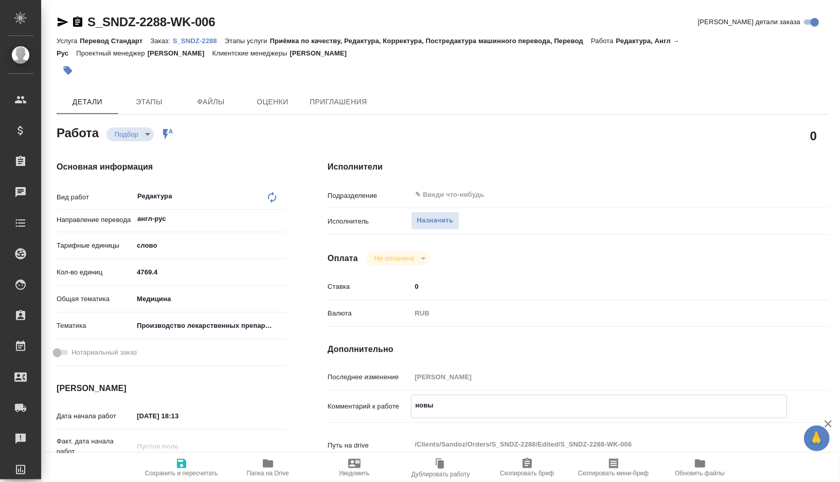
type textarea "x"
type textarea "нов"
type textarea "x"
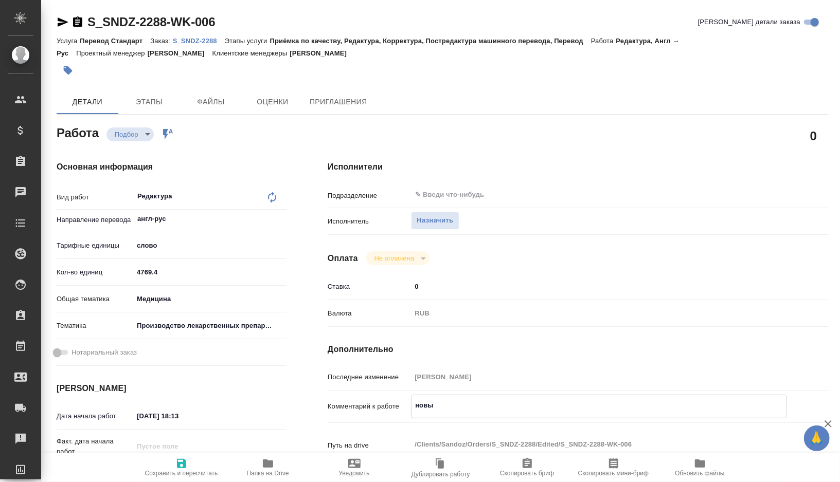
type textarea "x"
type textarea "но"
type textarea "x"
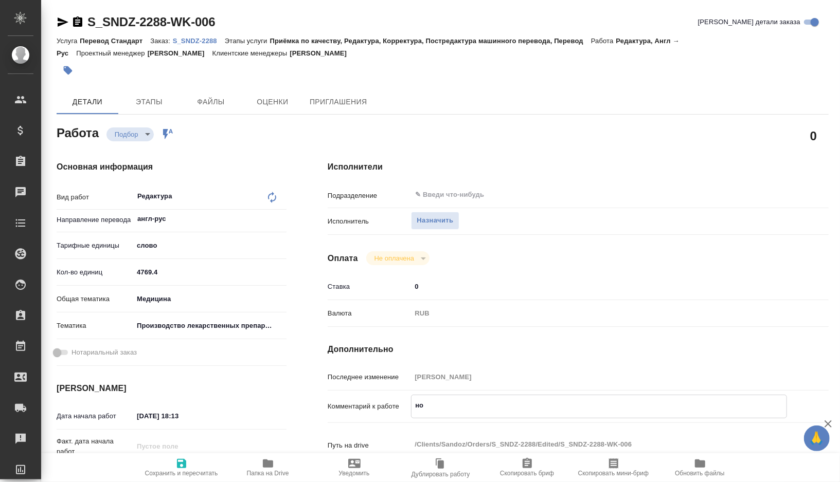
type textarea "x"
type textarea "н"
type textarea "x"
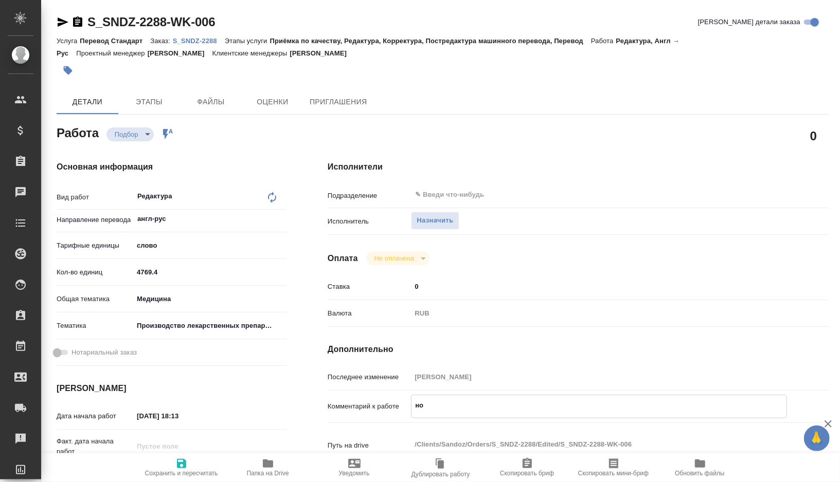
type textarea "x"
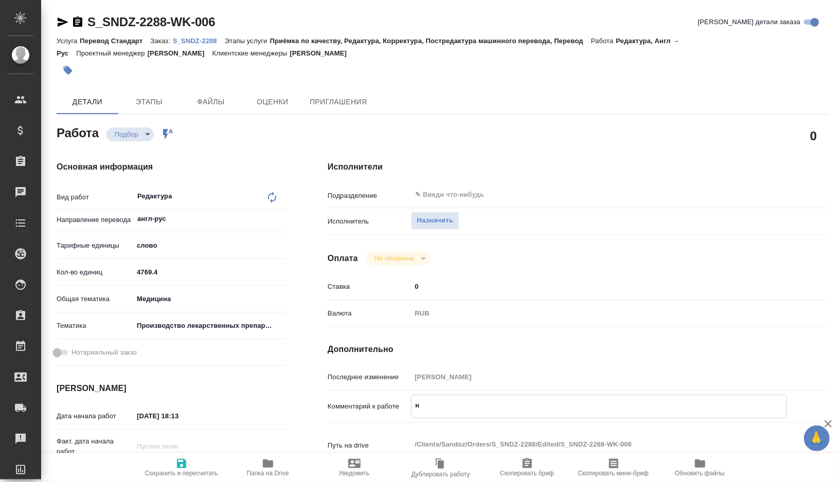
type textarea "x"
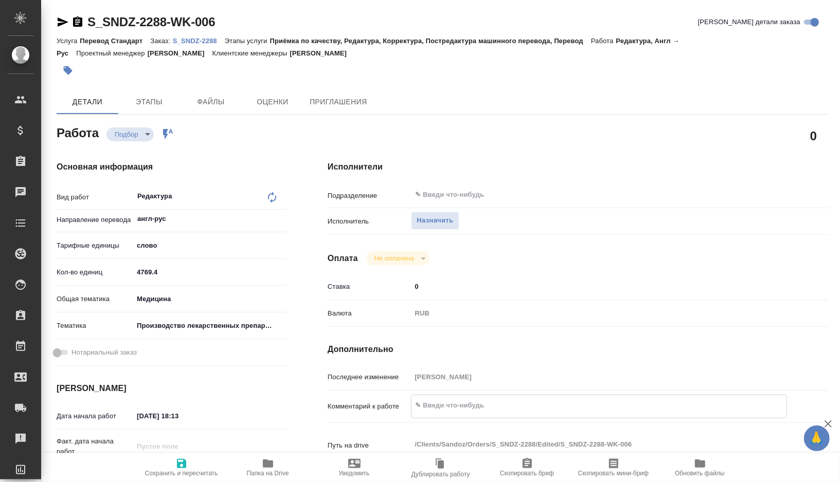
type textarea "р"
type textarea "x"
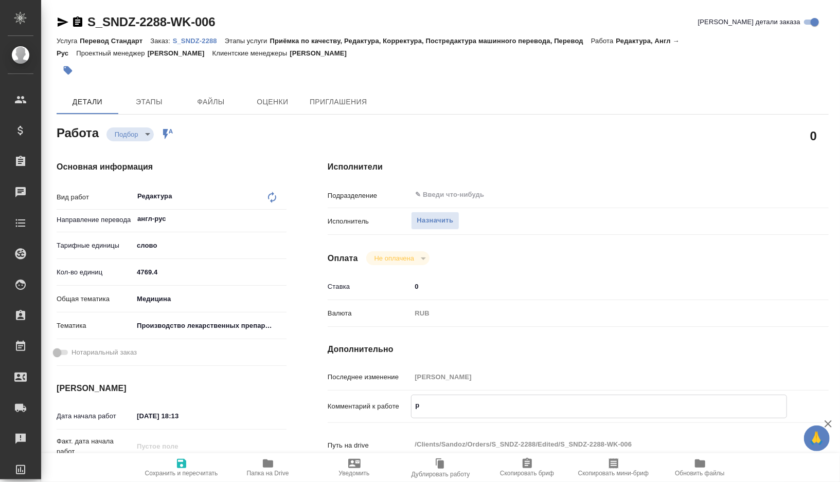
type textarea "x"
type textarea "ре"
type textarea "x"
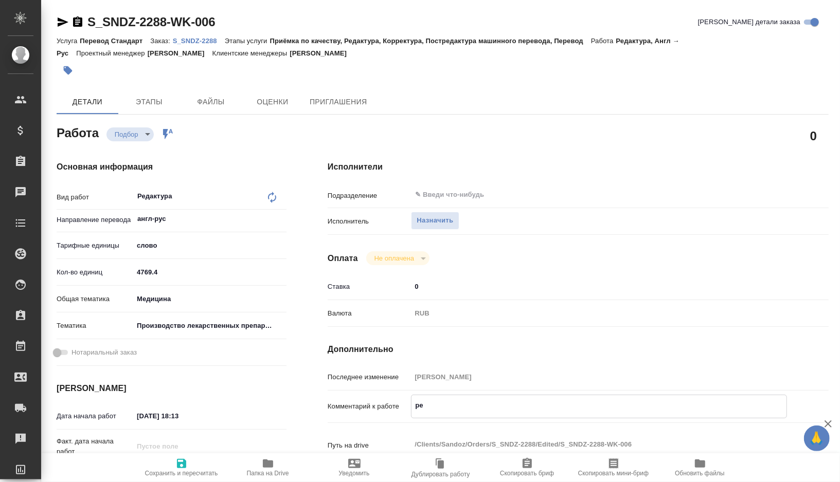
type textarea "x"
type textarea "ред"
type textarea "x"
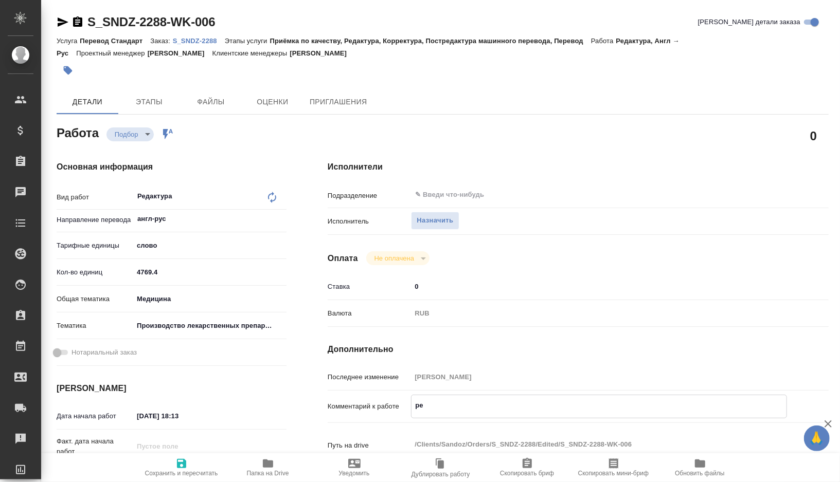
type textarea "x"
type textarea "реда"
type textarea "x"
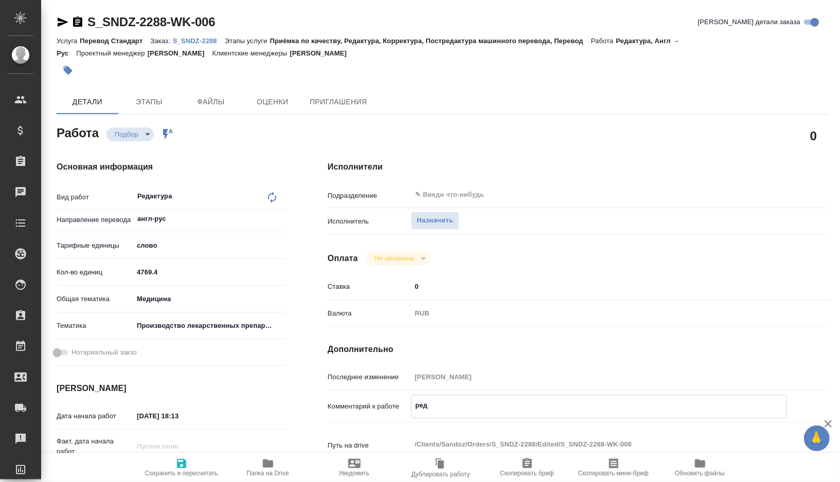
type textarea "x"
type textarea "редак"
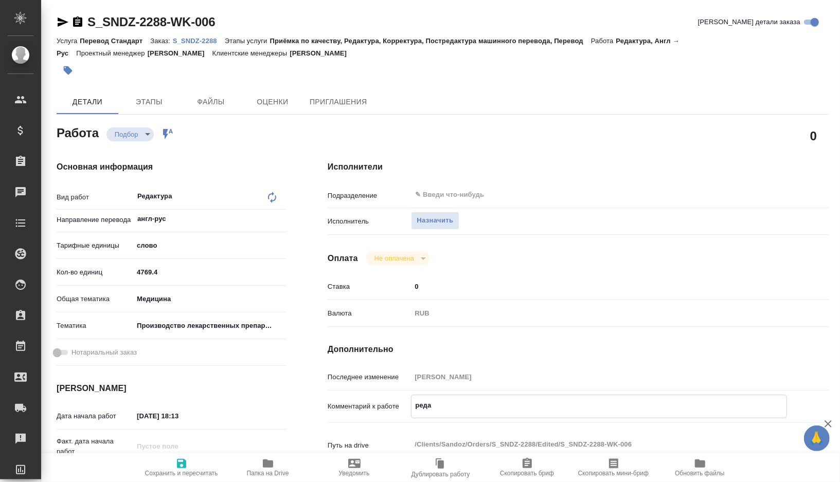
type textarea "x"
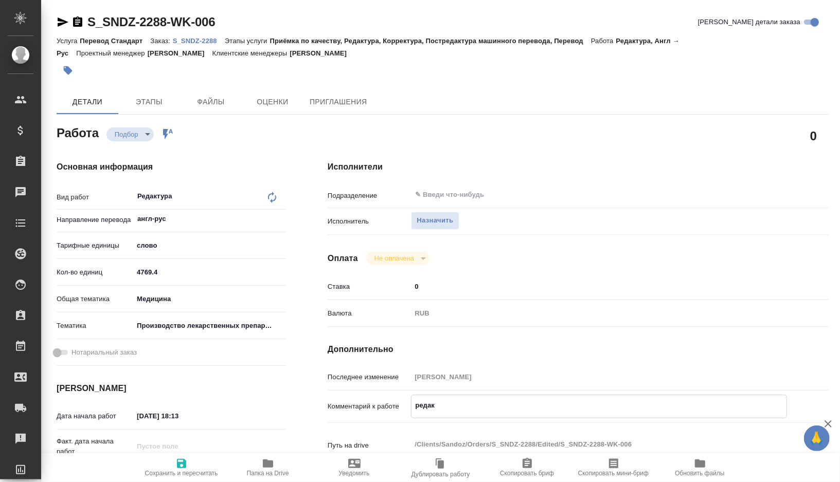
type textarea "редакт"
type textarea "x"
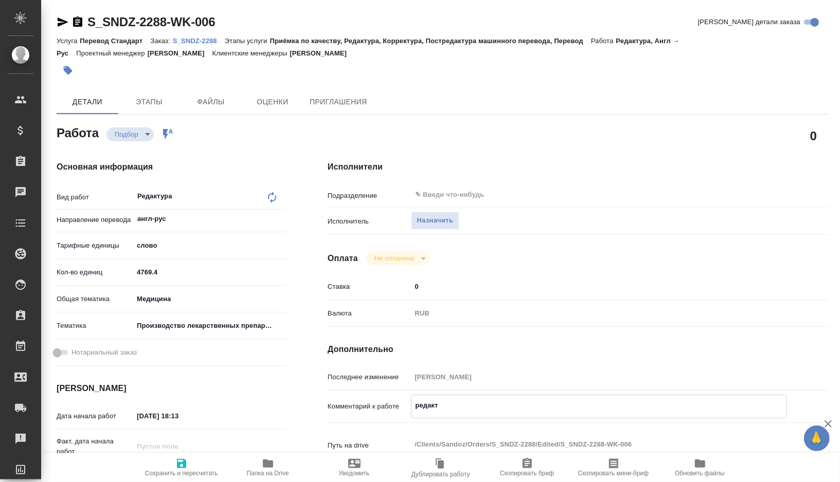
type textarea "x"
type textarea "редакту"
type textarea "x"
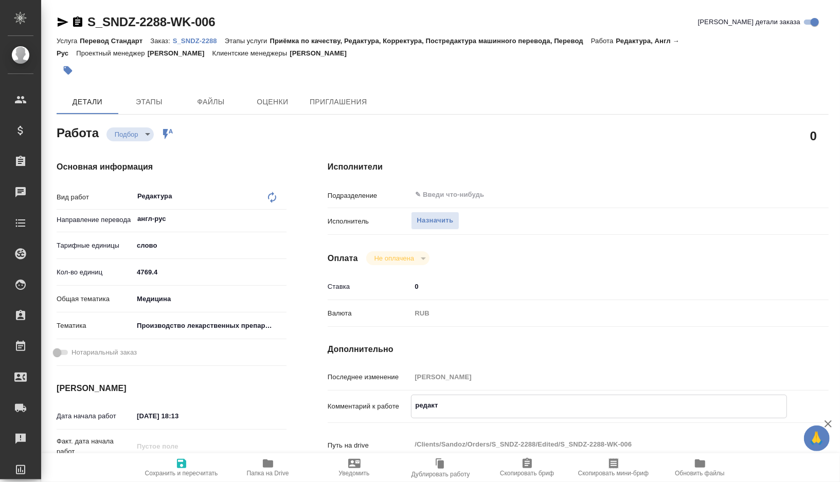
type textarea "x"
type textarea "редактур"
type textarea "x"
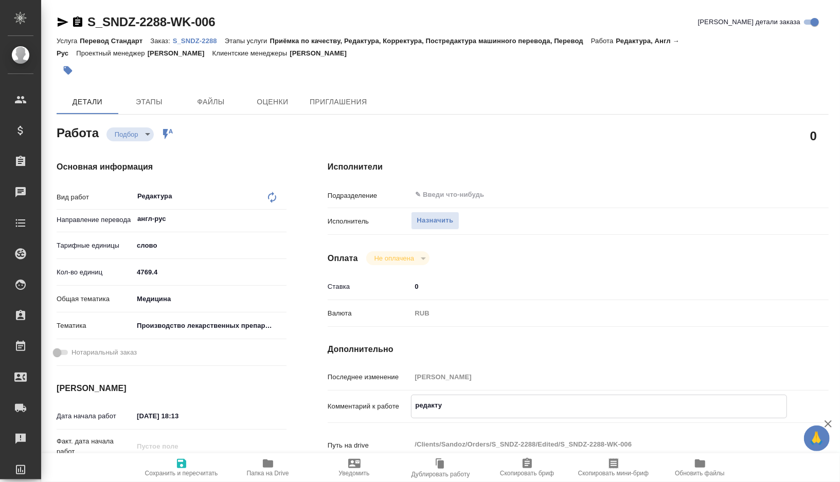
type textarea "x"
type textarea "редактура"
type textarea "x"
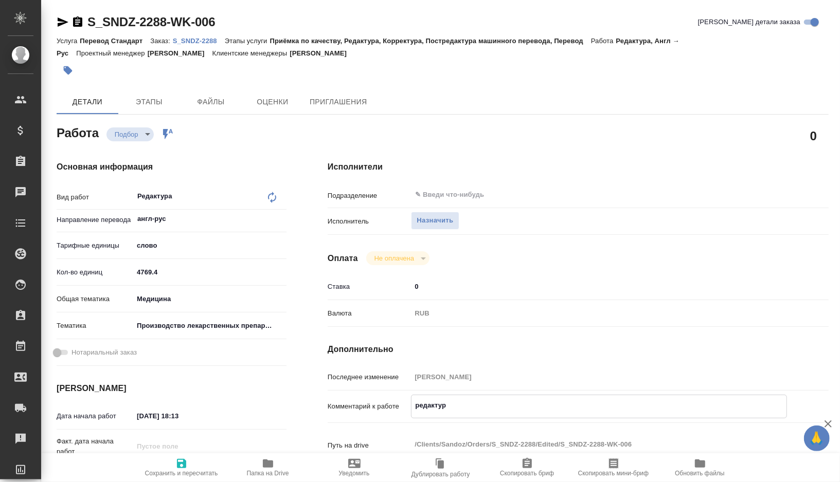
type textarea "x"
type textarea "редактура"
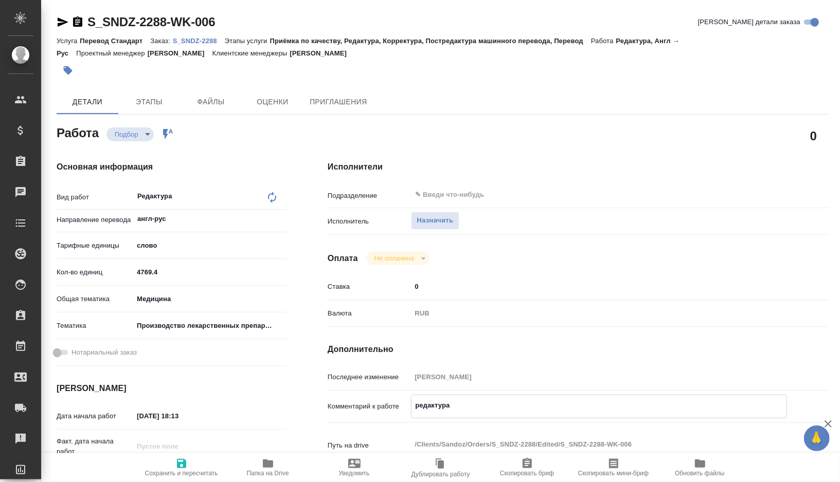
type textarea "x"
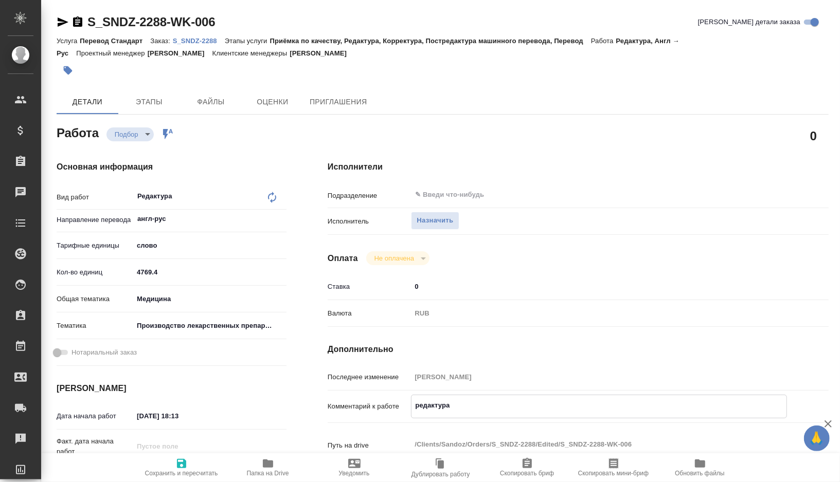
type textarea "редактура в"
type textarea "x"
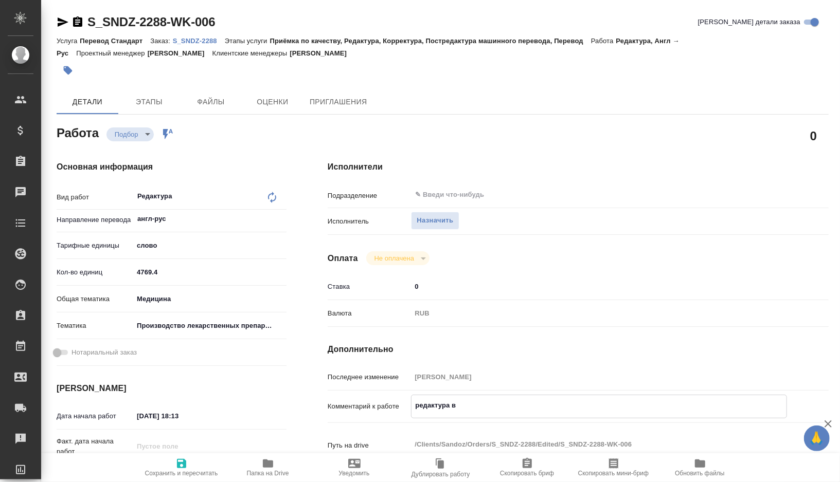
type textarea "x"
type textarea "редактура вм"
type textarea "x"
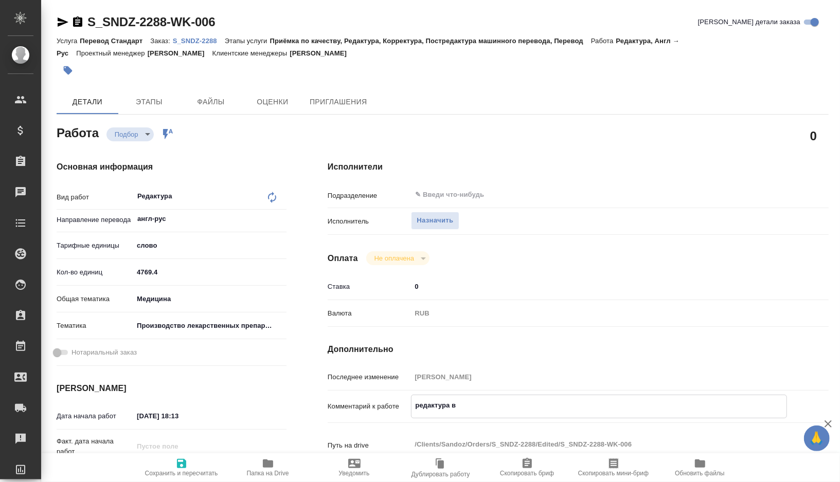
type textarea "x"
type textarea "редактура вме"
type textarea "x"
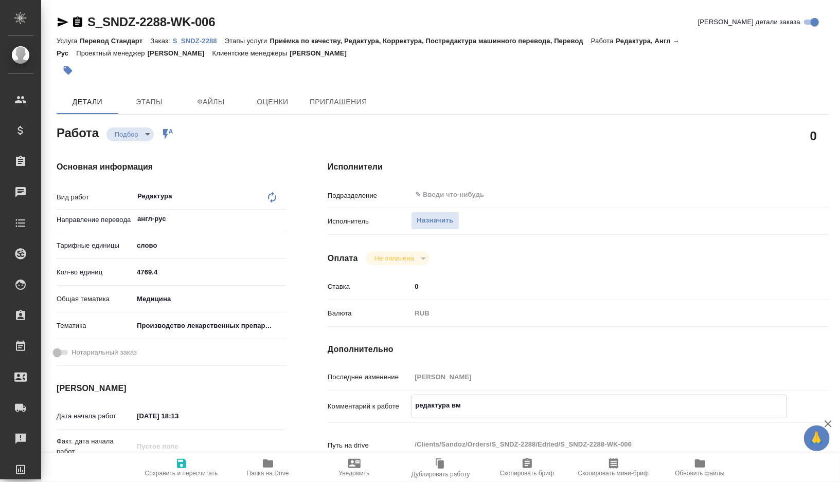
type textarea "x"
type textarea "редактура вмес"
type textarea "x"
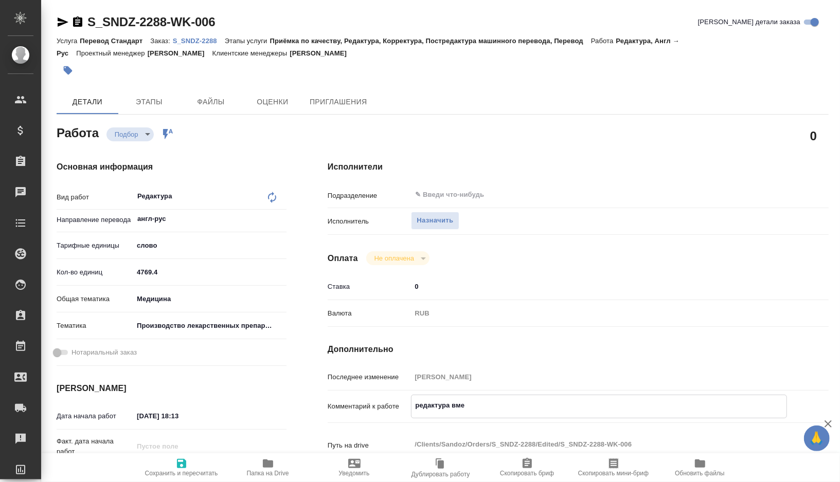
type textarea "x"
type textarea "редактура вмест"
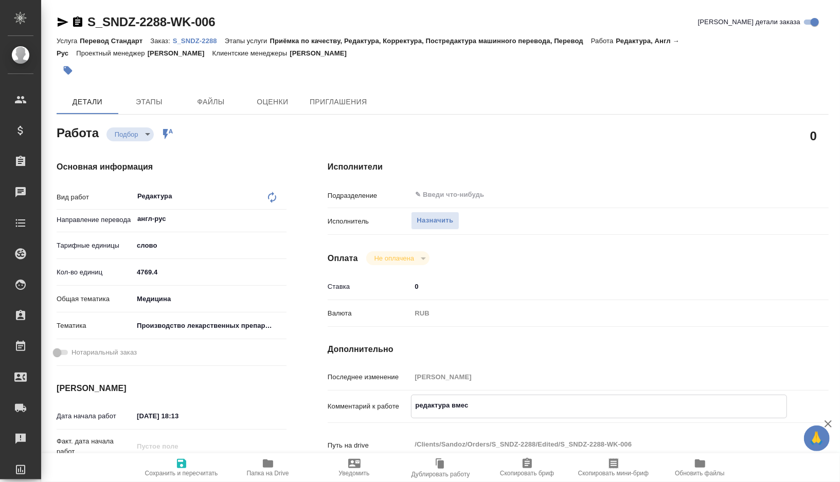
type textarea "x"
paste textarea "182"
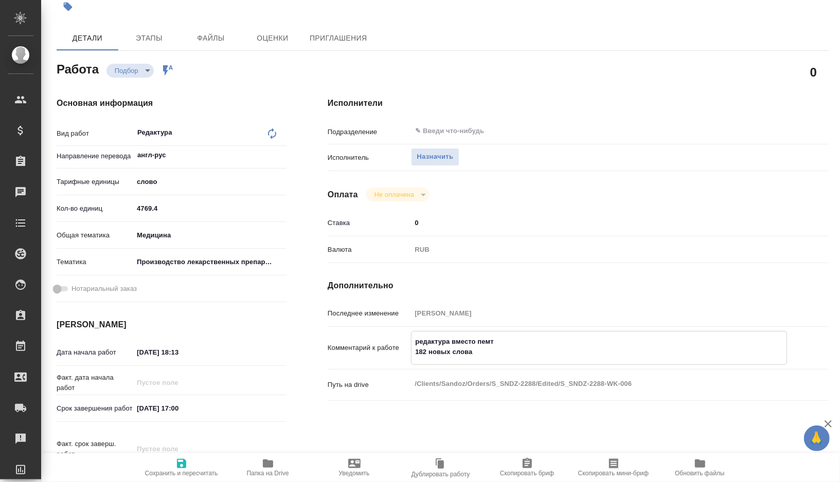
scroll to position [137, 0]
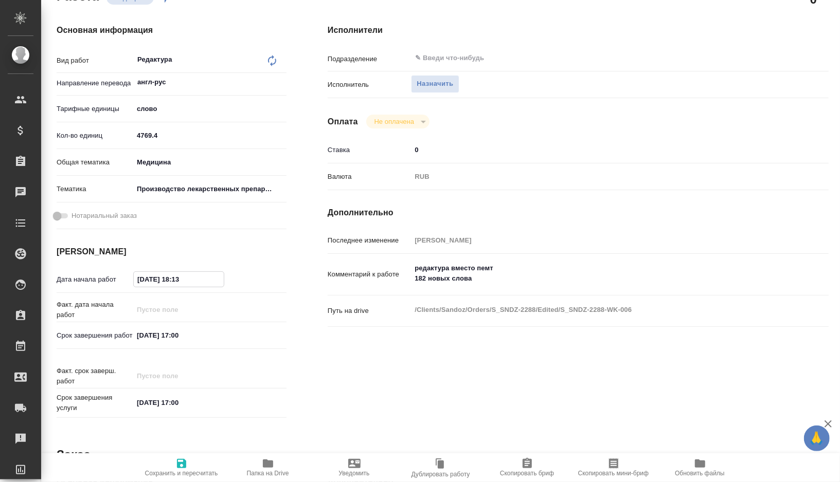
drag, startPoint x: 196, startPoint y: 277, endPoint x: 100, endPoint y: 277, distance: 96.7
click at [100, 277] on div "Дата начала работ 14.08.2025 18:13" at bounding box center [172, 279] width 230 height 18
drag, startPoint x: 204, startPoint y: 341, endPoint x: 111, endPoint y: 338, distance: 93.1
click at [111, 338] on div "Срок завершения работ 22.08.2025 17:00" at bounding box center [172, 335] width 230 height 18
paste input "14.08.2025 18:13"
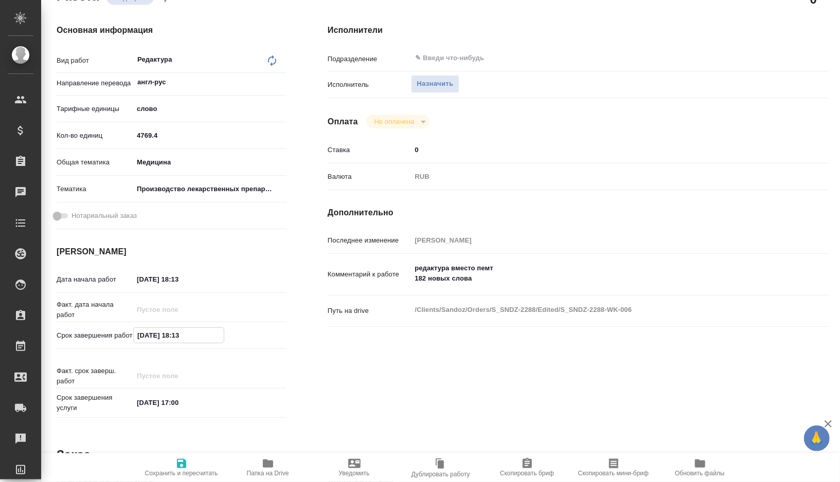
click at [183, 472] on span "Сохранить и пересчитать" at bounding box center [181, 473] width 73 height 7
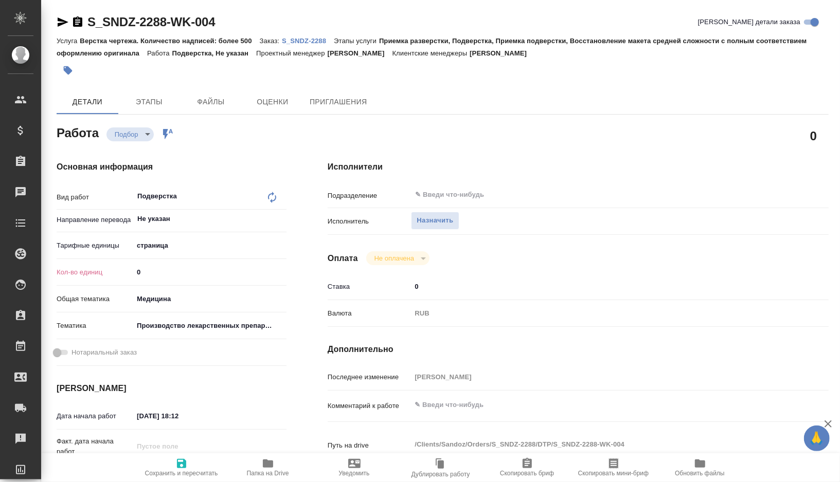
type textarea "x"
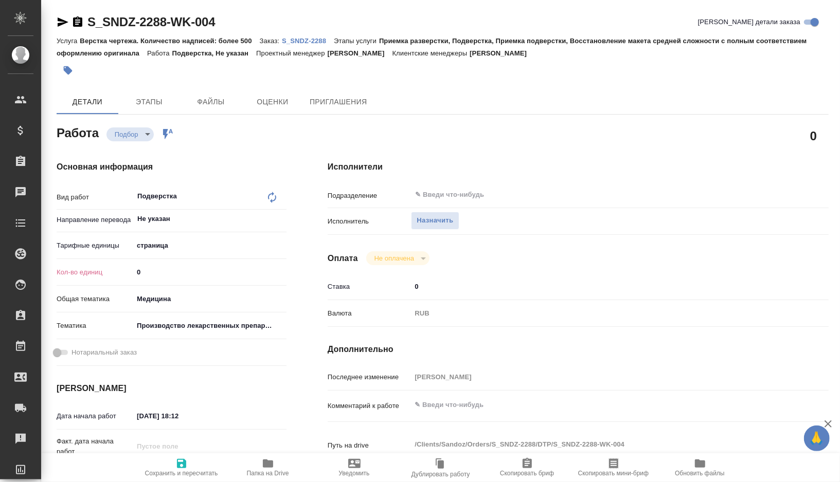
type textarea "x"
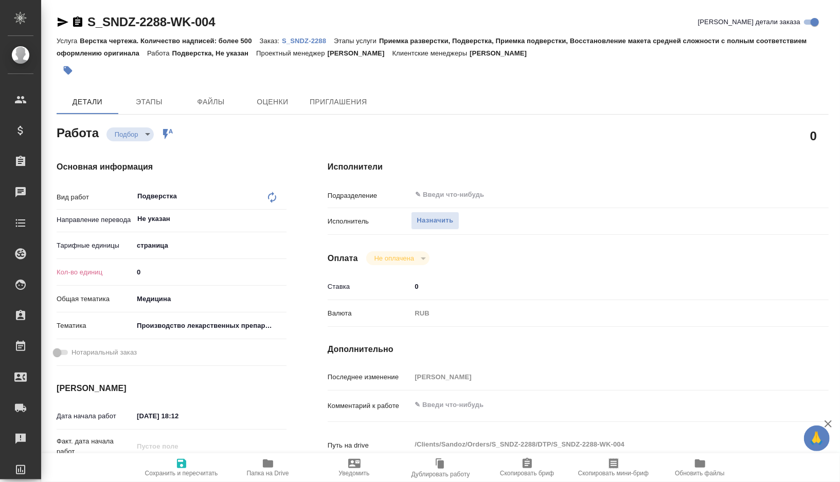
type textarea "x"
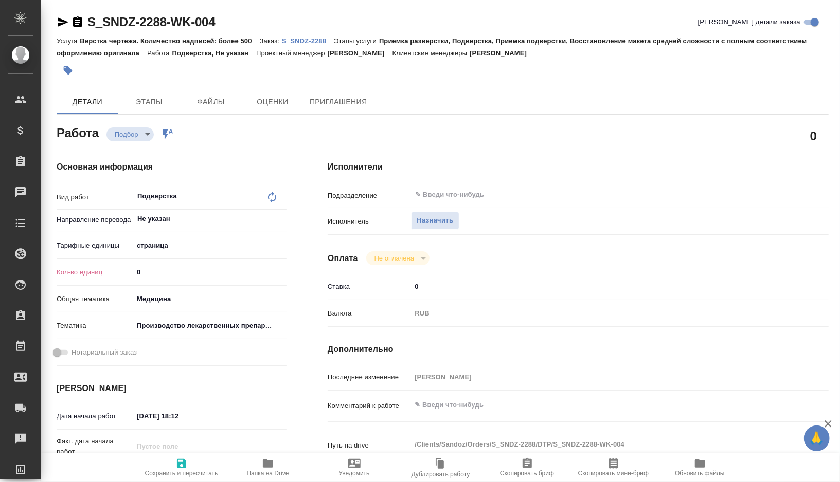
type textarea "x"
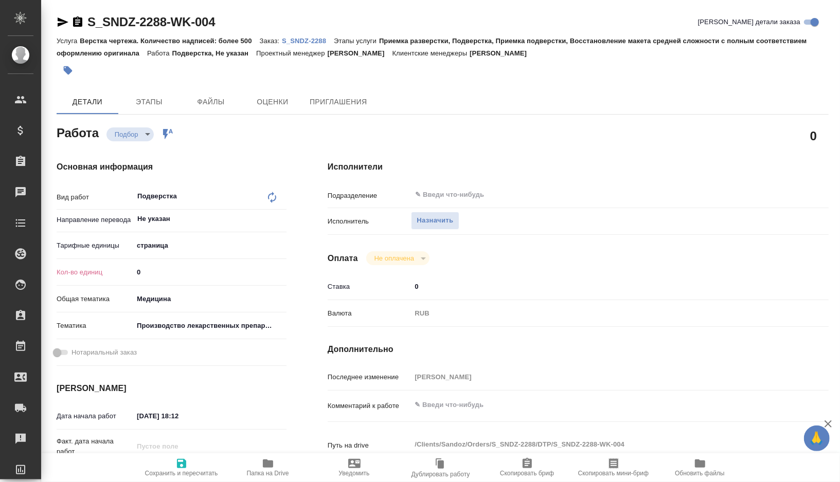
type textarea "x"
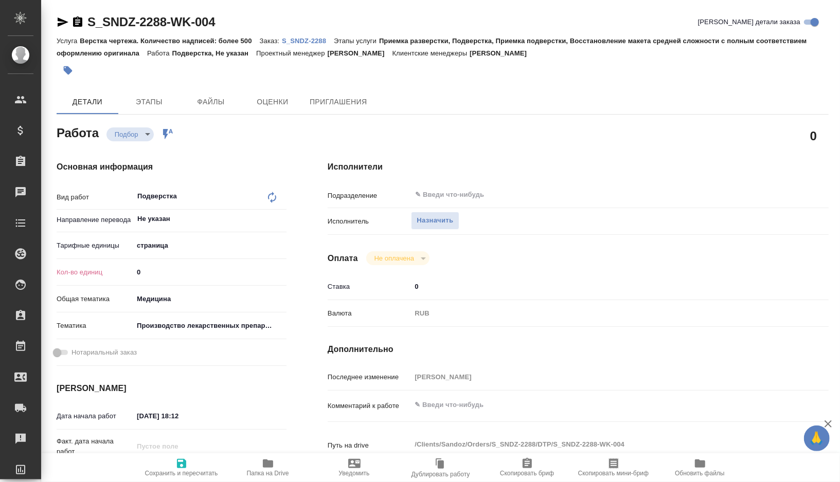
type textarea "x"
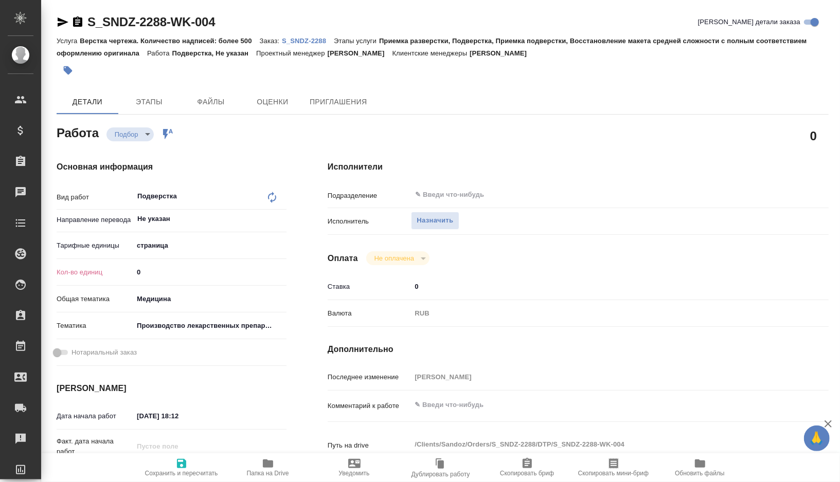
type textarea "x"
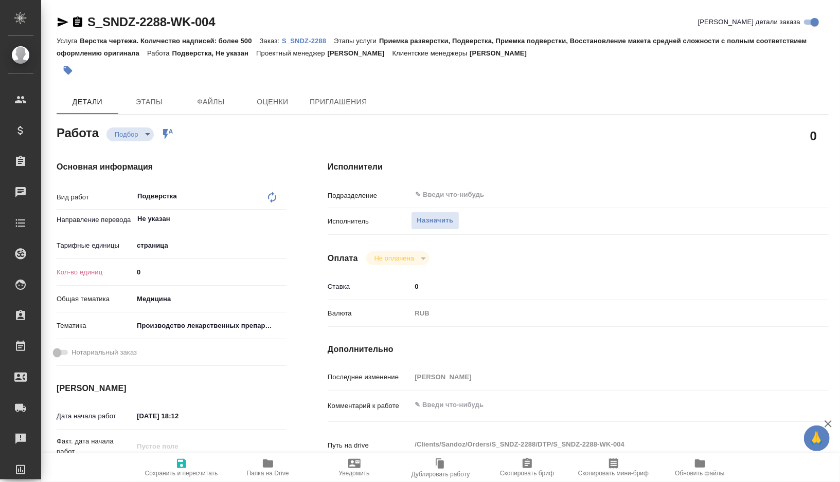
click at [174, 246] on body "🙏 .cls-1 fill:#fff; AWATERA Gorshkova Valentina Клиенты Спецификации Заказы Чат…" at bounding box center [420, 241] width 840 height 482
click at [174, 259] on li "Страница А4" at bounding box center [209, 262] width 153 height 16
type textarea "x"
type input "5f036ec4e16dec2d6b59c8ff"
type textarea "x"
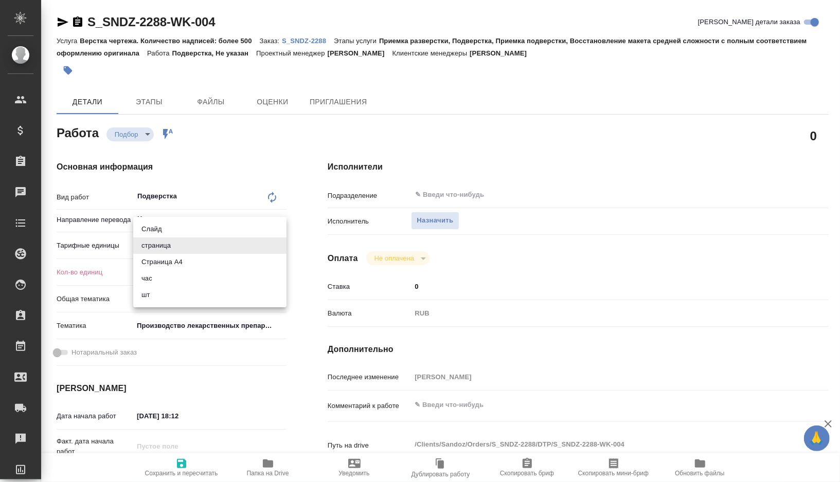
type textarea "x"
click at [163, 275] on input "0" at bounding box center [209, 272] width 153 height 15
type textarea "x"
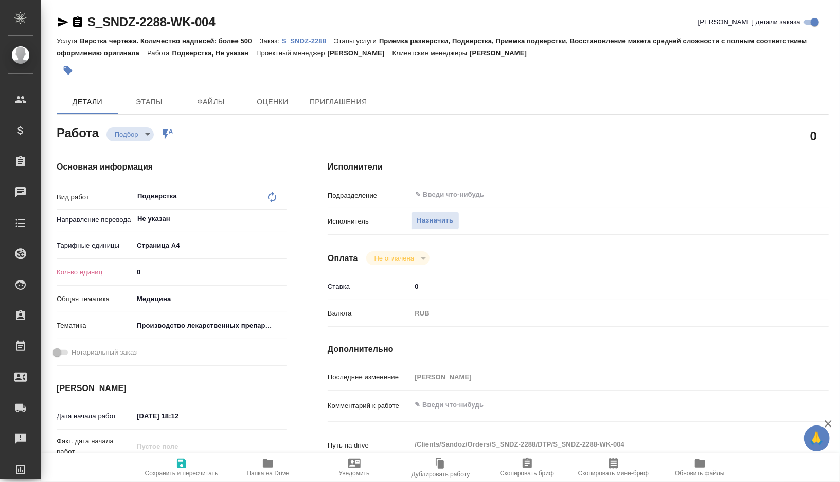
type textarea "x"
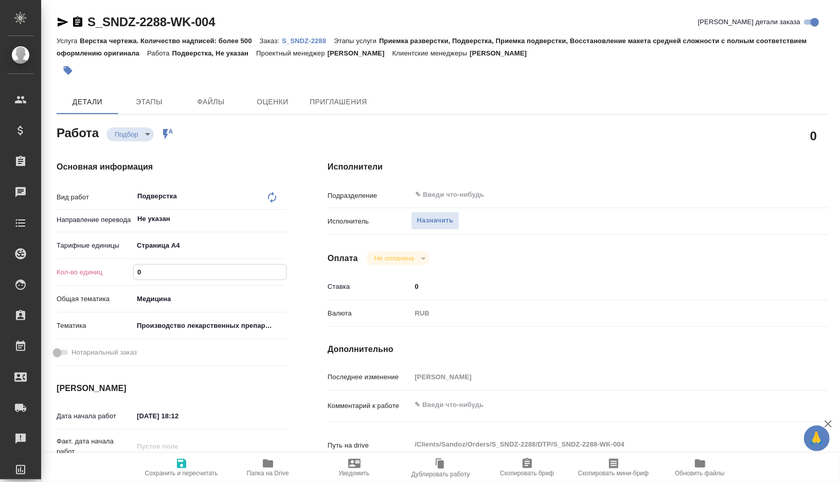
type textarea "x"
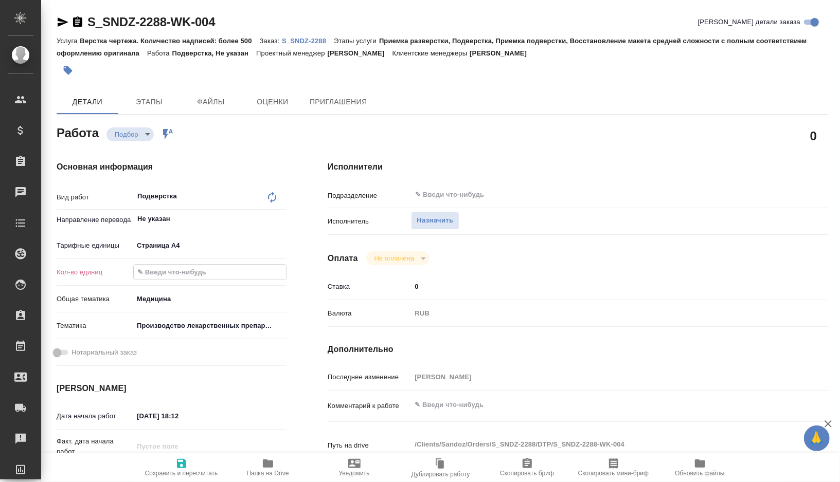
type input "2"
type textarea "x"
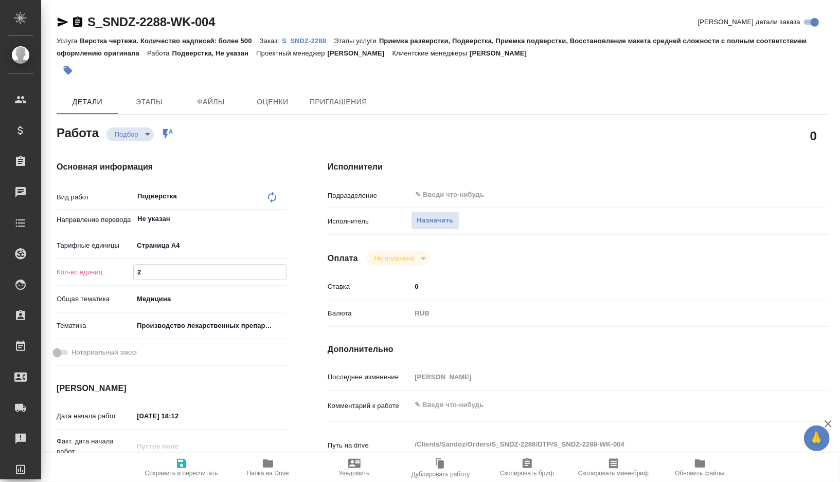
type textarea "x"
type input "24"
type textarea "x"
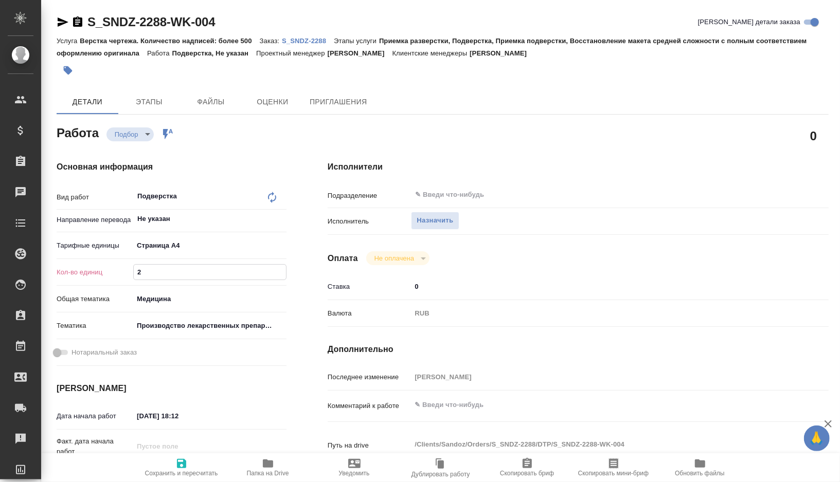
type textarea "x"
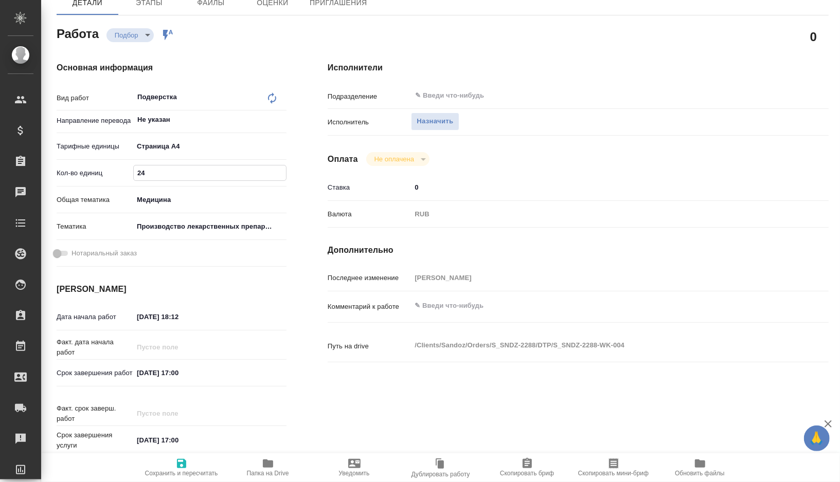
scroll to position [125, 0]
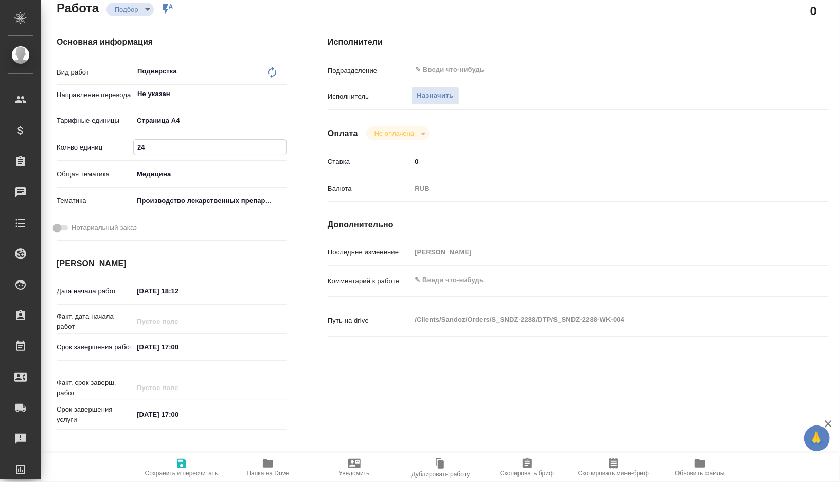
type input "24"
click at [179, 352] on input "22.08.2025 17:00" at bounding box center [179, 347] width 90 height 15
type textarea "x"
type input "22.08.2025 10:0_"
type textarea "x"
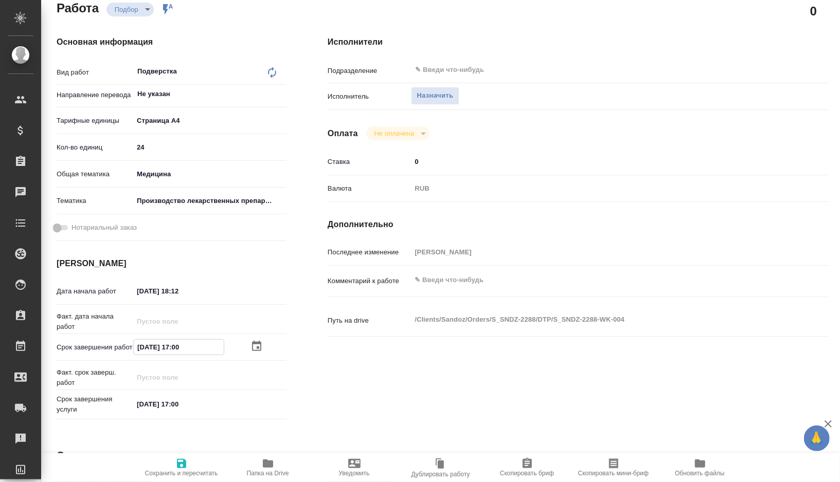
type textarea "x"
type input "22.08.2025 16:00"
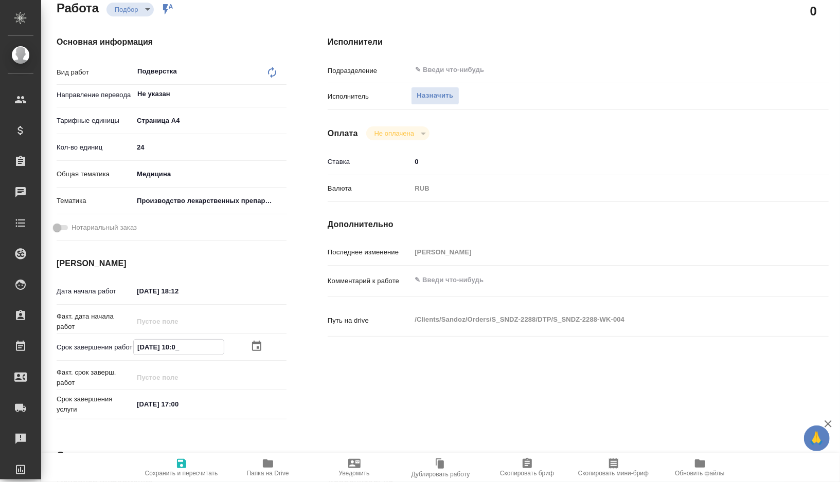
type textarea "x"
drag, startPoint x: 171, startPoint y: 349, endPoint x: 109, endPoint y: 349, distance: 61.7
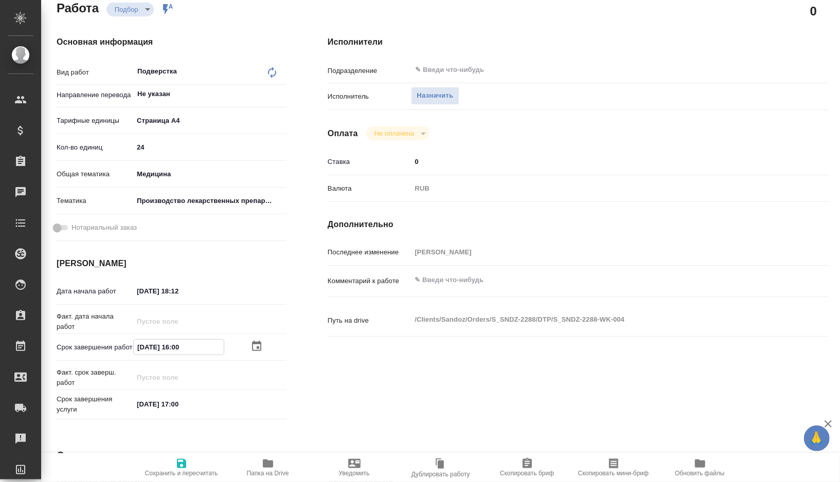
click at [110, 349] on div "Срок завершения работ 22.08.2025 16:00" at bounding box center [172, 347] width 230 height 18
type input "22.08.2025 16:00"
drag, startPoint x: 198, startPoint y: 296, endPoint x: 102, endPoint y: 296, distance: 96.7
click at [102, 296] on div "Дата начала работ 14.08.2025 18:12" at bounding box center [172, 291] width 230 height 18
paste input "22.08.2025 16:00"
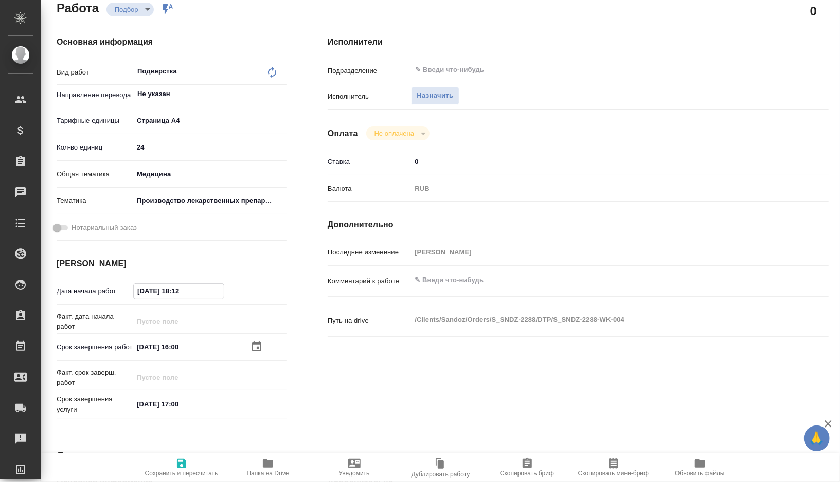
type textarea "x"
type input "22.08.2025 16:00"
type textarea "x"
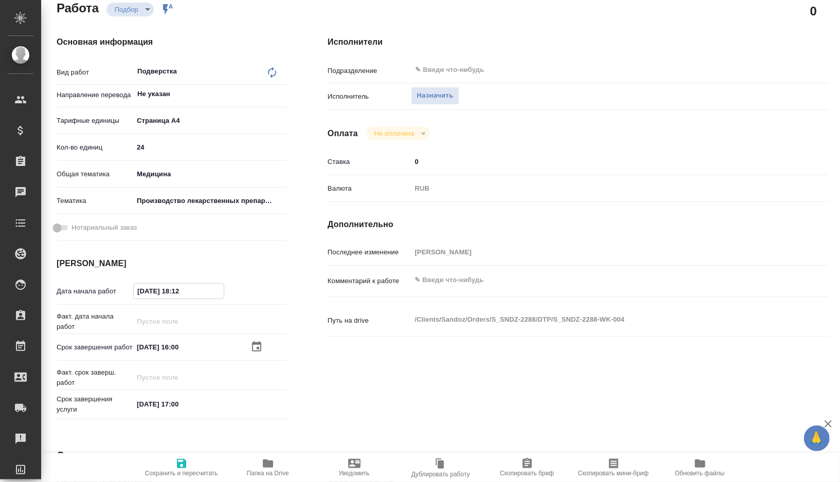
type textarea "x"
type input "22.08.2025 16:0_"
type textarea "x"
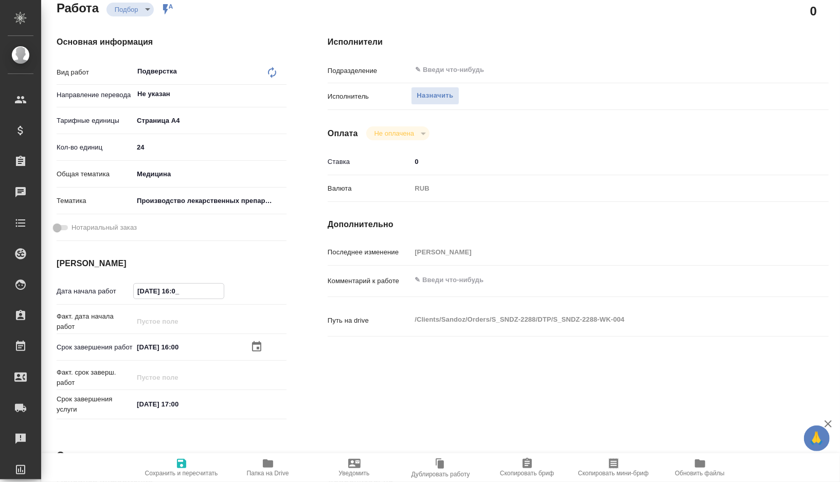
type textarea "x"
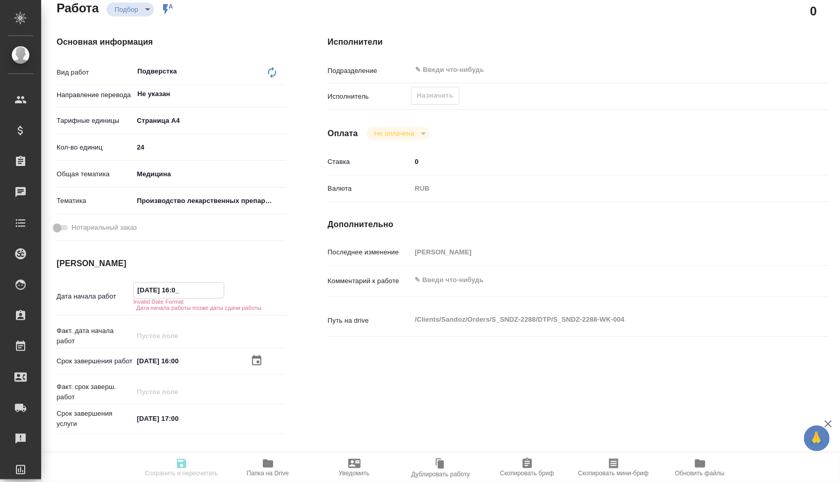
type textarea "x"
type input "22.08.2025 16:__"
type textarea "x"
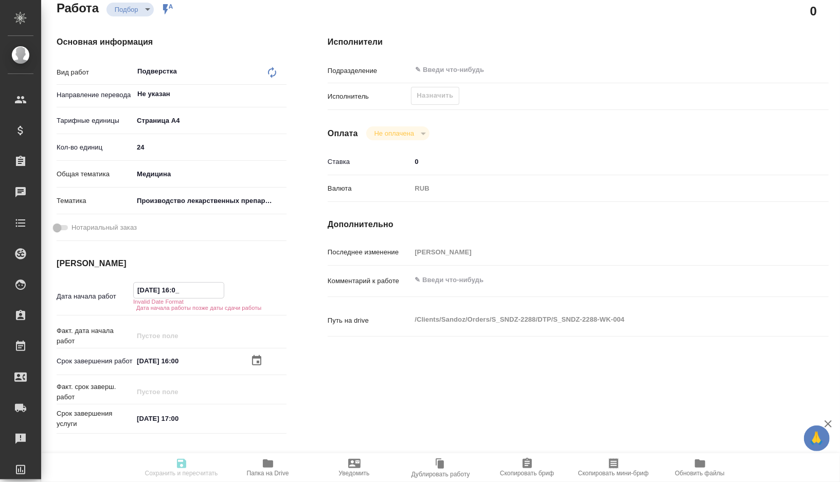
type textarea "x"
type input "22.08.2025 1_:__"
type textarea "x"
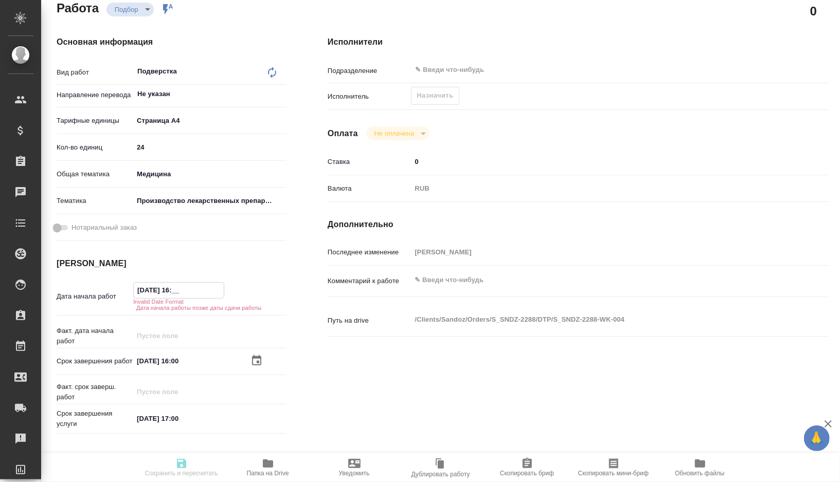
type textarea "x"
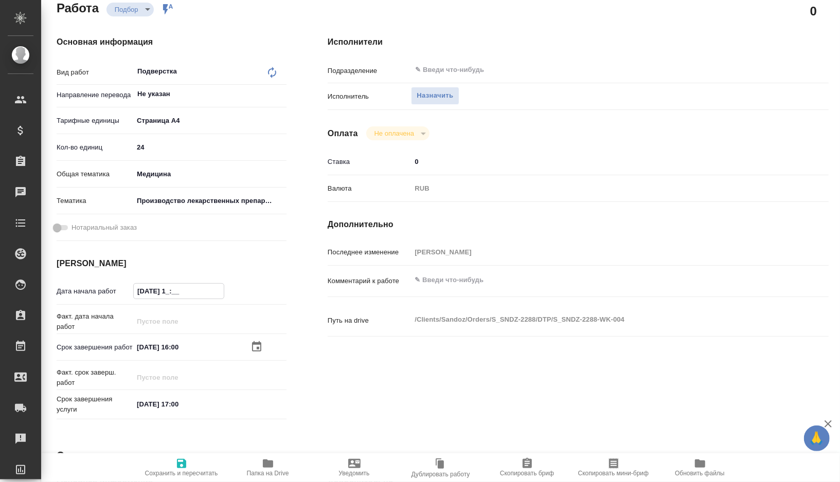
type textarea "x"
type input "22.08.2025 13:__"
type textarea "x"
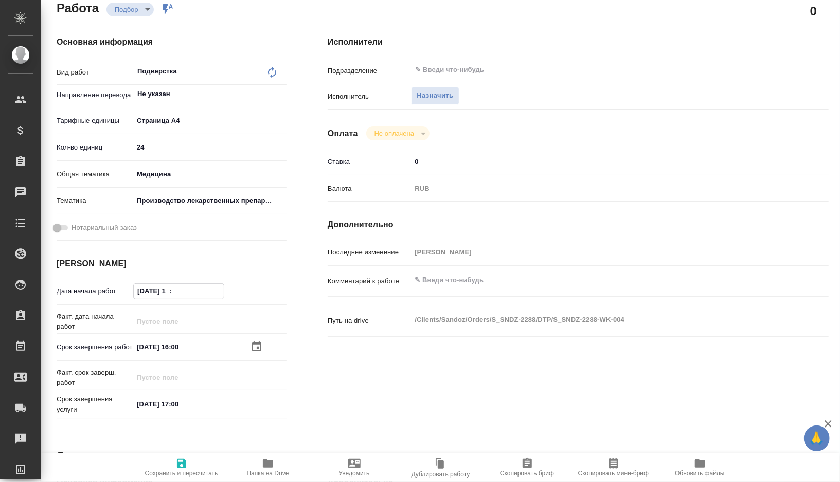
type textarea "x"
type input "22.08.2025 13:0_"
type textarea "x"
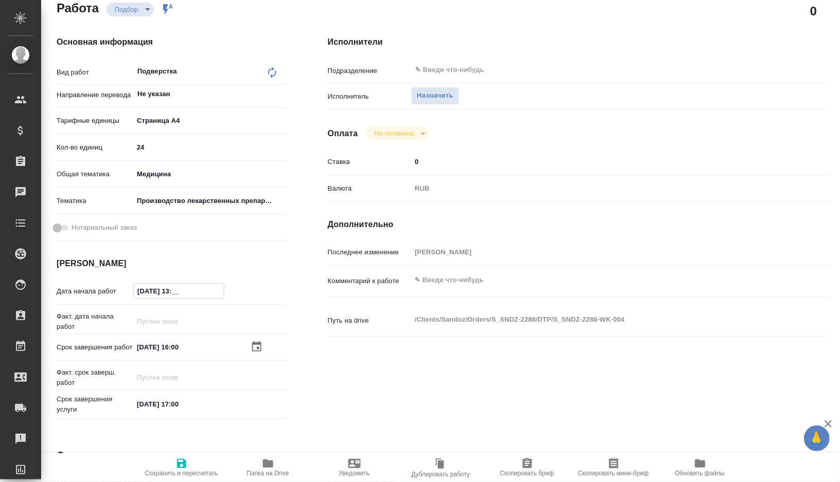
type textarea "x"
type input "22.08.2025 13:00"
type textarea "x"
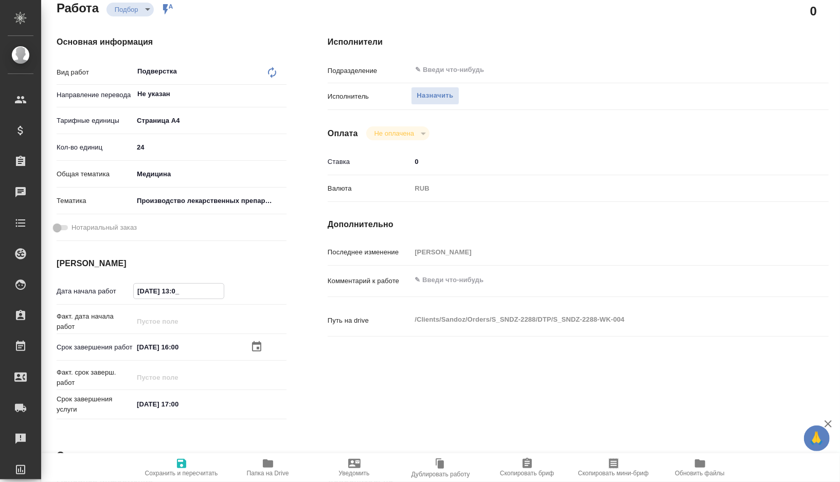
type textarea "x"
type input "22.08.2025 13:00"
click at [181, 471] on span "Сохранить и пересчитать" at bounding box center [181, 473] width 73 height 7
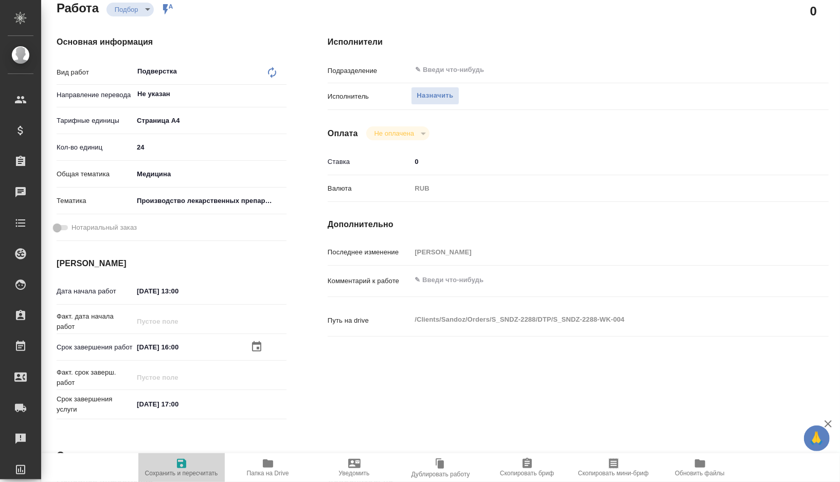
type textarea "x"
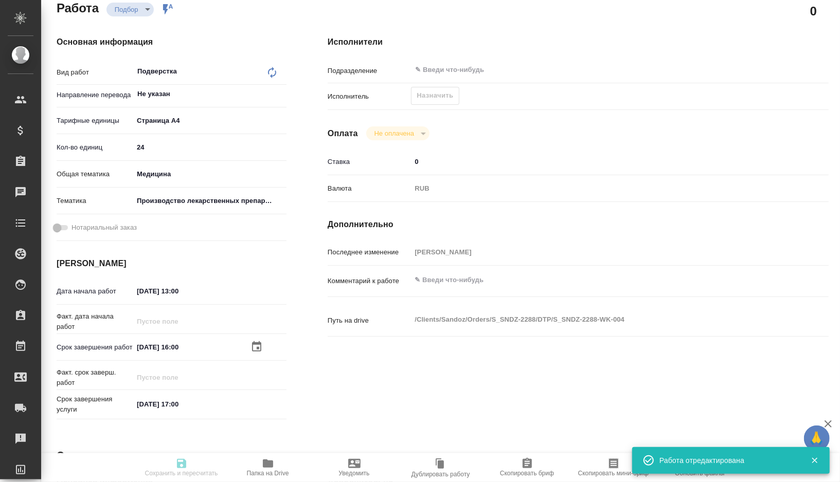
type textarea "x"
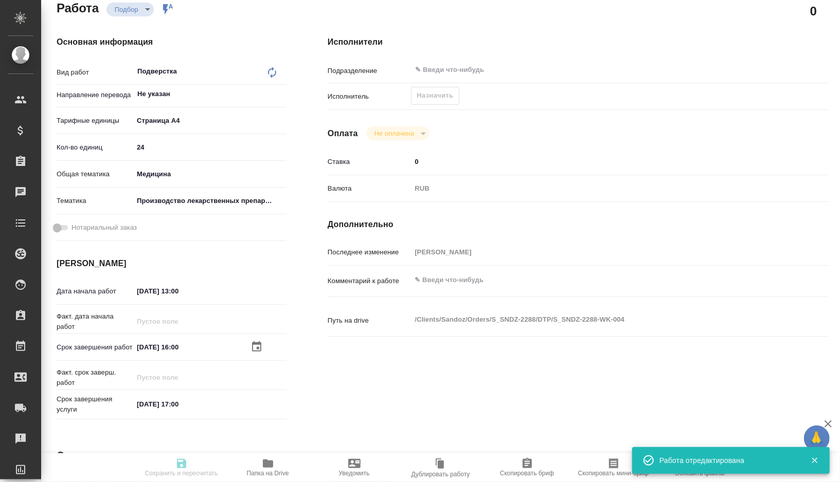
type input "recruiting"
type textarea "Подверстка"
type textarea "x"
type input "Не указан"
type input "5f036ec4e16dec2d6b59c8ff"
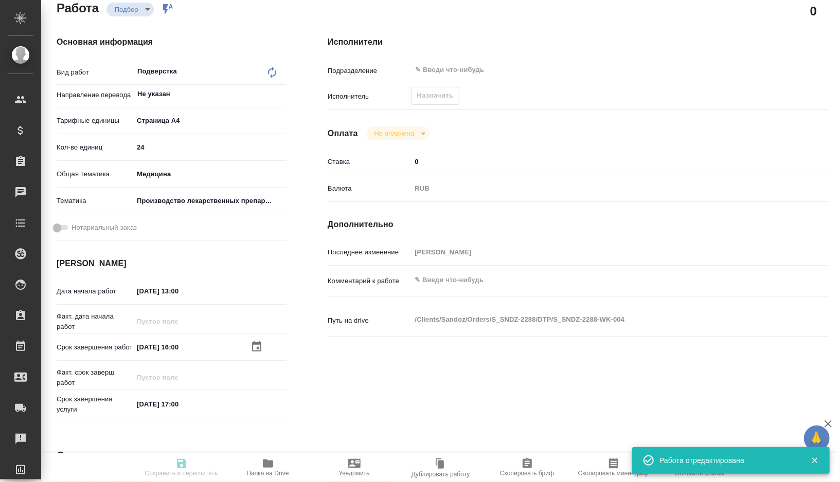
type input "24"
type input "med"
type input "614982fec5ecbb70f805293f"
type input "22.08.2025 13:00"
type input "22.08.2025 16:00"
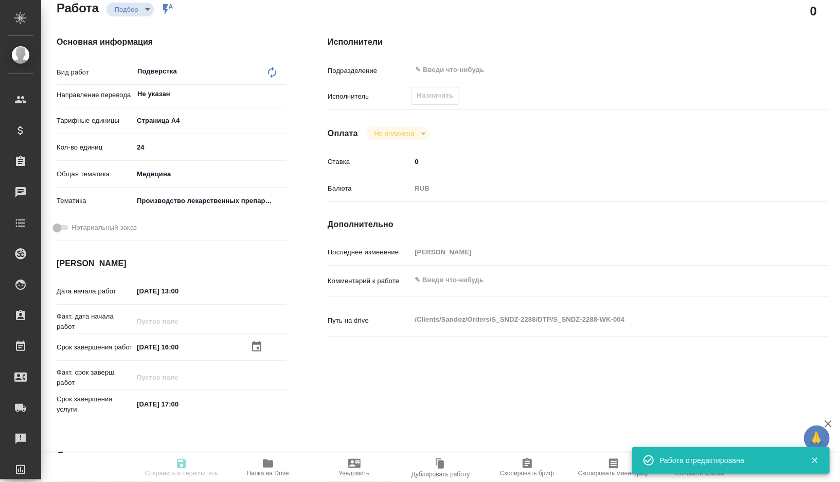
type input "22.08.2025 17:00"
type input "notPayed"
type input "0"
type input "RUB"
type input "[PERSON_NAME]"
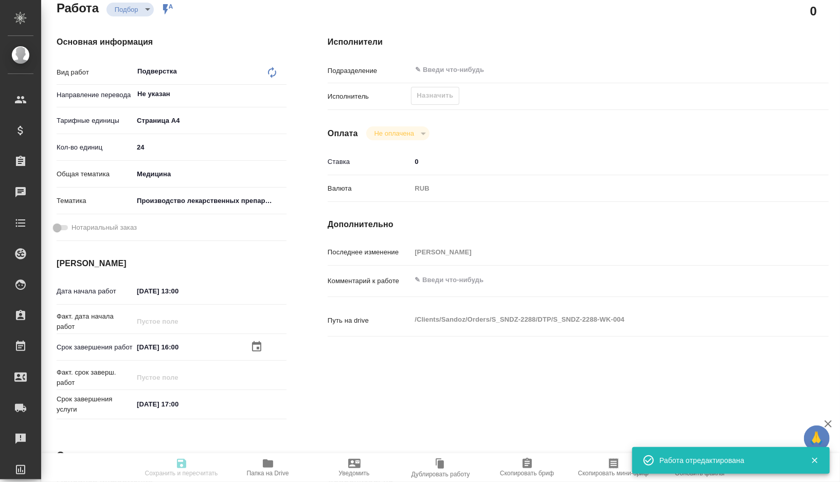
type textarea "x"
type textarea "/Clients/Sandoz/Orders/S_SNDZ-2288/DTP/S_SNDZ-2288-WK-004"
type textarea "x"
type input "S_SNDZ-2288"
type input "Верстка чертежа. Количество надписей: более 500"
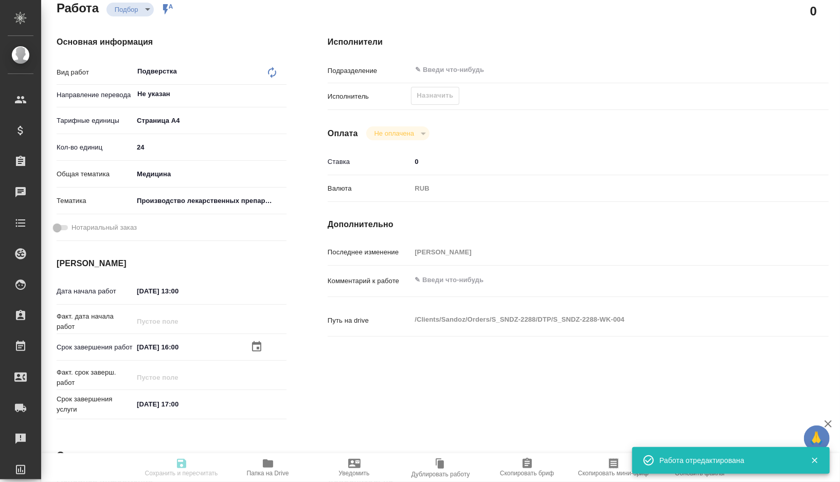
type input "Приемка разверстки, Подверстка, Приемка подверстки, Восстановление макета средн…"
type input "Кабаргина Анна"
type input "Арсеньева Вера"
type input "/Clients/Sandoz/Orders/S_SNDZ-2288"
type textarea "x"
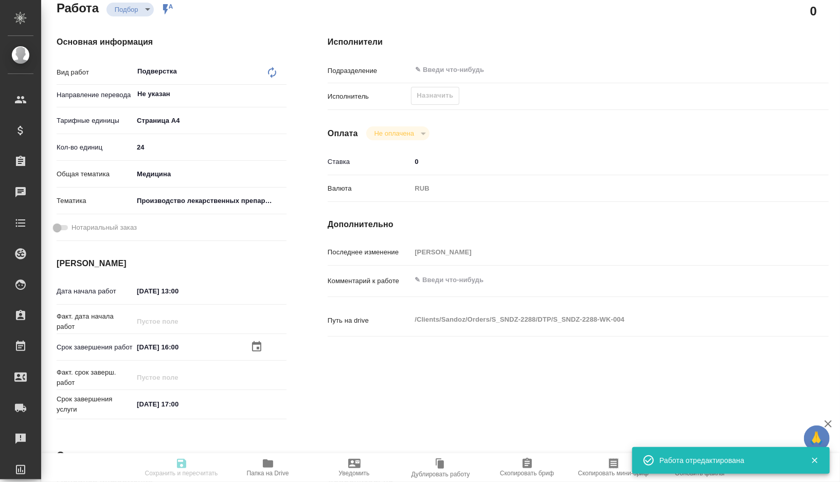
type textarea "Примите, пожалуйста, документ во вложении в перевод. Желаемый срок получения – …"
type textarea "x"
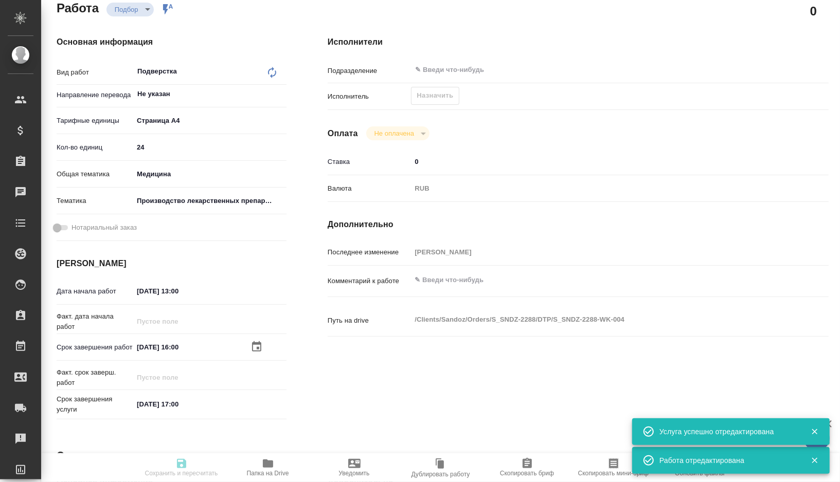
type textarea "x"
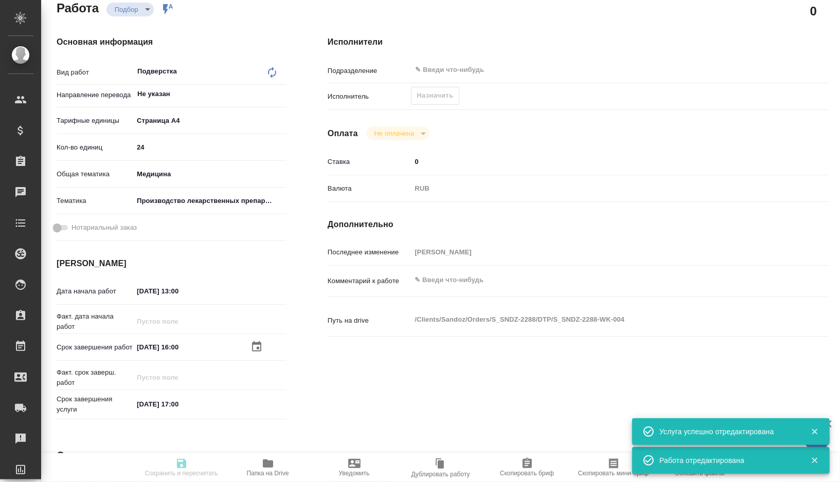
type textarea "x"
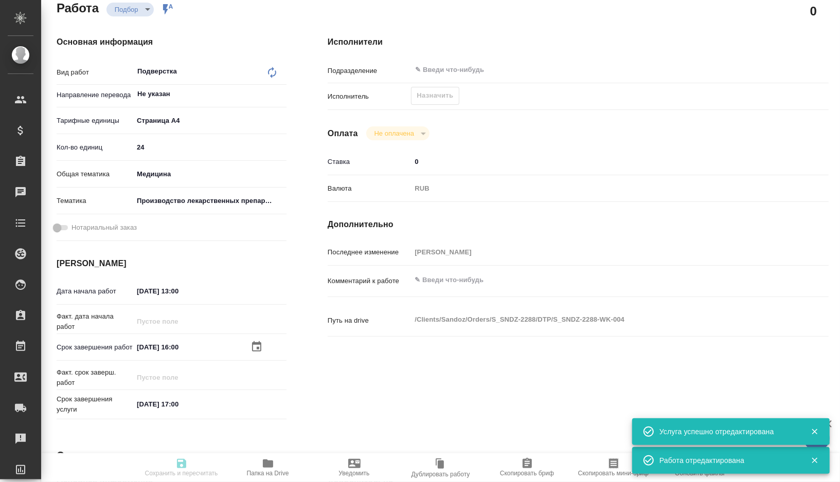
type textarea "x"
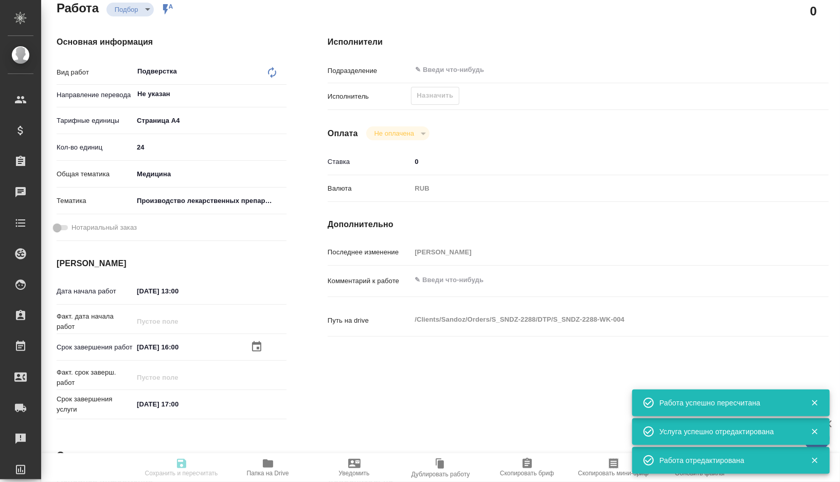
type textarea "x"
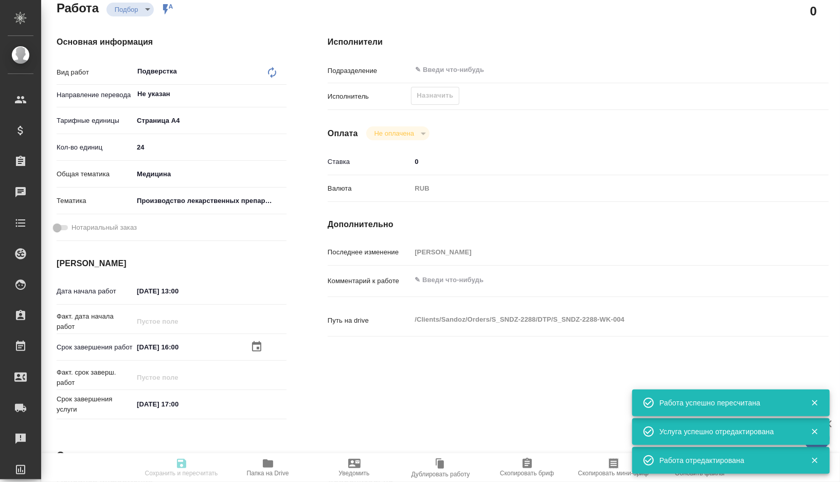
type input "recruiting"
type textarea "Подверстка"
type textarea "x"
type input "Не указан"
type input "5f036ec4e16dec2d6b59c8ff"
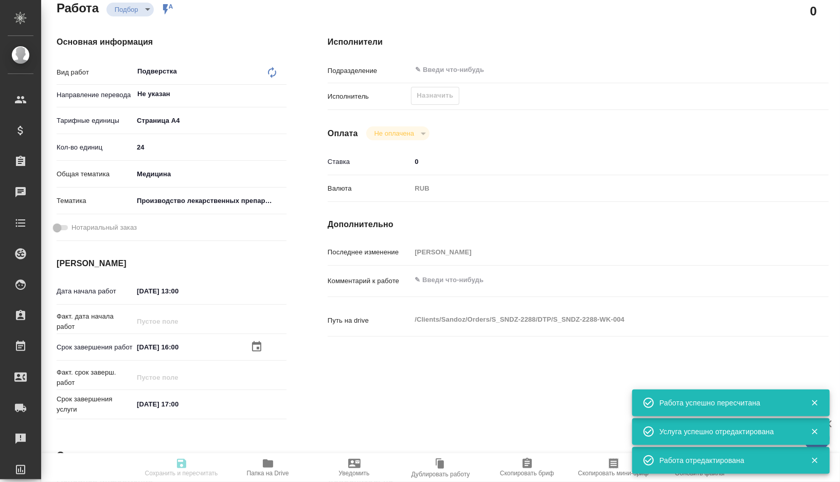
type input "24"
type input "med"
type input "614982fec5ecbb70f805293f"
type input "22.08.2025 13:00"
type input "22.08.2025 16:00"
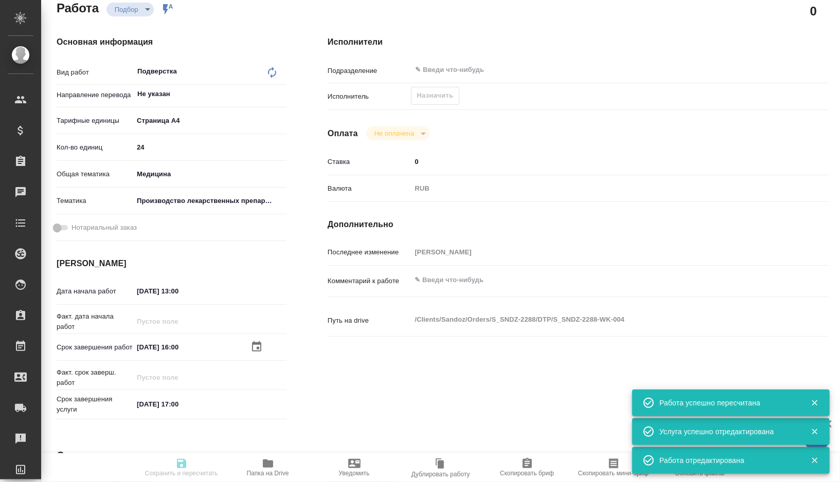
type input "22.08.2025 17:00"
type input "notPayed"
type input "0"
type input "RUB"
type input "[PERSON_NAME]"
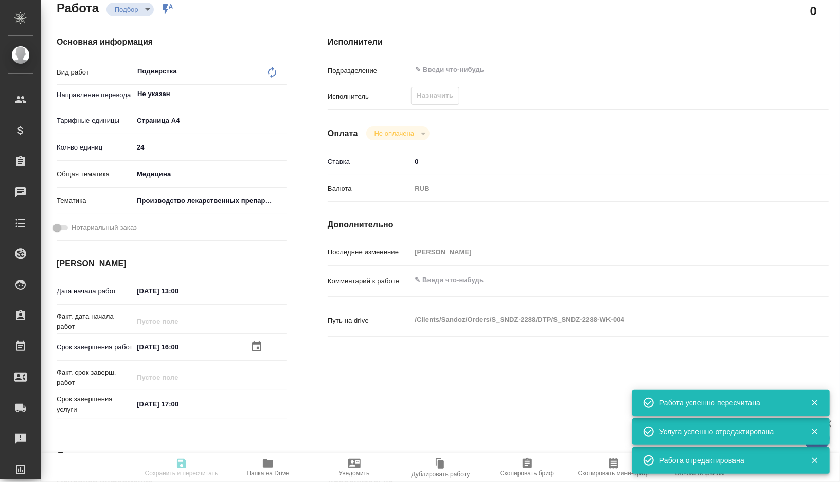
type textarea "x"
type textarea "/Clients/Sandoz/Orders/S_SNDZ-2288/DTP/S_SNDZ-2288-WK-004"
type textarea "x"
type input "S_SNDZ-2288"
type input "Верстка чертежа. Количество надписей: более 500"
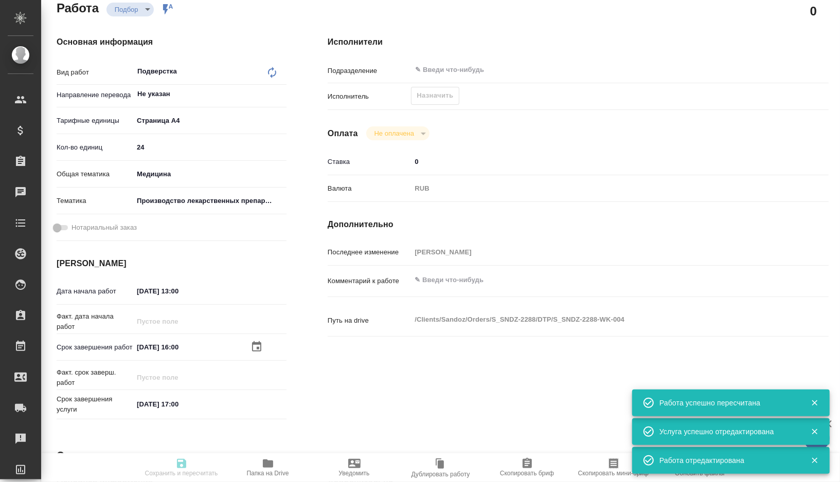
type input "Приемка разверстки, Подверстка, Приемка подверстки, Восстановление макета средн…"
type input "Кабаргина Анна"
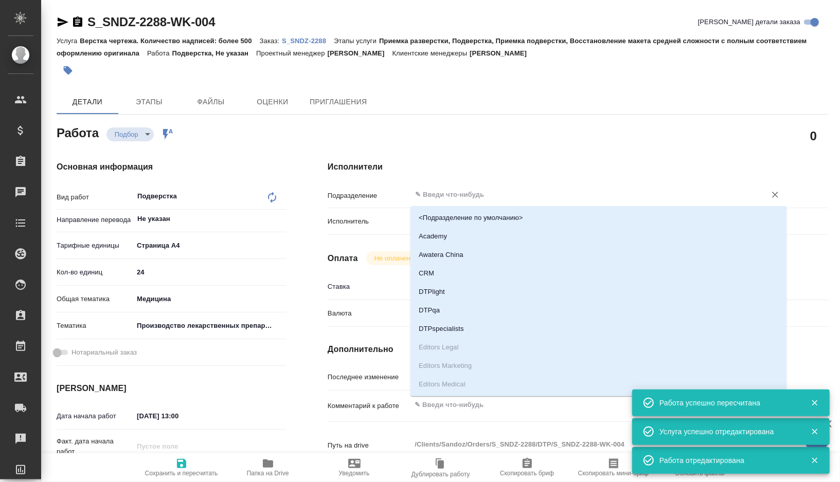
click at [456, 199] on input "text" at bounding box center [581, 195] width 335 height 12
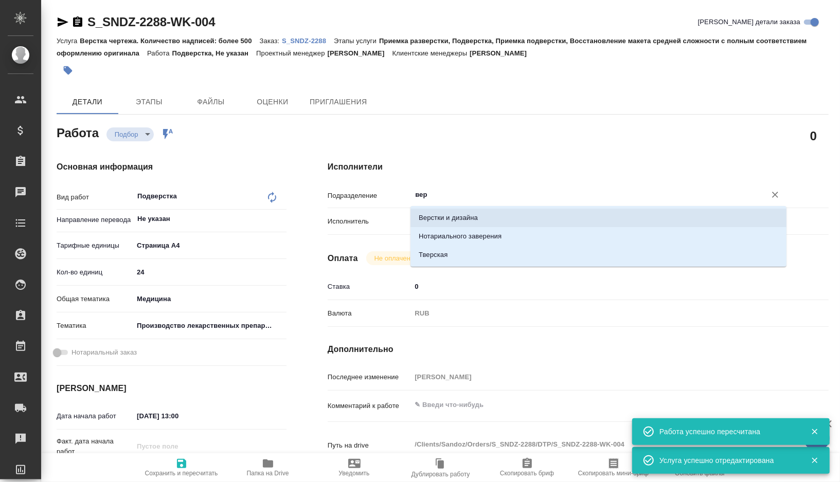
click at [451, 218] on li "Верстки и дизайна" at bounding box center [598, 218] width 376 height 19
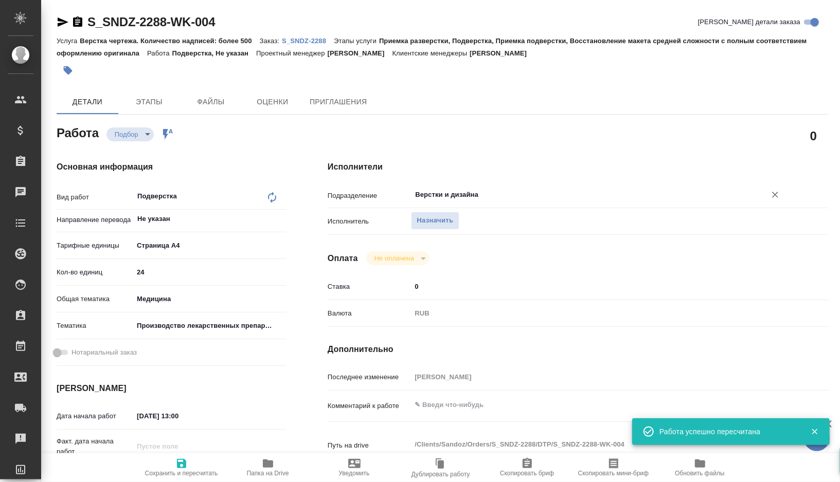
click at [183, 470] on span "Сохранить и пересчитать" at bounding box center [181, 473] width 73 height 7
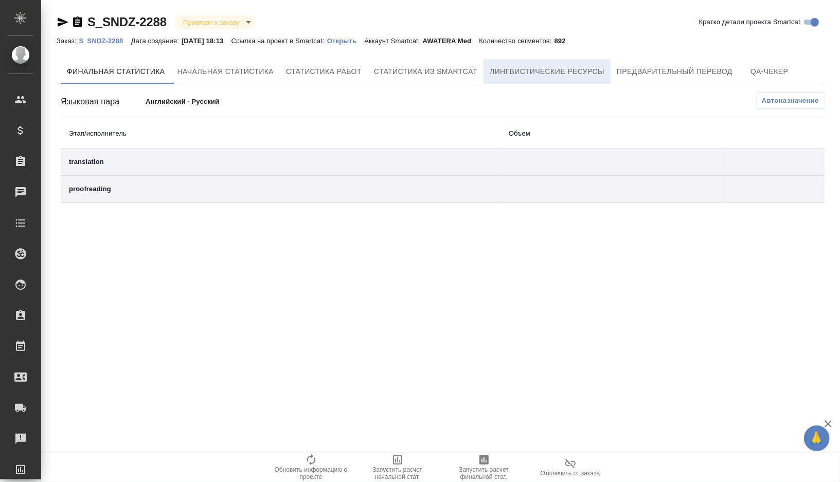
click at [591, 74] on span "Лингвистические ресурсы" at bounding box center [546, 71] width 115 height 13
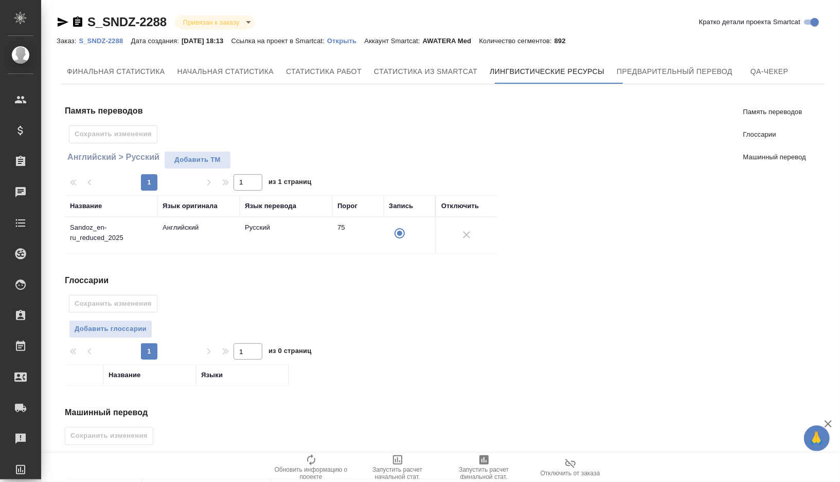
scroll to position [94, 0]
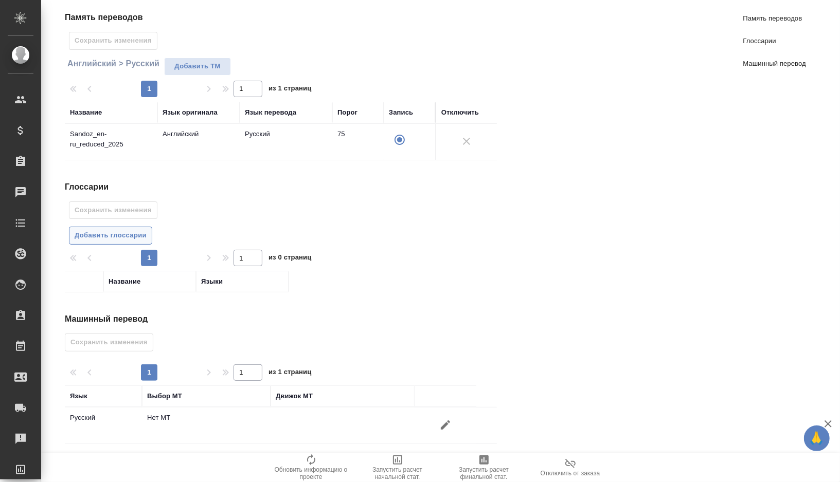
click at [108, 240] on button "Добавить глоссарии" at bounding box center [110, 236] width 83 height 18
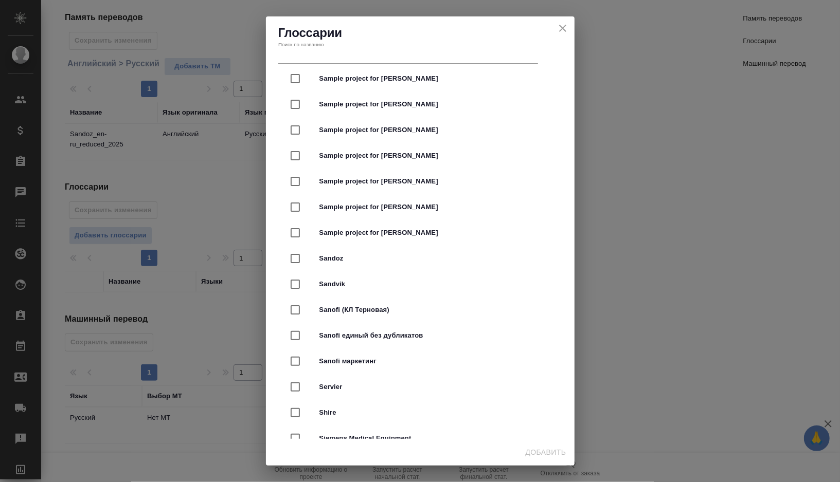
click at [357, 260] on span "Sandoz" at bounding box center [434, 258] width 230 height 10
checkbox input "true"
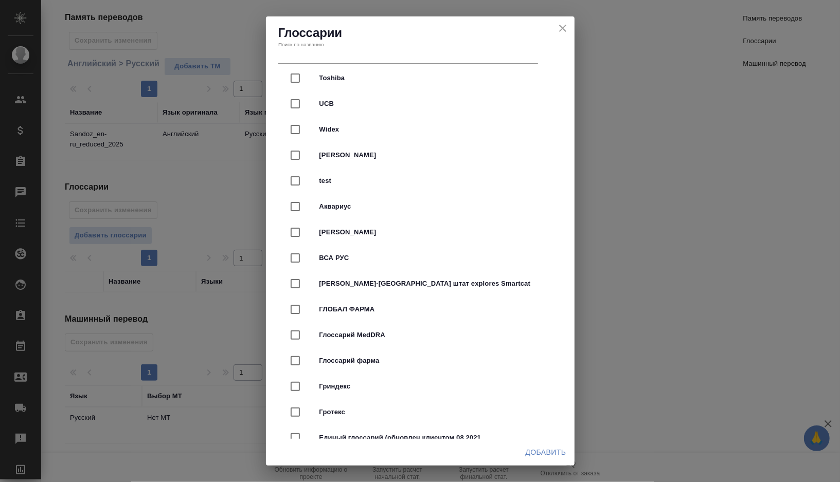
scroll to position [2534, 0]
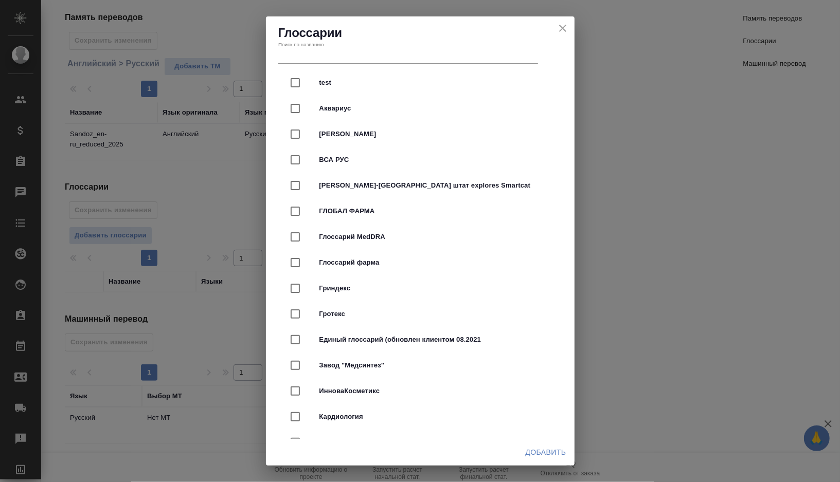
click at [372, 258] on span "Глоссарий фарма" at bounding box center [434, 263] width 230 height 10
checkbox input "true"
click at [539, 444] on button "Добавить" at bounding box center [545, 452] width 49 height 19
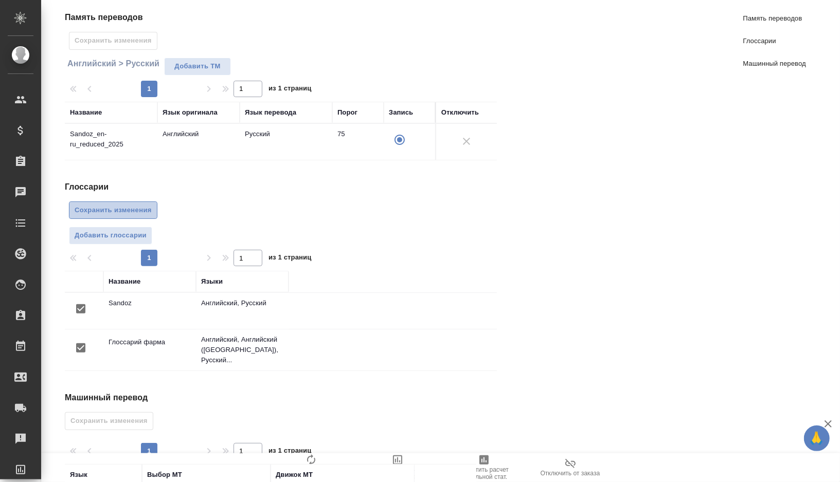
click at [139, 211] on span "Сохранить изменения" at bounding box center [113, 211] width 77 height 12
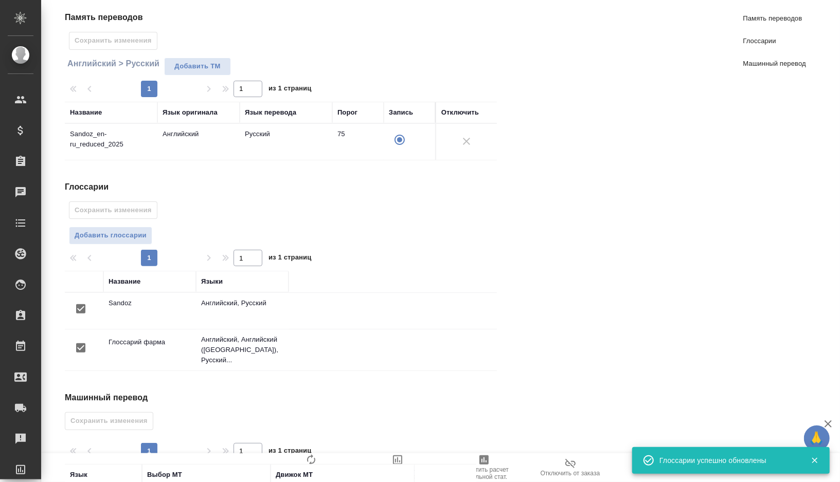
scroll to position [166, 0]
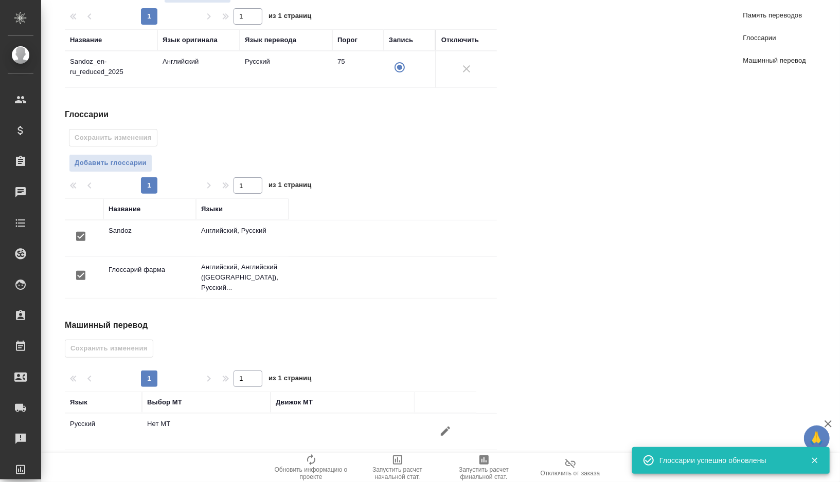
click at [445, 425] on icon "button" at bounding box center [445, 431] width 12 height 12
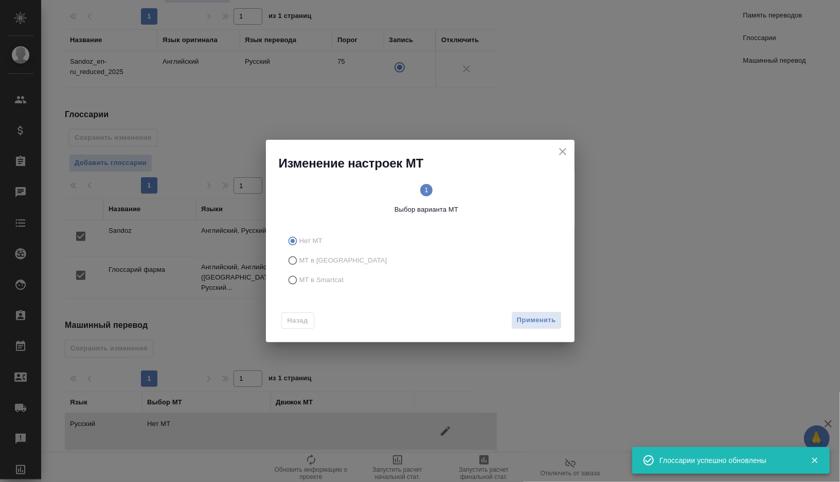
click at [323, 271] on label "МТ в Smartcat" at bounding box center [418, 280] width 271 height 20
click at [299, 271] on input "МТ в Smartcat" at bounding box center [291, 280] width 16 height 20
radio input "true"
click at [499, 190] on circle at bounding box center [494, 190] width 12 height 12
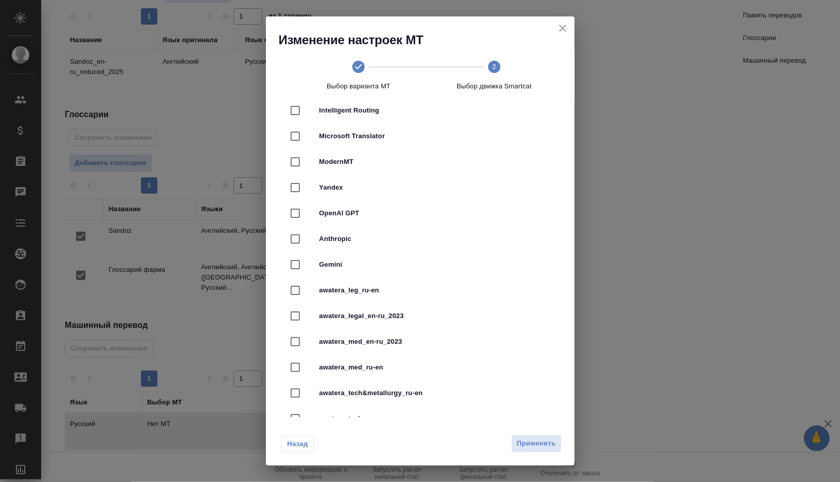
scroll to position [177, 0]
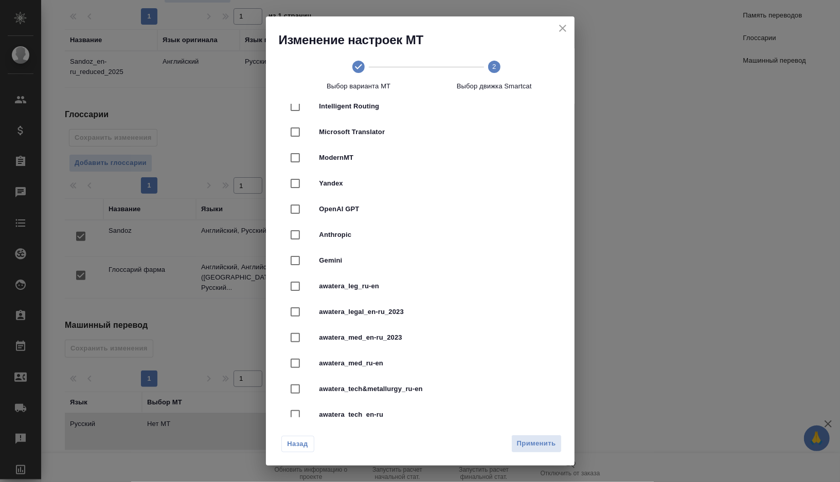
click at [383, 338] on span "awatera_med_en-ru_2023" at bounding box center [434, 338] width 230 height 10
checkbox input "true"
click at [529, 447] on span "Применить" at bounding box center [536, 444] width 39 height 12
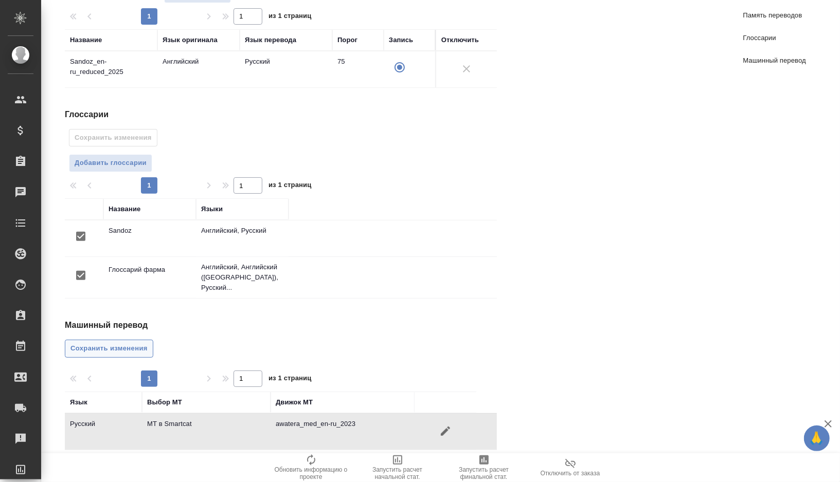
click at [140, 343] on span "Сохранить изменения" at bounding box center [108, 349] width 77 height 12
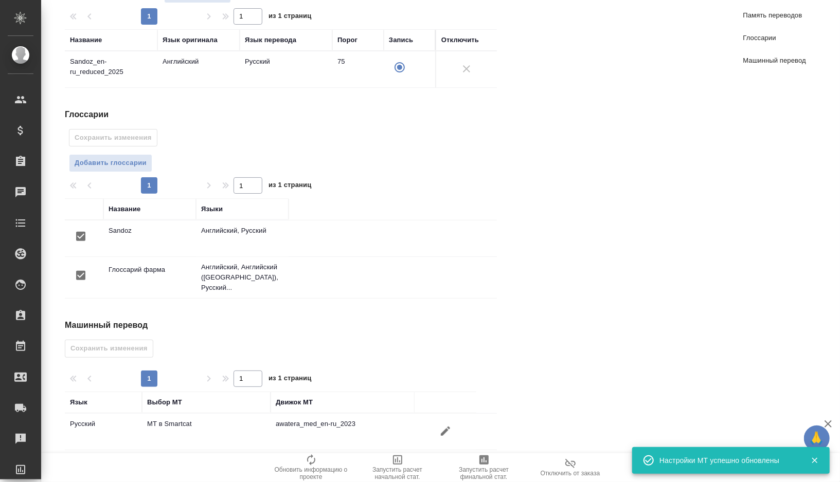
scroll to position [0, 0]
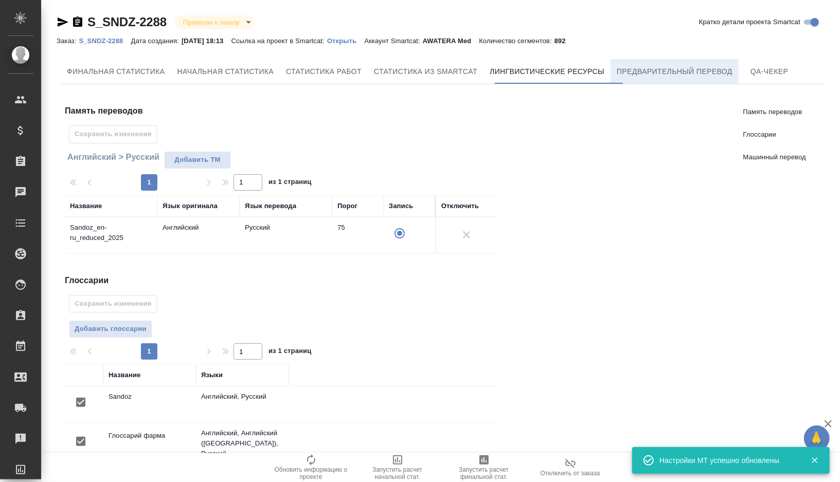
click at [634, 83] on button "Предварительный перевод" at bounding box center [674, 71] width 128 height 25
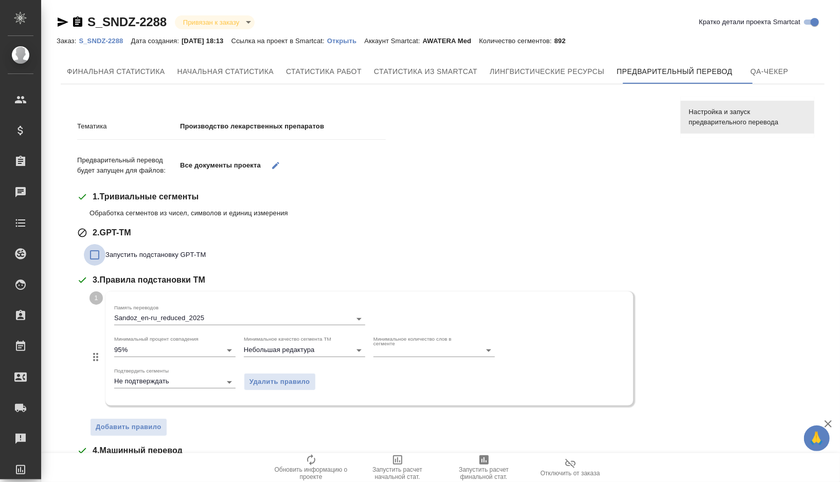
click at [93, 254] on input "Запустить подстановку GPT-TM" at bounding box center [95, 255] width 22 height 22
checkbox input "true"
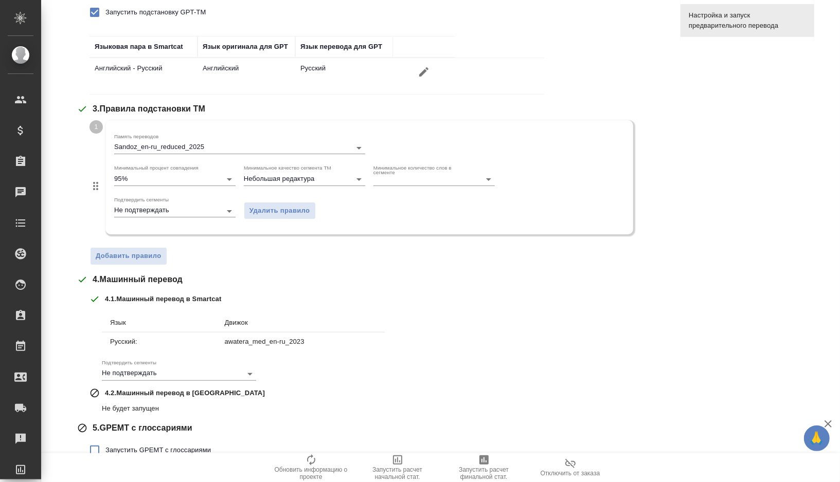
scroll to position [288, 0]
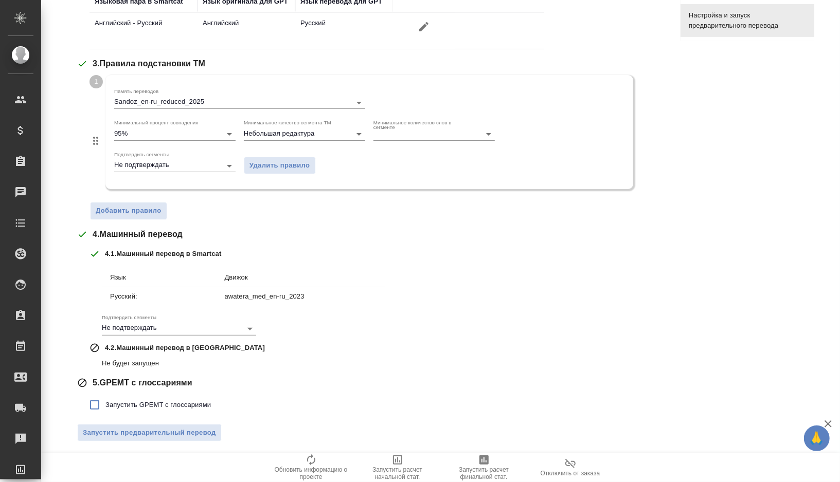
click at [94, 407] on input "Запустить GPEMT с глоссариями" at bounding box center [95, 405] width 22 height 22
checkbox input "true"
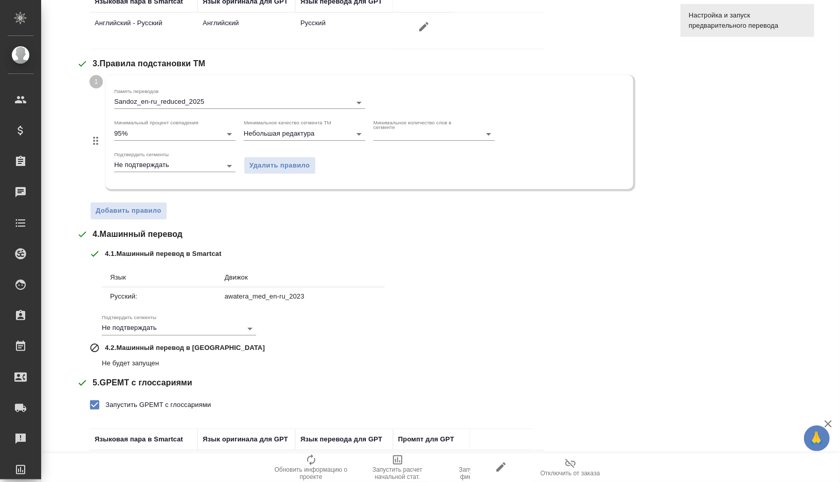
scroll to position [363, 0]
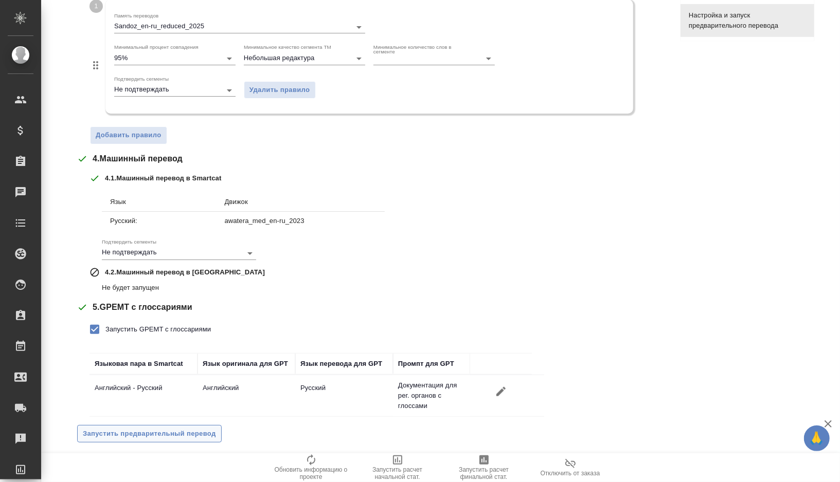
click at [120, 430] on span "Запустить предварительный перевод" at bounding box center [149, 434] width 133 height 12
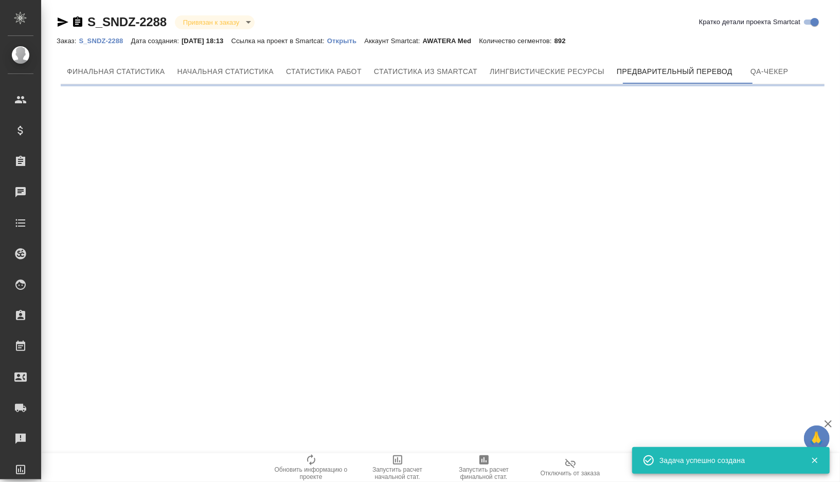
scroll to position [0, 0]
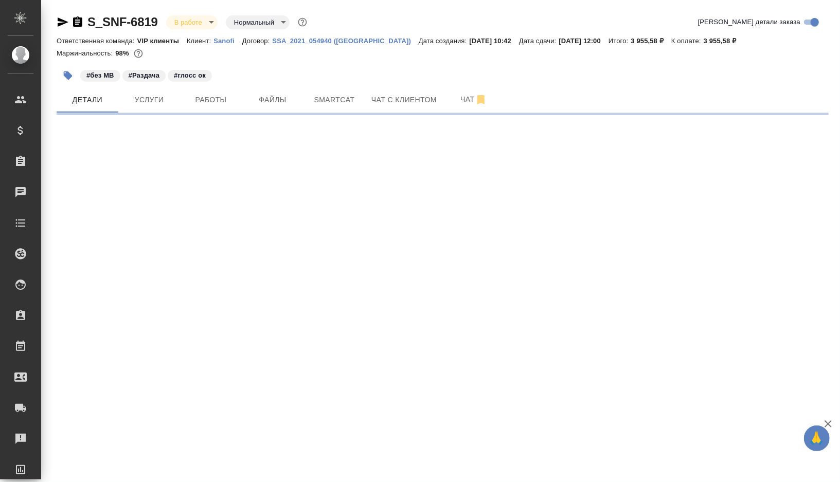
select select "RU"
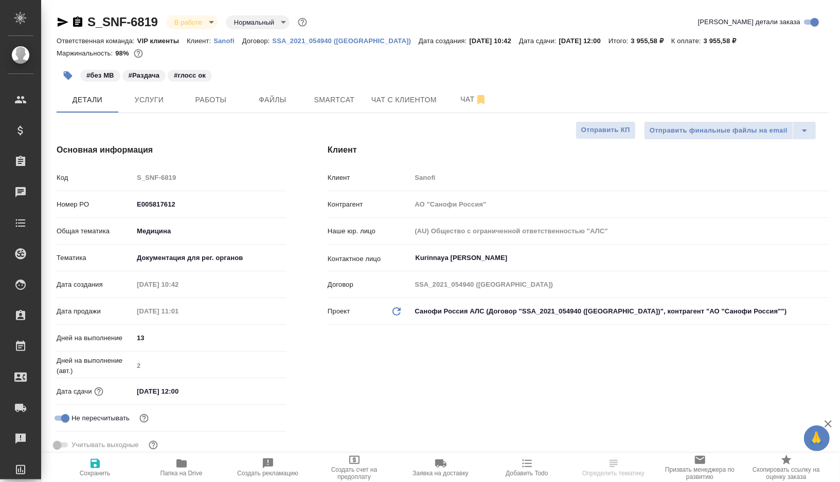
type textarea "x"
click at [218, 101] on span "Работы" at bounding box center [210, 100] width 49 height 13
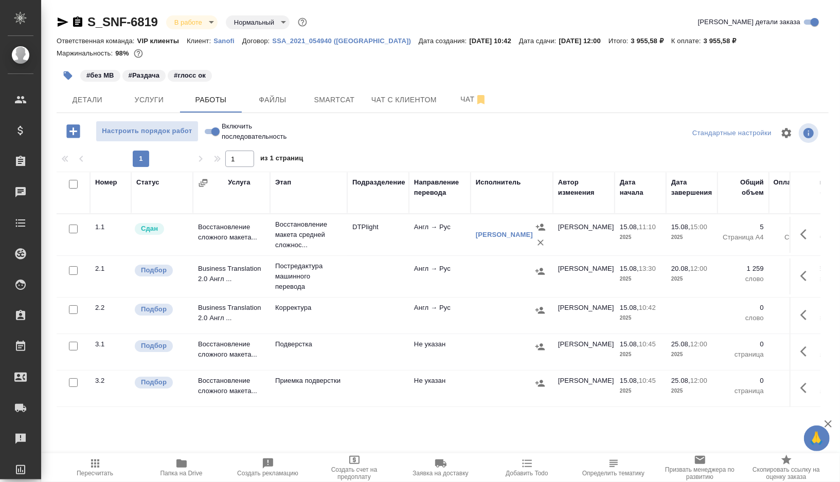
click at [365, 253] on td at bounding box center [378, 235] width 62 height 36
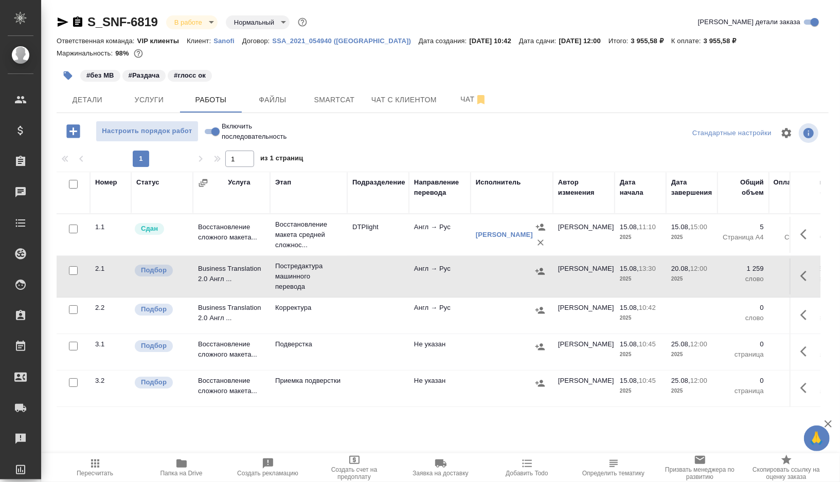
click at [365, 253] on td at bounding box center [378, 235] width 62 height 36
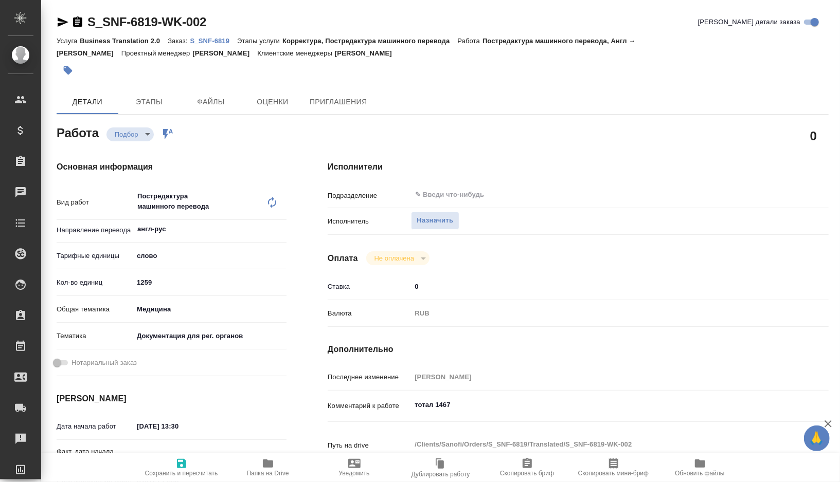
type textarea "x"
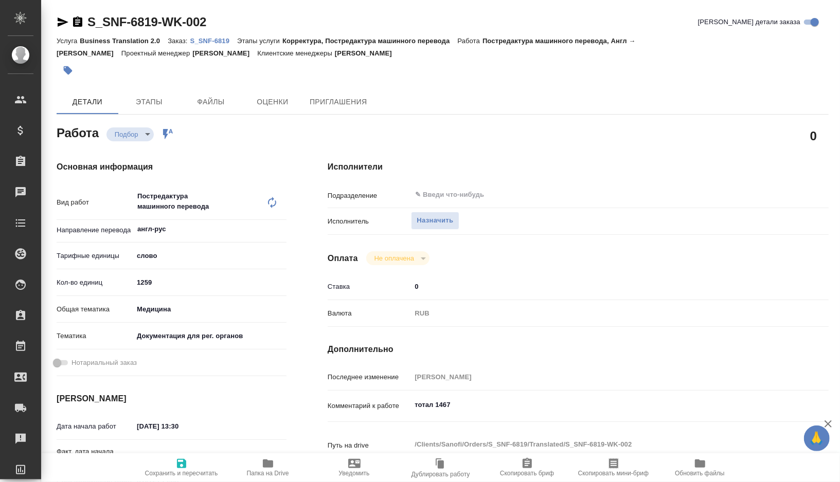
type textarea "x"
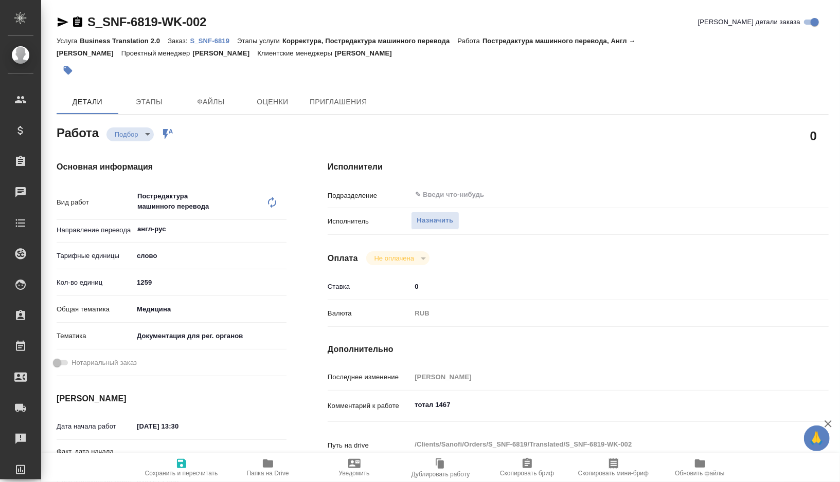
type textarea "x"
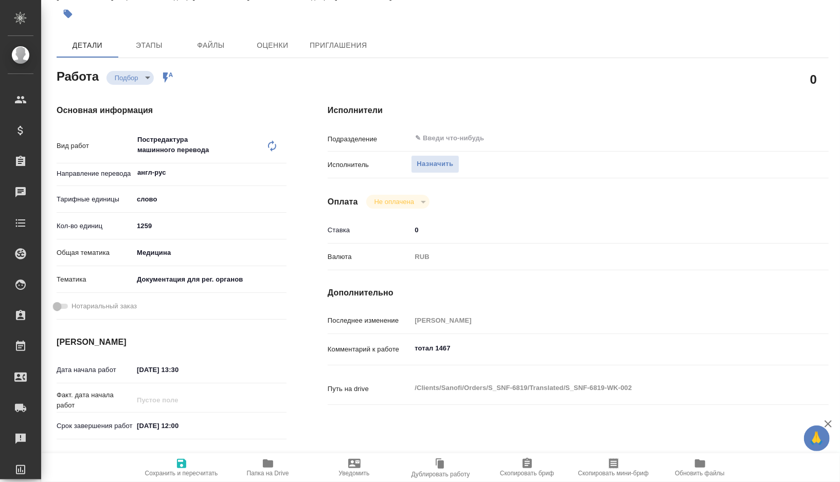
type textarea "x"
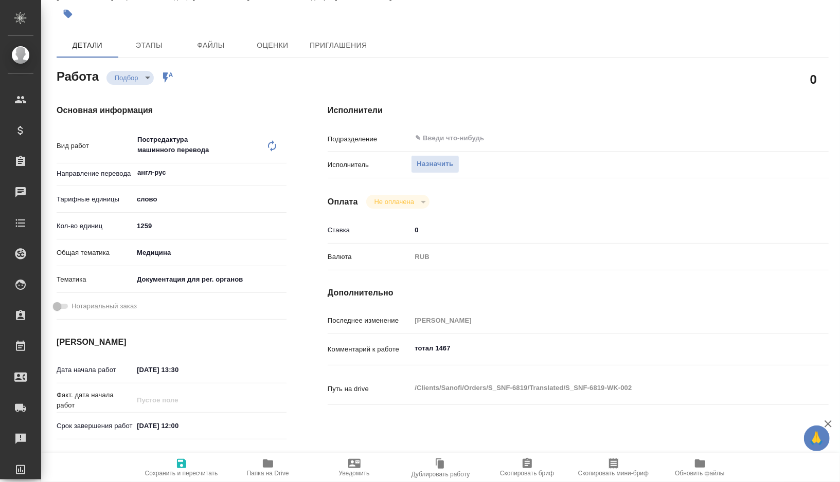
type textarea "x"
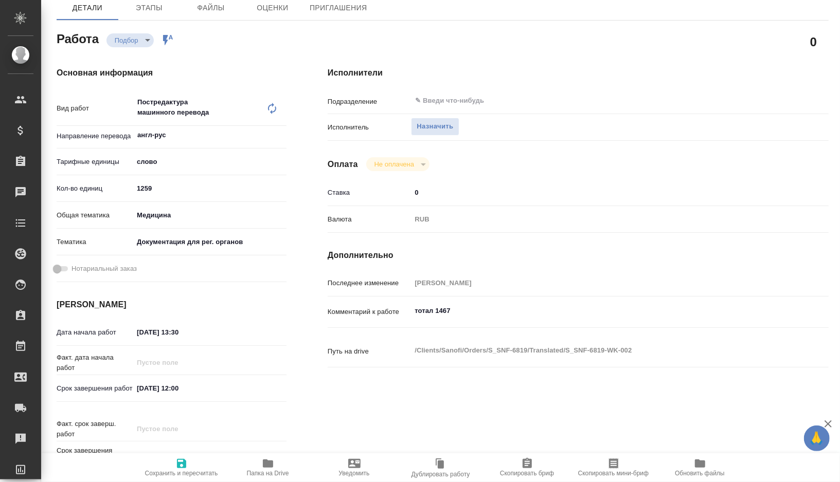
type textarea "x"
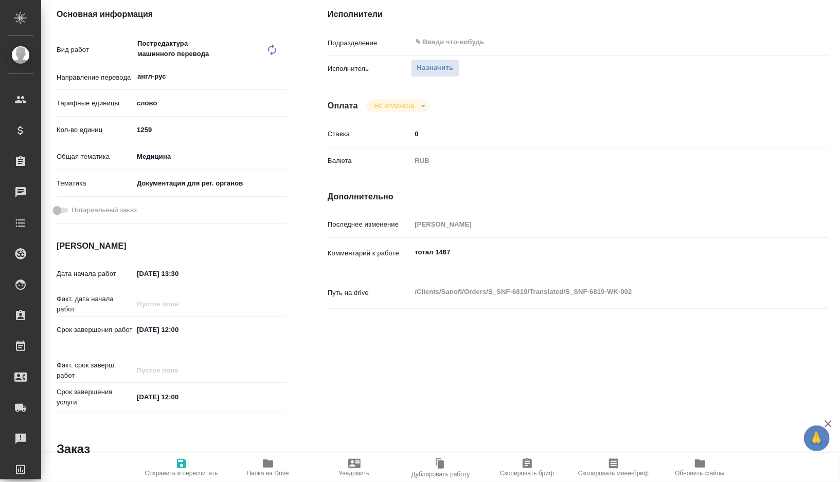
scroll to position [70, 0]
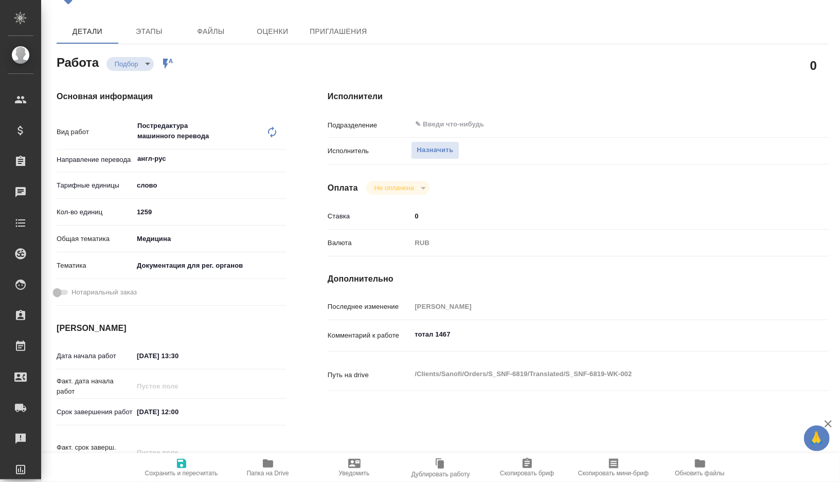
type textarea "x"
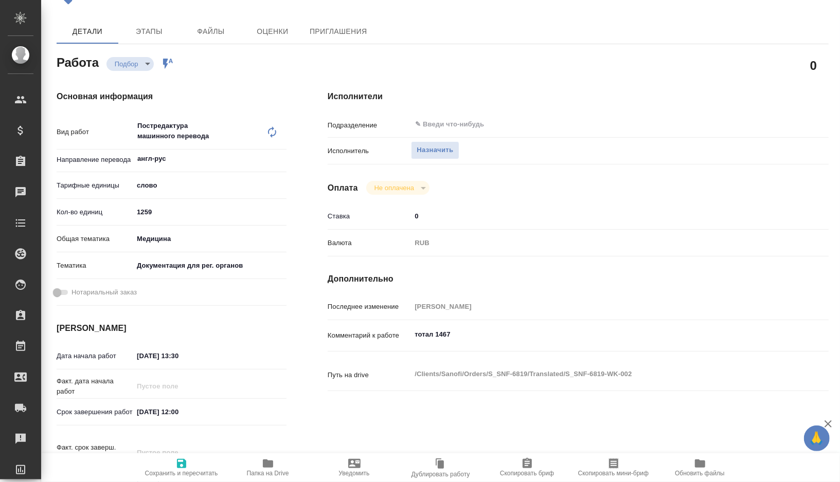
scroll to position [0, 0]
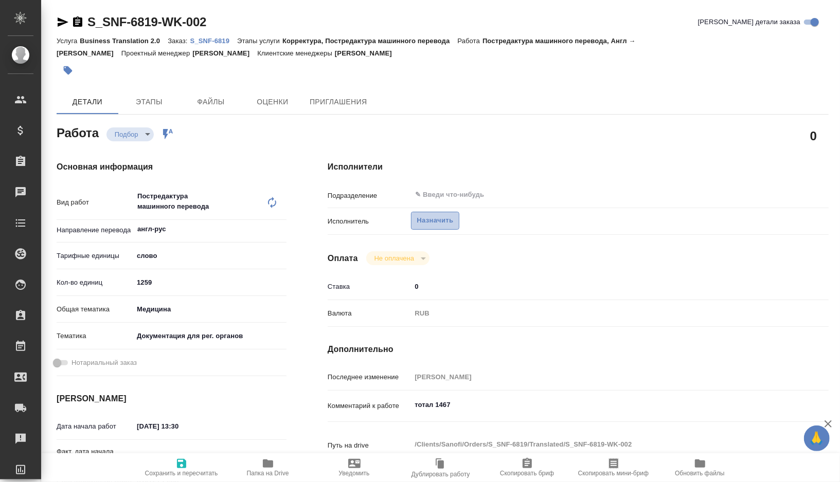
click at [429, 221] on span "Назначить" at bounding box center [434, 221] width 37 height 12
type textarea "x"
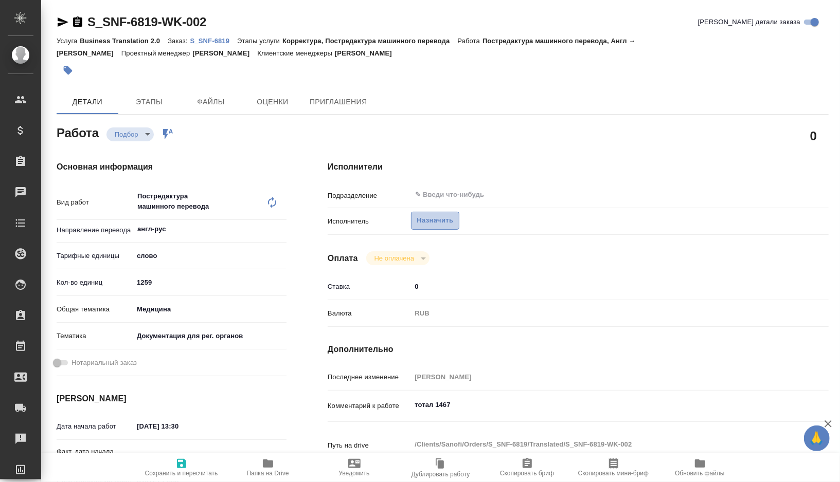
type textarea "x"
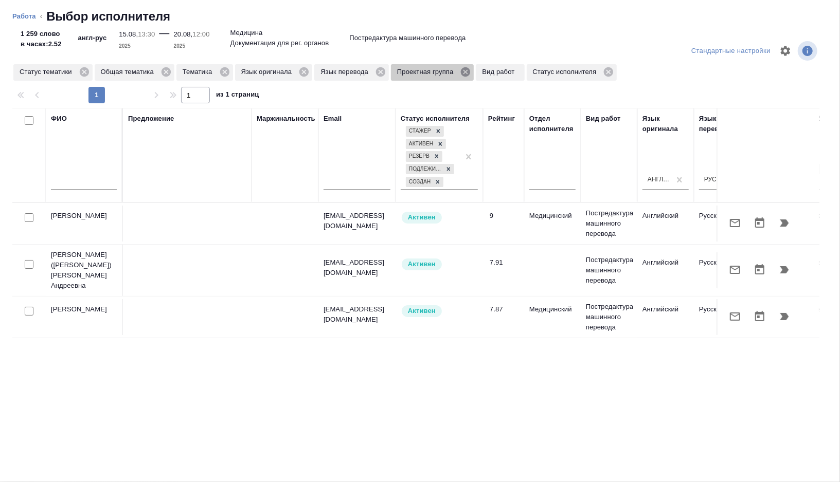
click at [470, 72] on icon at bounding box center [465, 71] width 9 height 9
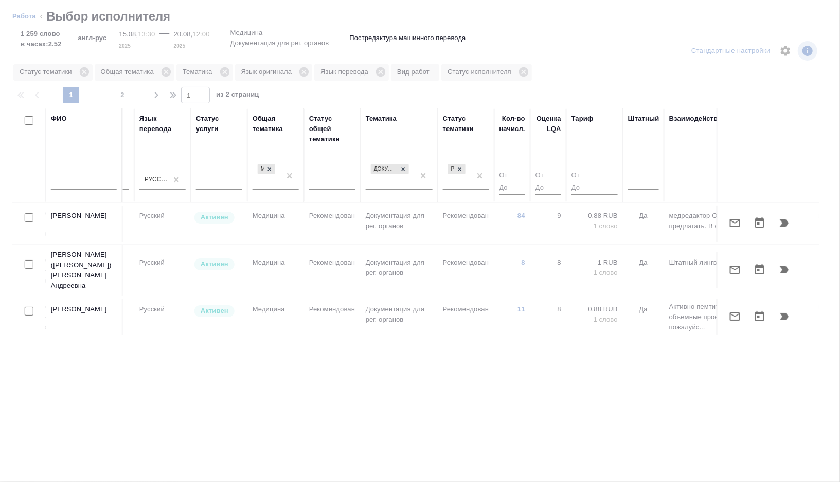
scroll to position [0, 686]
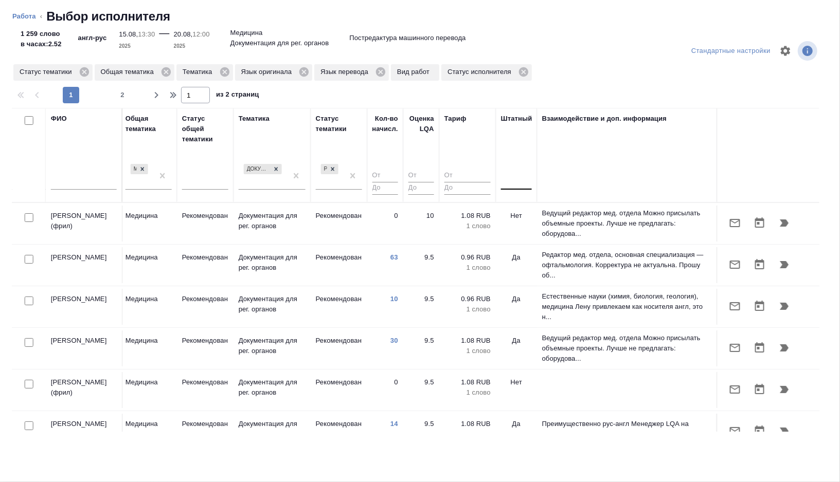
click at [510, 180] on div at bounding box center [516, 179] width 31 height 15
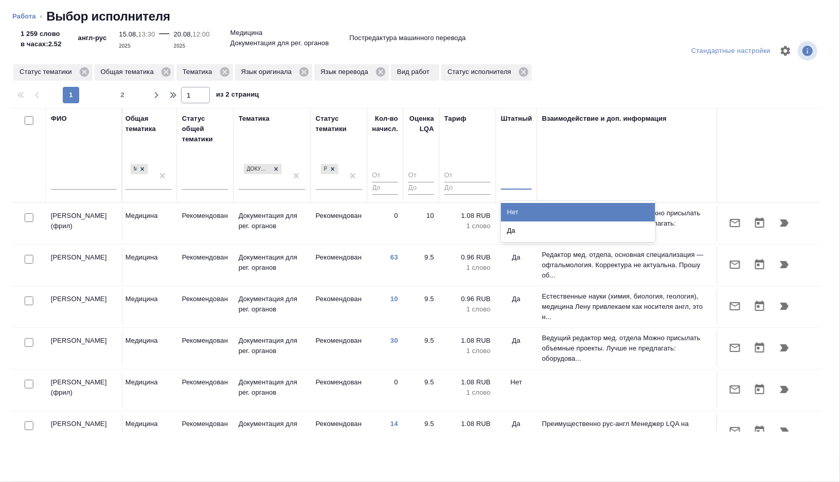
click at [517, 217] on div "Нет" at bounding box center [578, 212] width 154 height 19
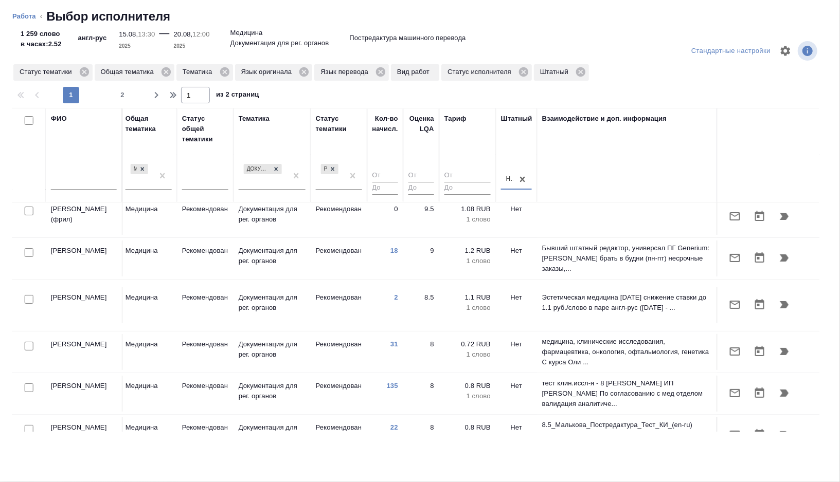
scroll to position [75, 686]
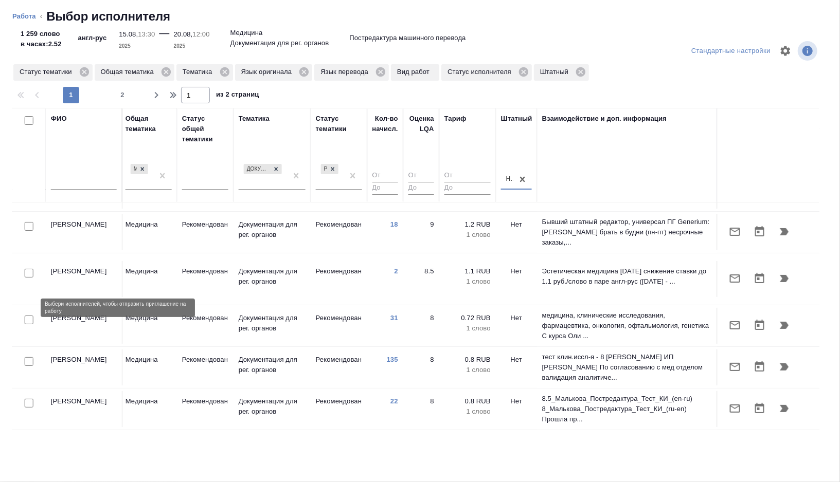
click at [27, 316] on input "checkbox" at bounding box center [29, 320] width 9 height 9
checkbox input "true"
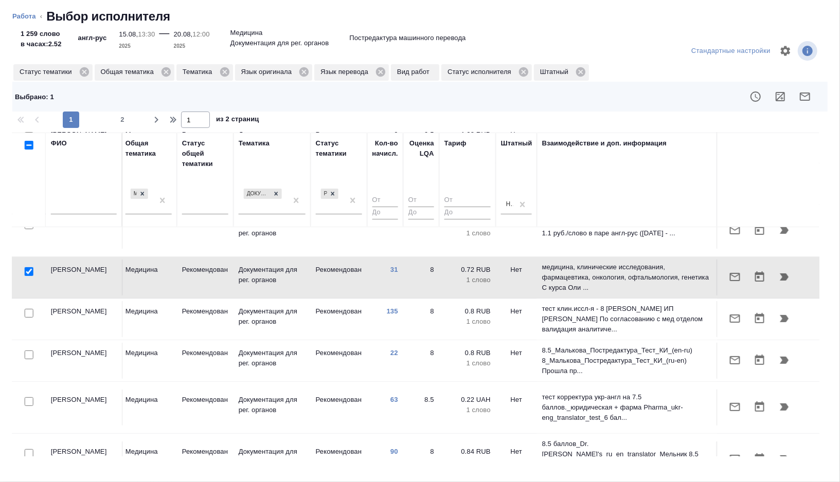
scroll to position [150, 686]
click at [807, 101] on icon "button" at bounding box center [804, 96] width 12 height 12
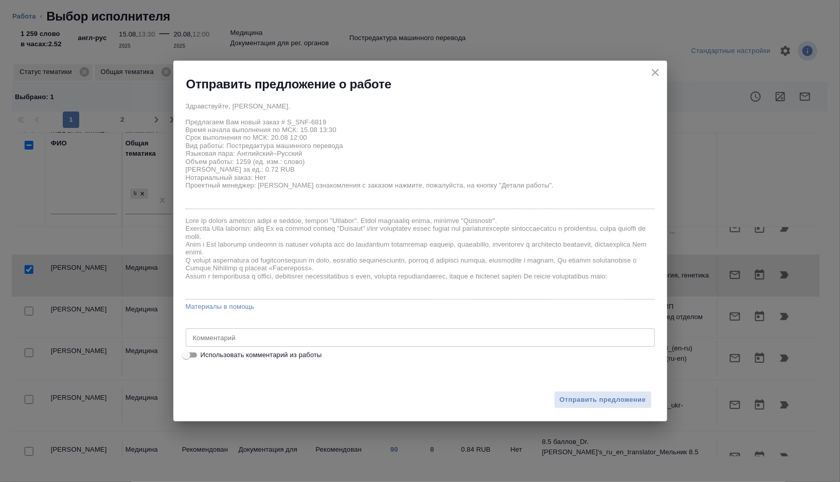
click at [248, 360] on span "Использовать комментарий из работы" at bounding box center [261, 355] width 121 height 10
click at [205, 360] on input "Использовать комментарий из работы" at bounding box center [186, 355] width 37 height 12
checkbox input "true"
type textarea "тотал 1467"
click at [572, 398] on span "Отправить предложение" at bounding box center [602, 400] width 86 height 12
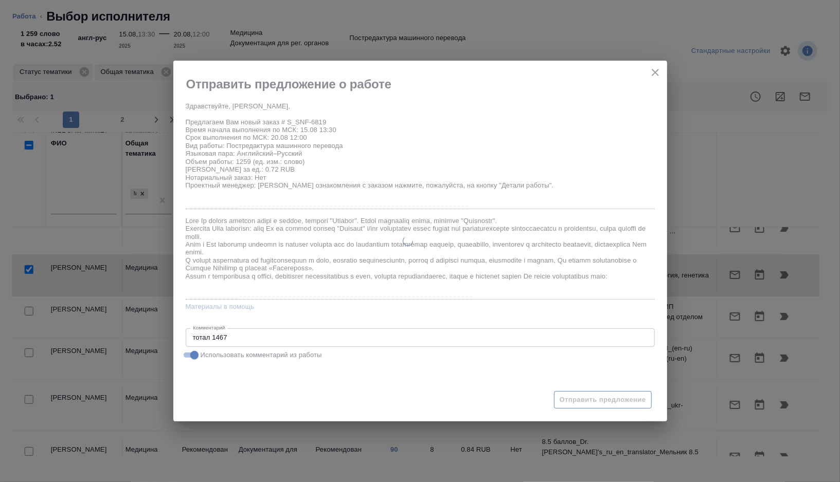
type textarea "x"
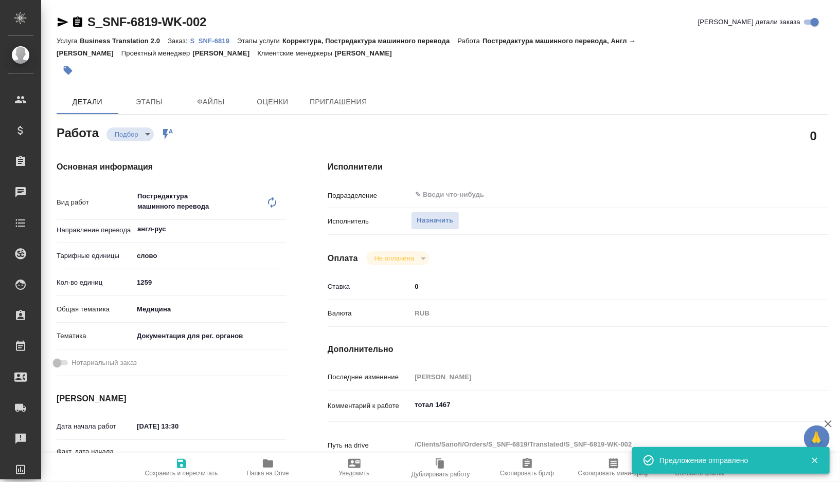
type input "recruiting"
type textarea "Постредактура машинного перевода"
type textarea "x"
type input "англ-рус"
type input "5a8b1489cc6b4906c91bfd90"
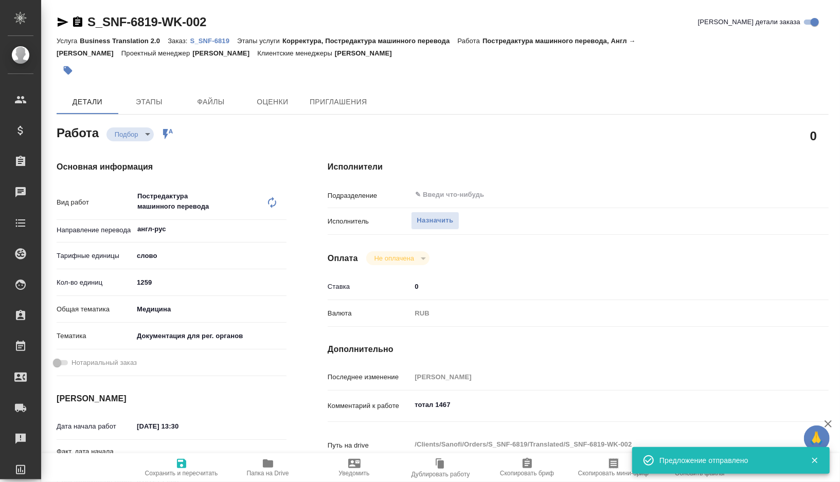
type input "1259"
type input "med"
type input "5f647205b73bc97568ca66c6"
type input "15.08.2025 13:30"
type input "20.08.2025 12:00"
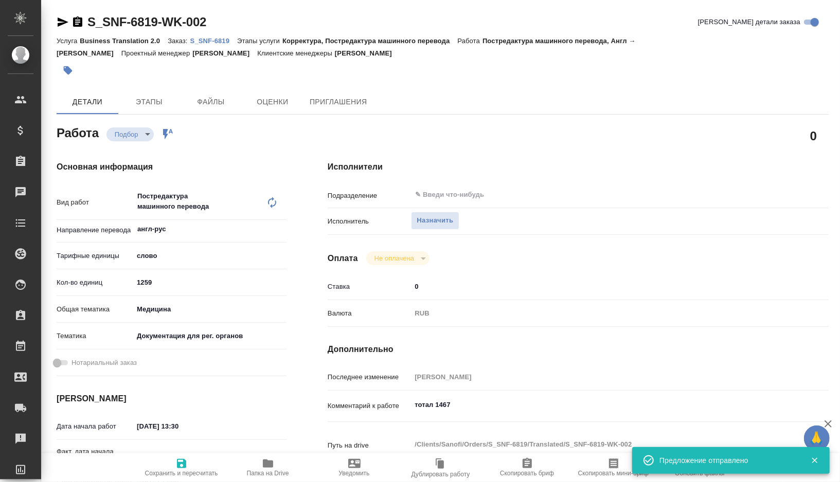
type input "[DATE] 12:00"
type input "notPayed"
type input "0"
type input "RUB"
type input "[PERSON_NAME]"
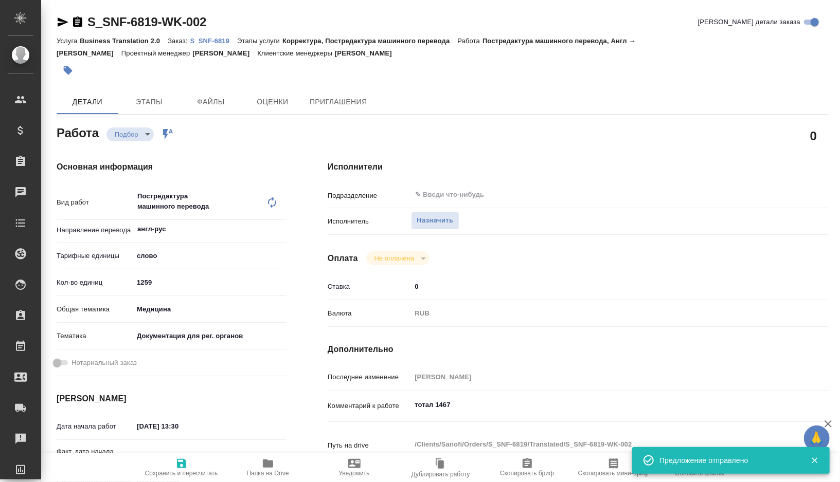
type textarea "тотал 1467"
type textarea "x"
type textarea "/Clients/Sanofi/Orders/S_SNF-6819/Translated/S_SNF-6819-WK-002"
type textarea "x"
type input "S_SNF-6819"
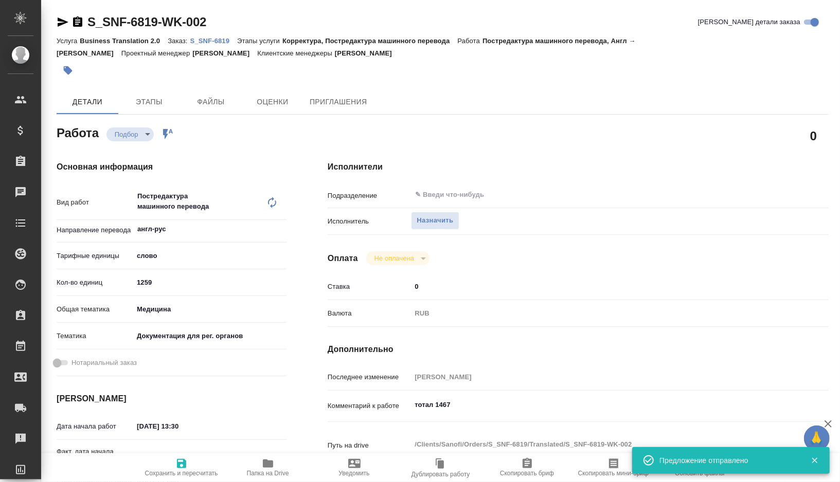
type input "E005817612"
type input "Business Translation 2.0"
type input "Корректура, Постредактура машинного перевода"
type input "[PERSON_NAME]"
type input "/Clients/Sanofi/Orders/S_SNF-6819"
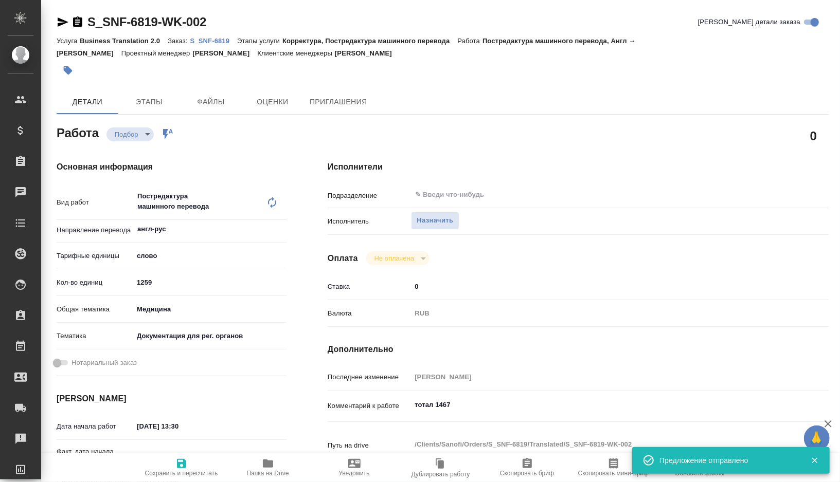
type textarea "x"
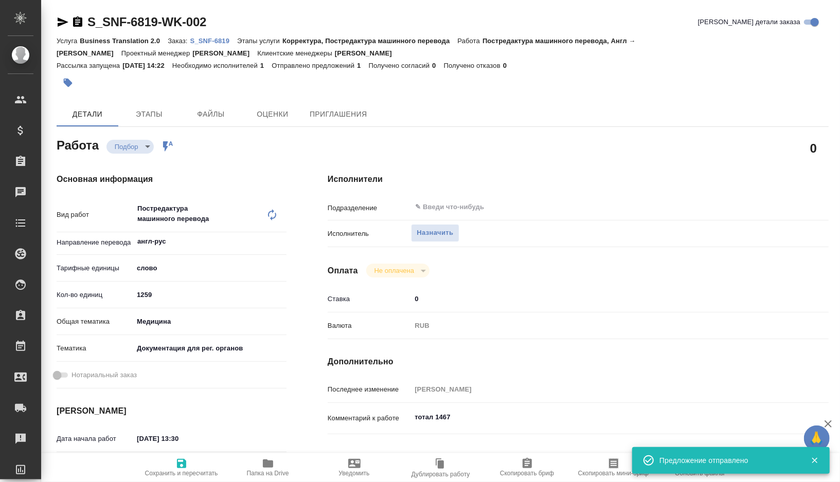
type textarea "x"
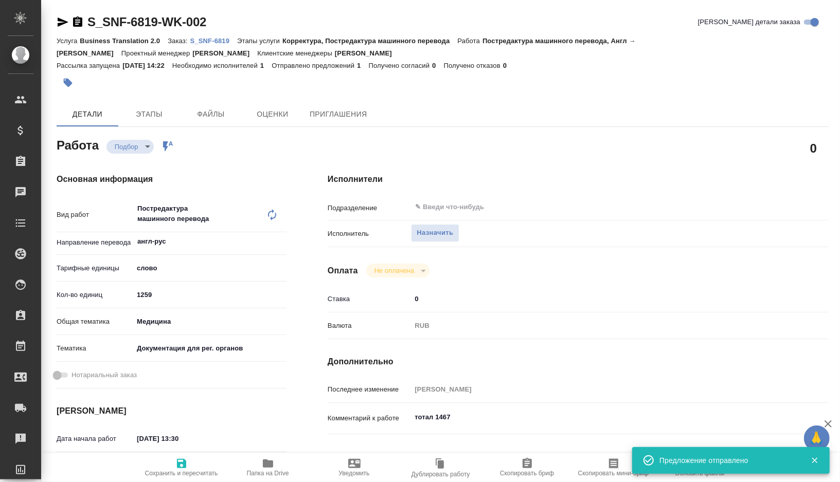
type textarea "x"
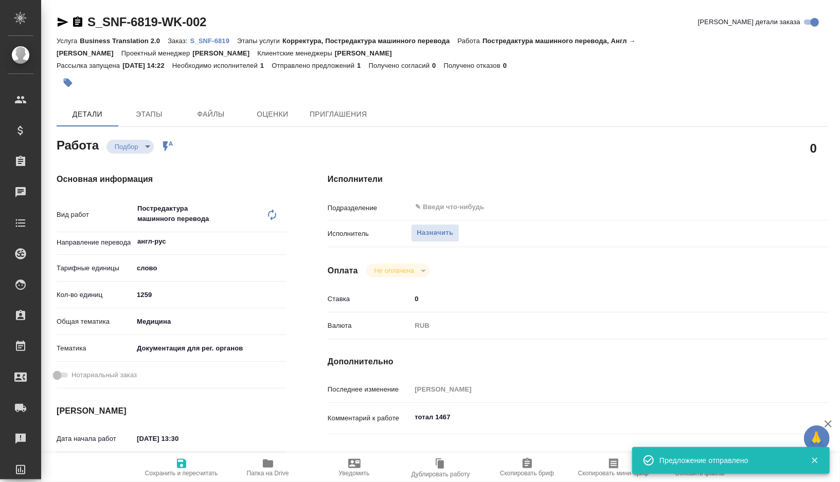
type textarea "x"
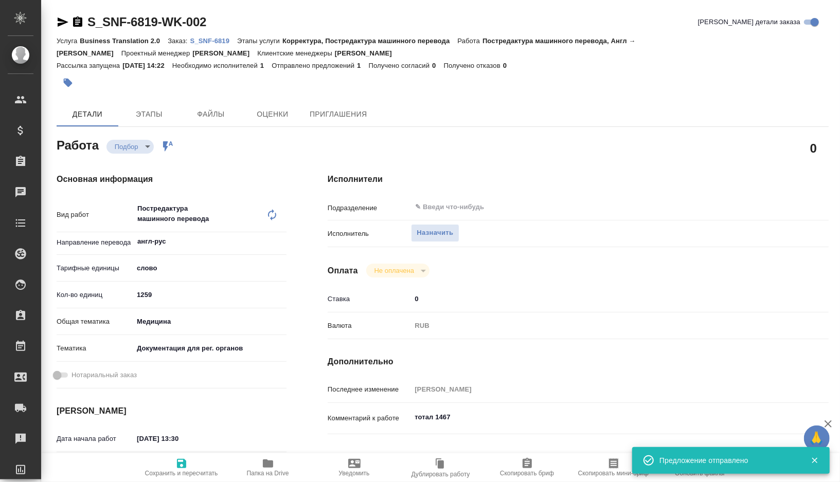
type textarea "x"
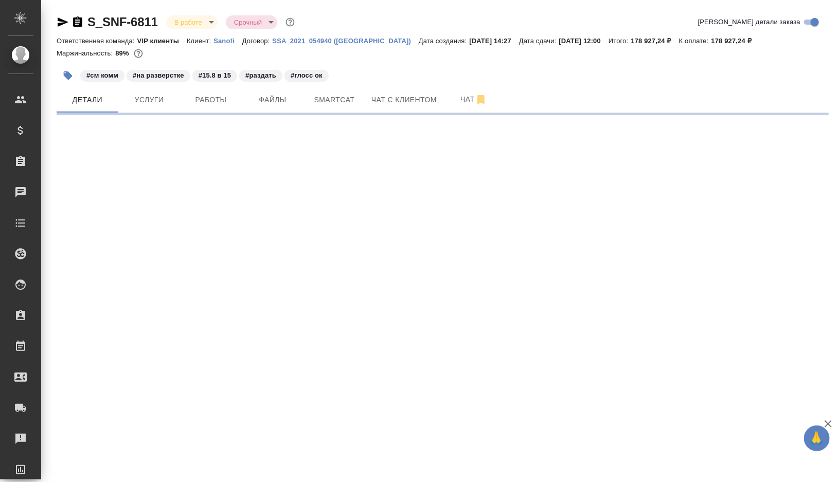
select select "RU"
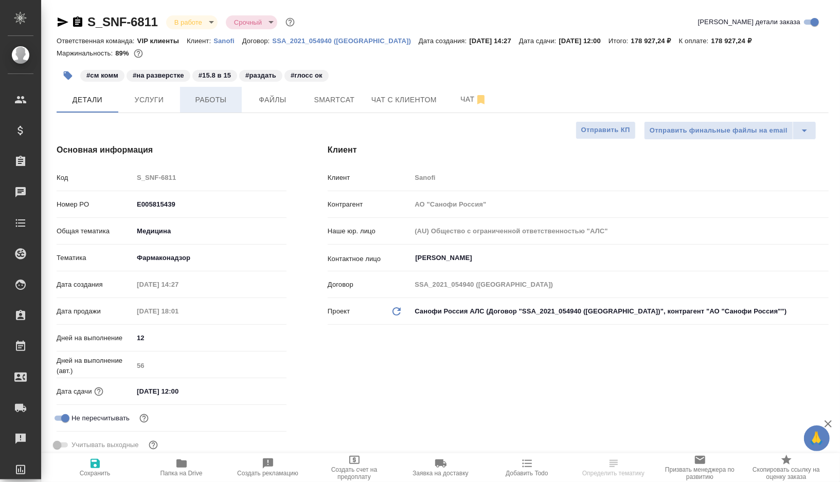
click at [227, 110] on button "Работы" at bounding box center [211, 100] width 62 height 26
type textarea "x"
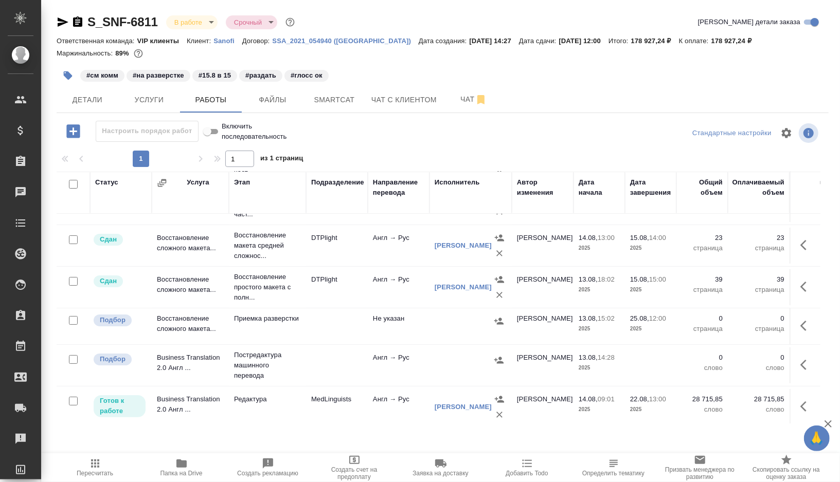
scroll to position [88, 0]
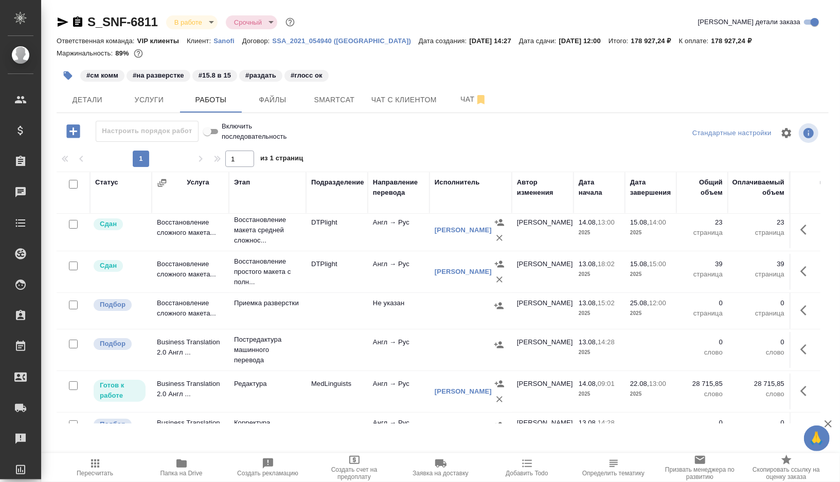
click at [75, 303] on input "checkbox" at bounding box center [73, 305] width 9 height 9
checkbox input "true"
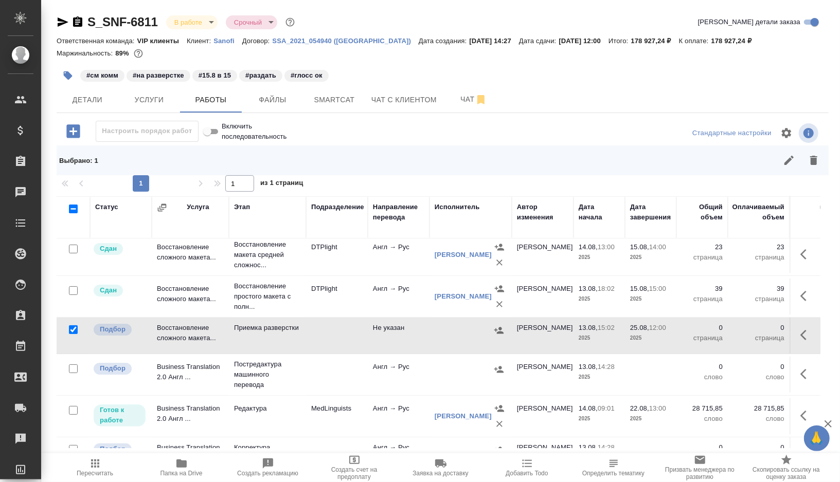
click at [815, 161] on icon "button" at bounding box center [813, 160] width 7 height 9
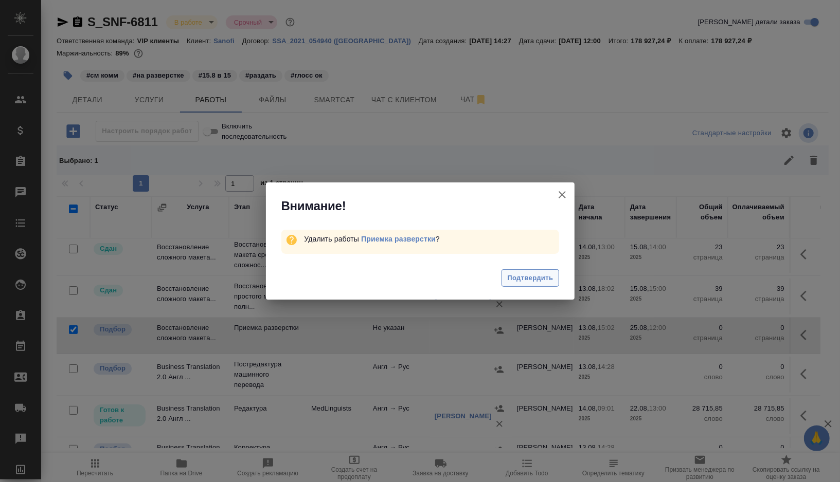
click at [517, 283] on span "Подтвердить" at bounding box center [530, 278] width 46 height 12
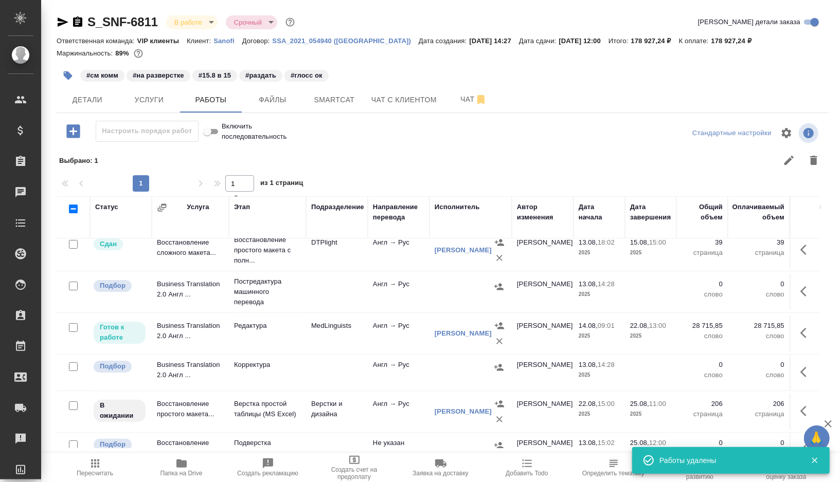
scroll to position [140, 0]
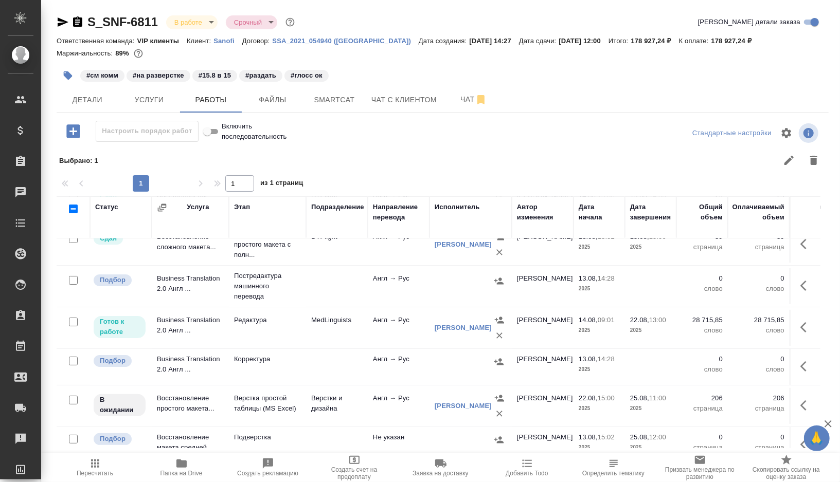
click at [69, 78] on icon "button" at bounding box center [68, 75] width 9 height 9
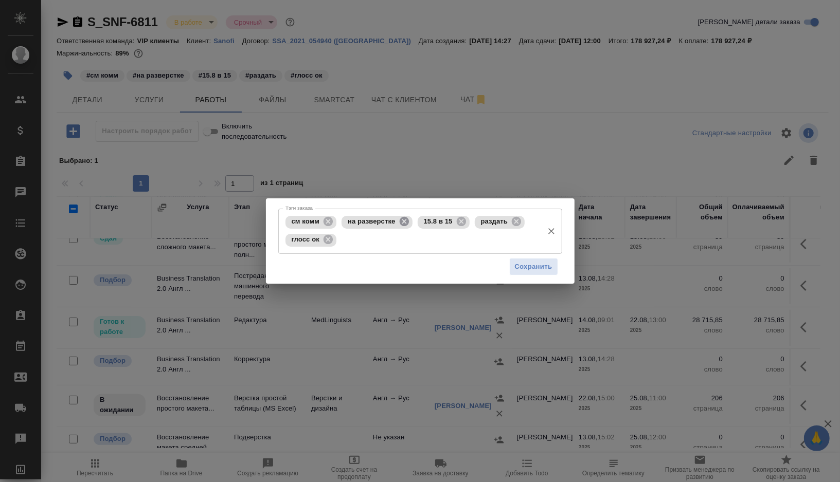
click at [405, 221] on icon at bounding box center [403, 221] width 11 height 11
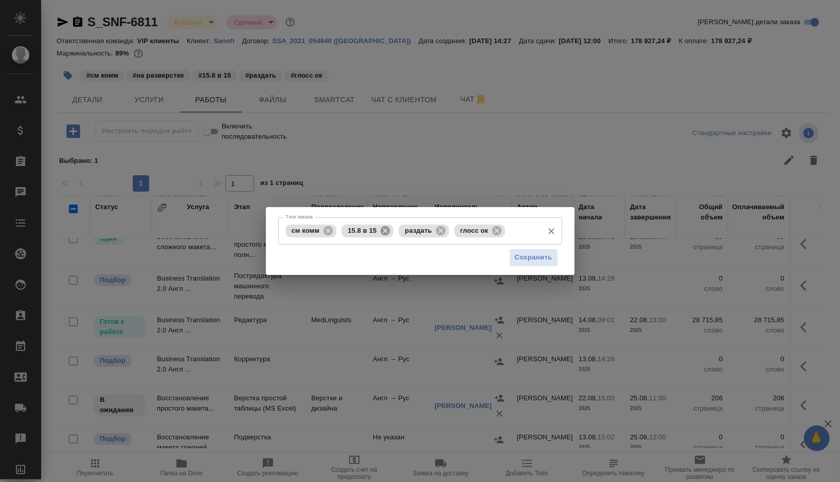
click at [390, 232] on icon at bounding box center [384, 230] width 11 height 11
click at [523, 260] on span "Сохранить" at bounding box center [534, 258] width 38 height 12
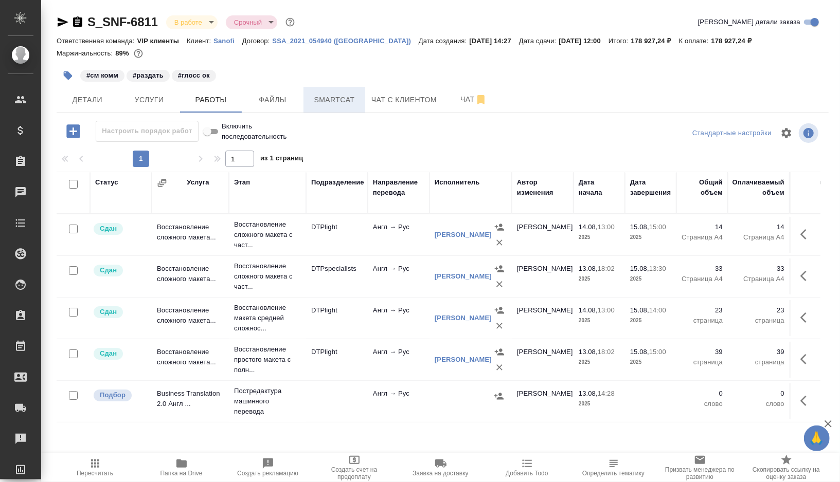
click at [346, 95] on span "Smartcat" at bounding box center [334, 100] width 49 height 13
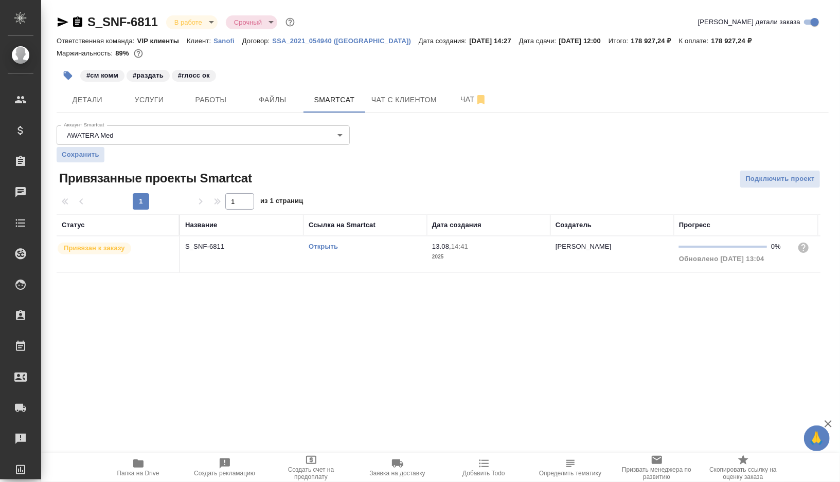
click at [331, 245] on link "Открыть" at bounding box center [322, 247] width 29 height 8
